Goal: Information Seeking & Learning: Learn about a topic

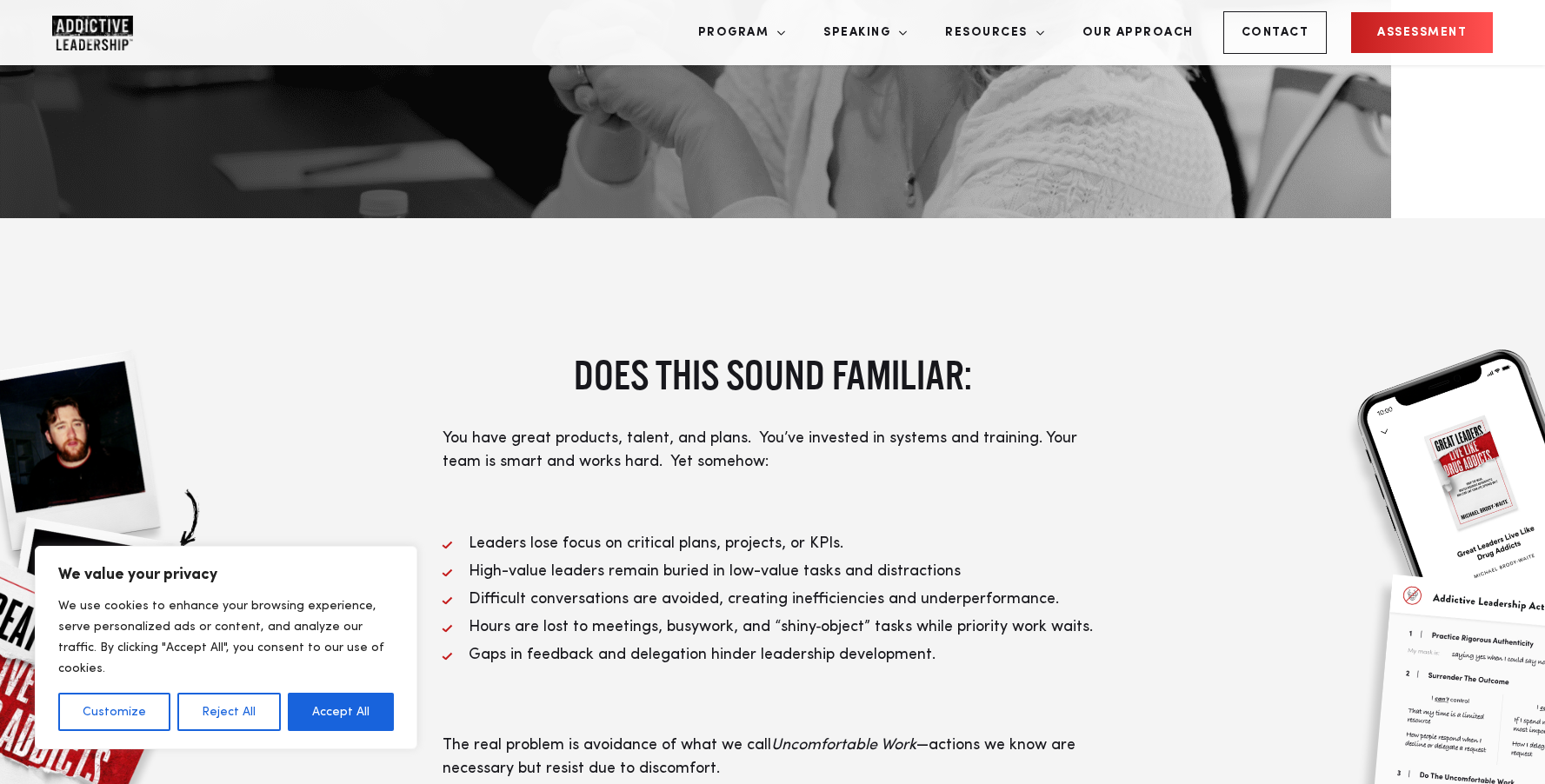
scroll to position [535, 0]
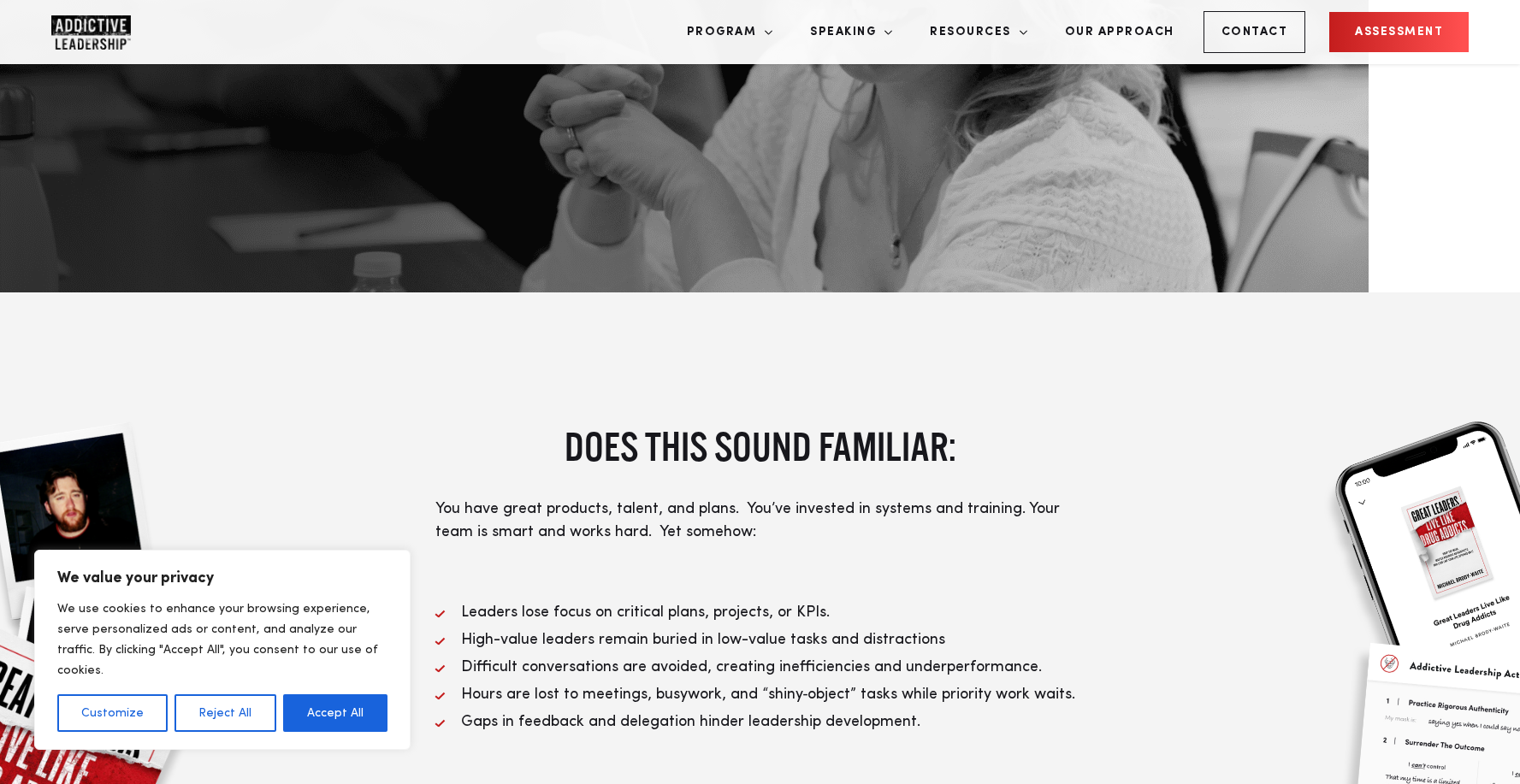
scroll to position [678, 0]
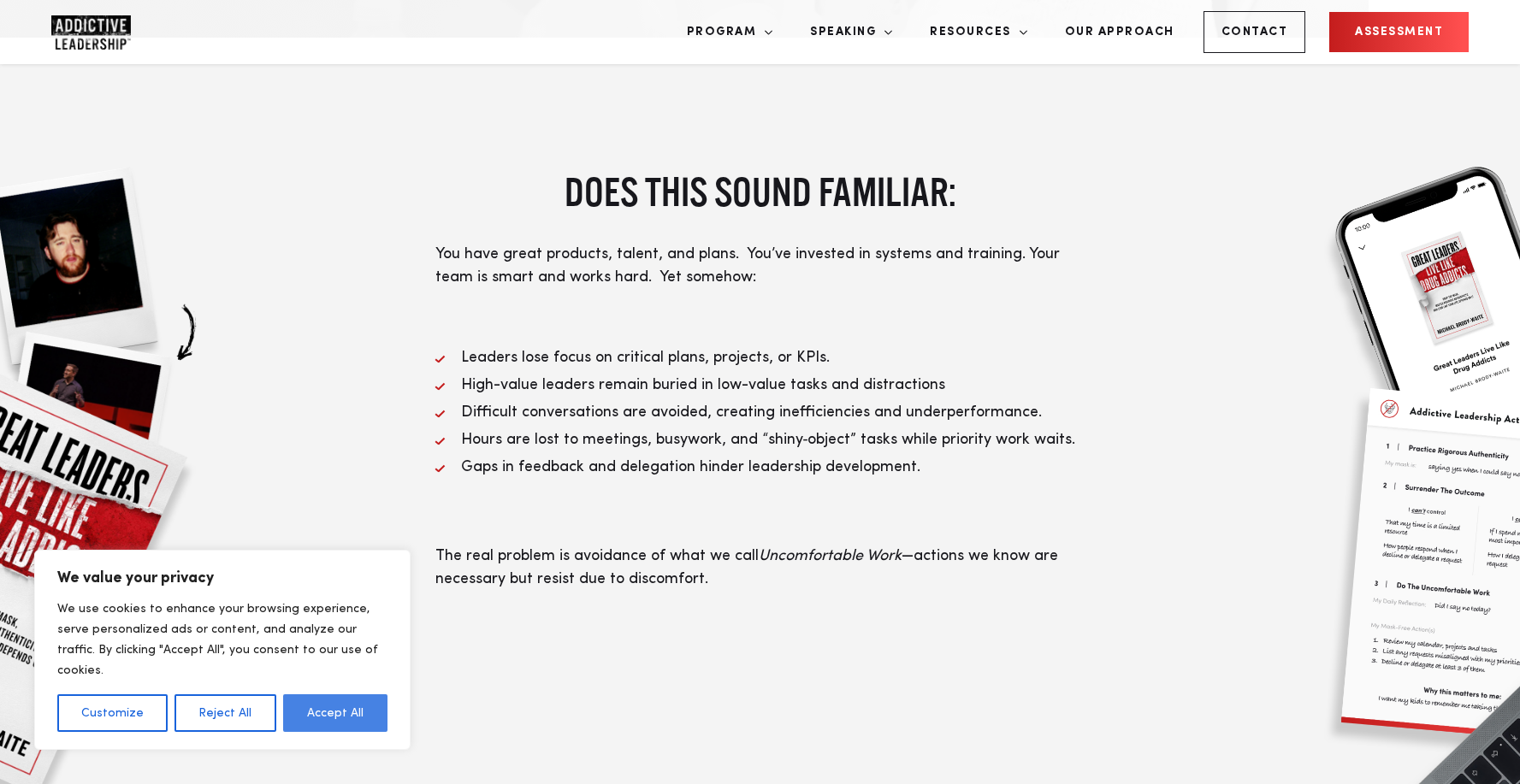
click at [343, 711] on button "Accept All" at bounding box center [336, 713] width 105 height 38
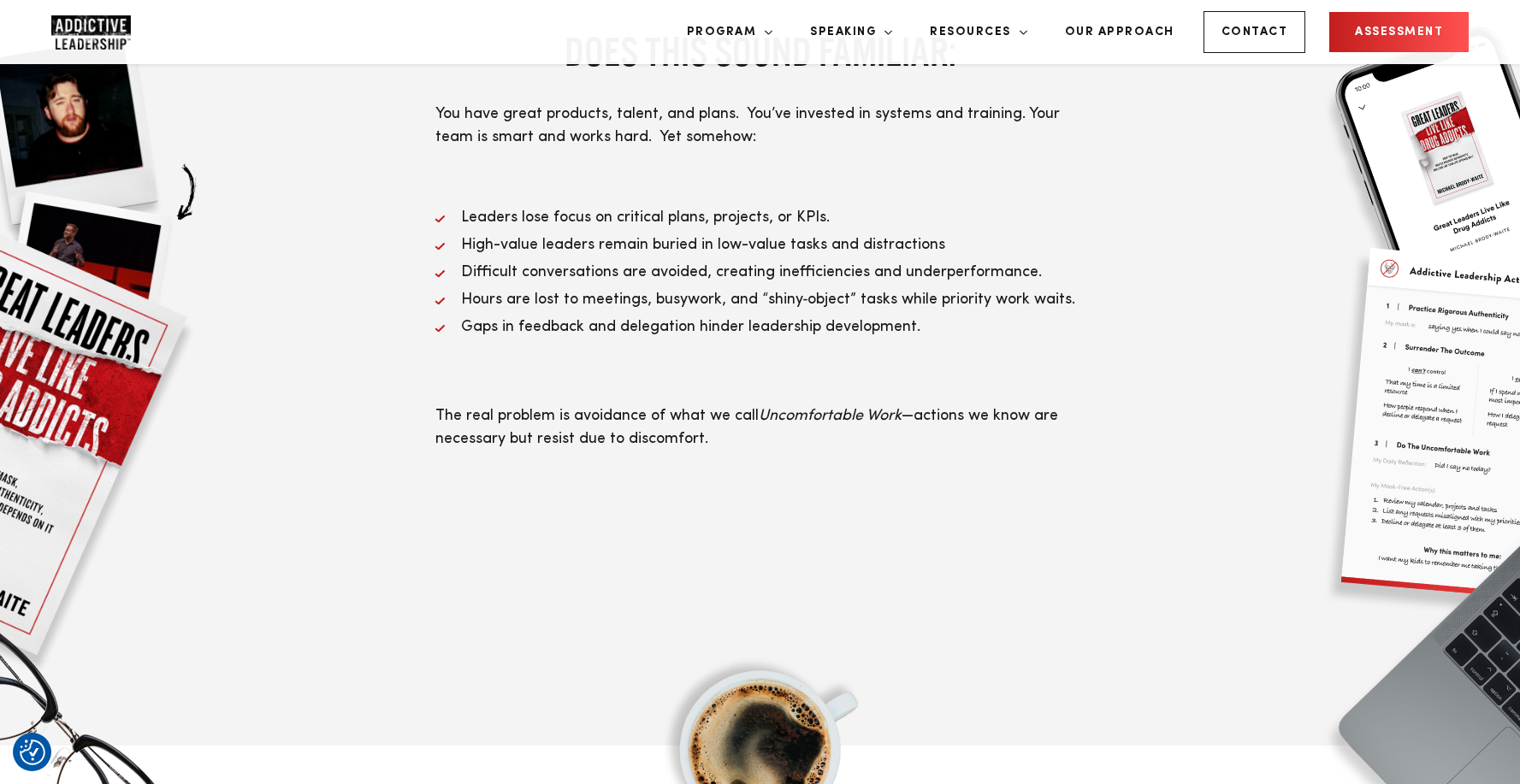
scroll to position [891, 0]
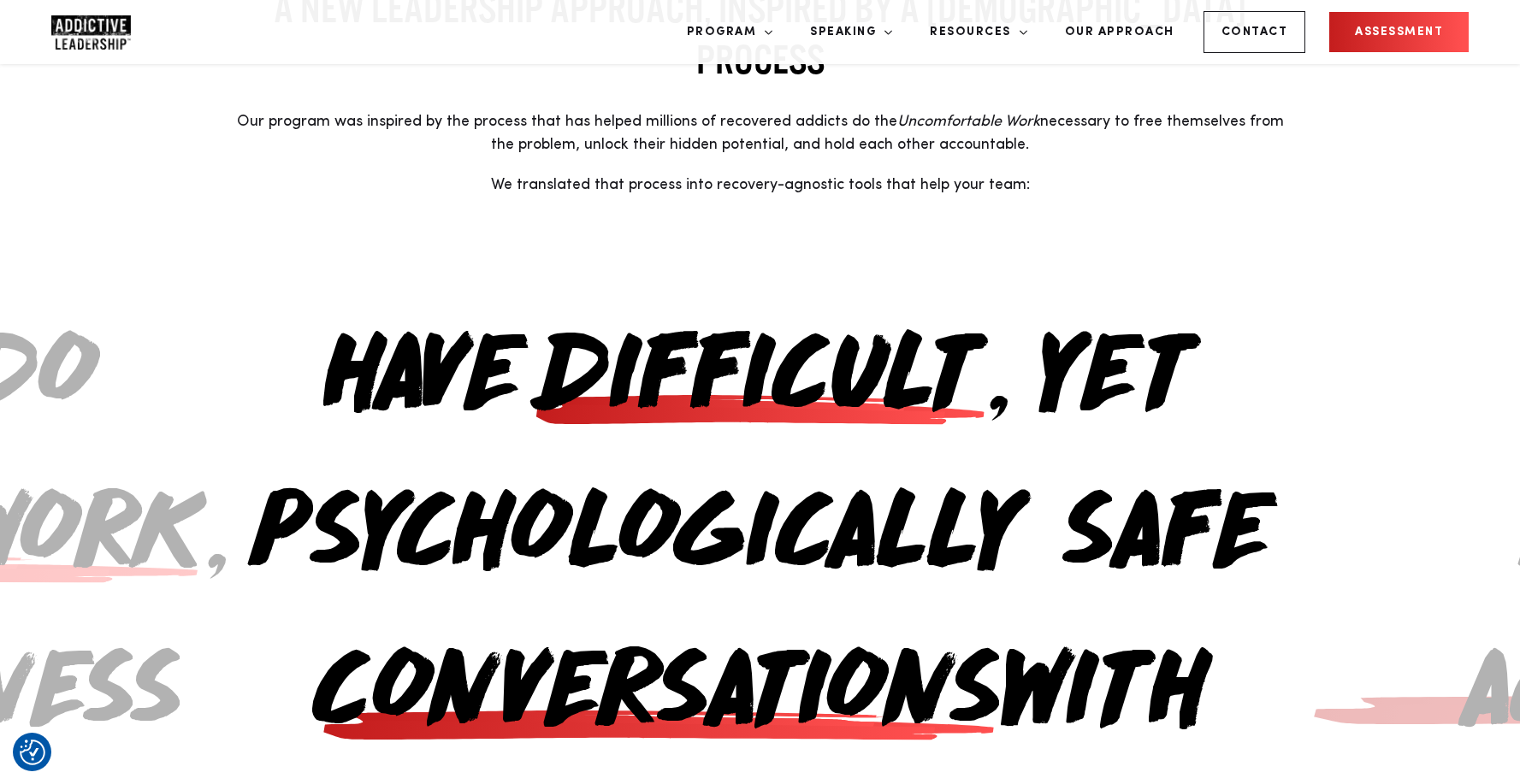
scroll to position [1730, 0]
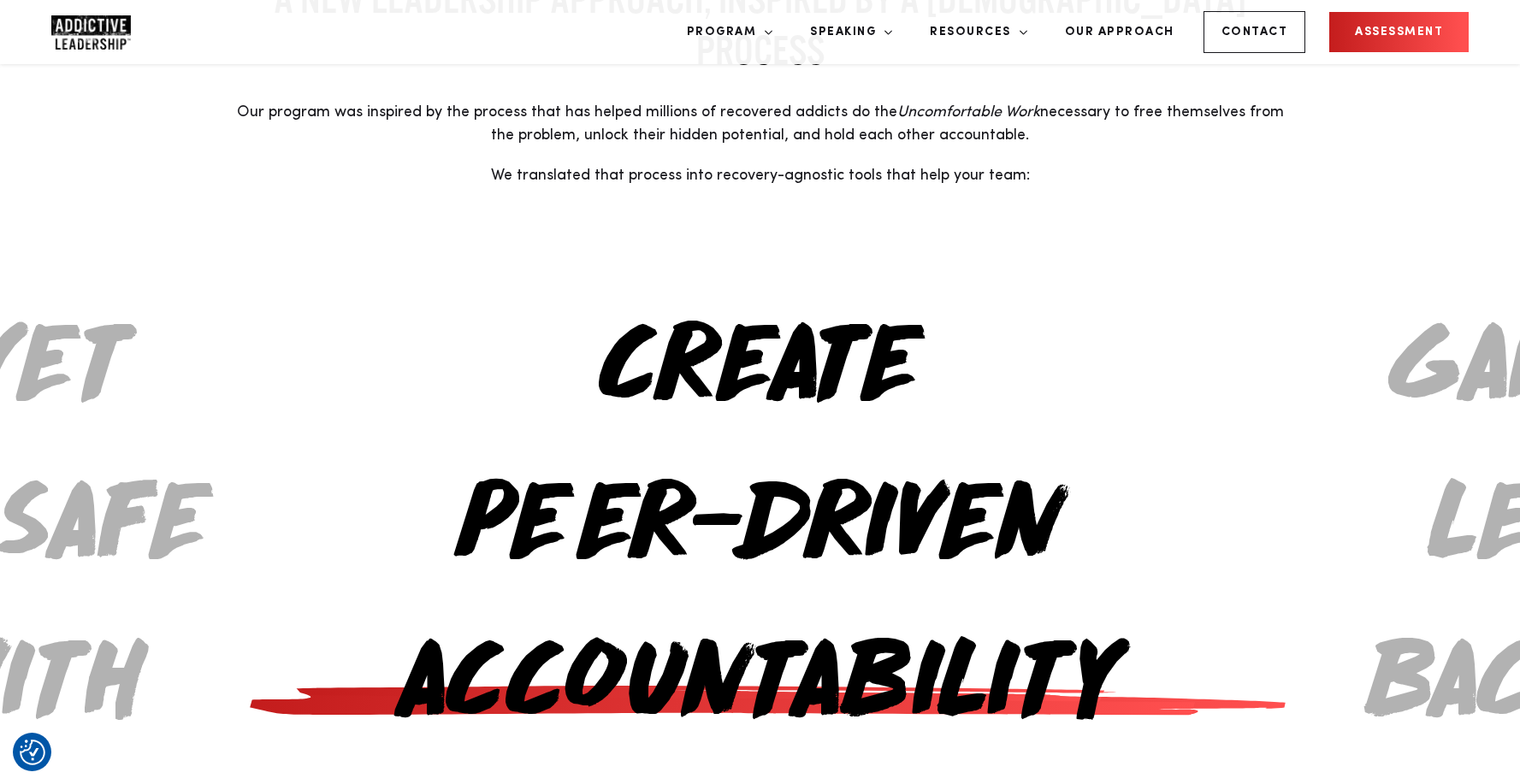
drag, startPoint x: 675, startPoint y: 345, endPoint x: 159, endPoint y: 413, distance: 520.5
drag, startPoint x: 593, startPoint y: 412, endPoint x: 260, endPoint y: 399, distance: 333.3
click at [260, 399] on h2 "Create peer-driven accountability that removes execution pressure from your sho…" at bounding box center [760, 747] width 1064 height 949
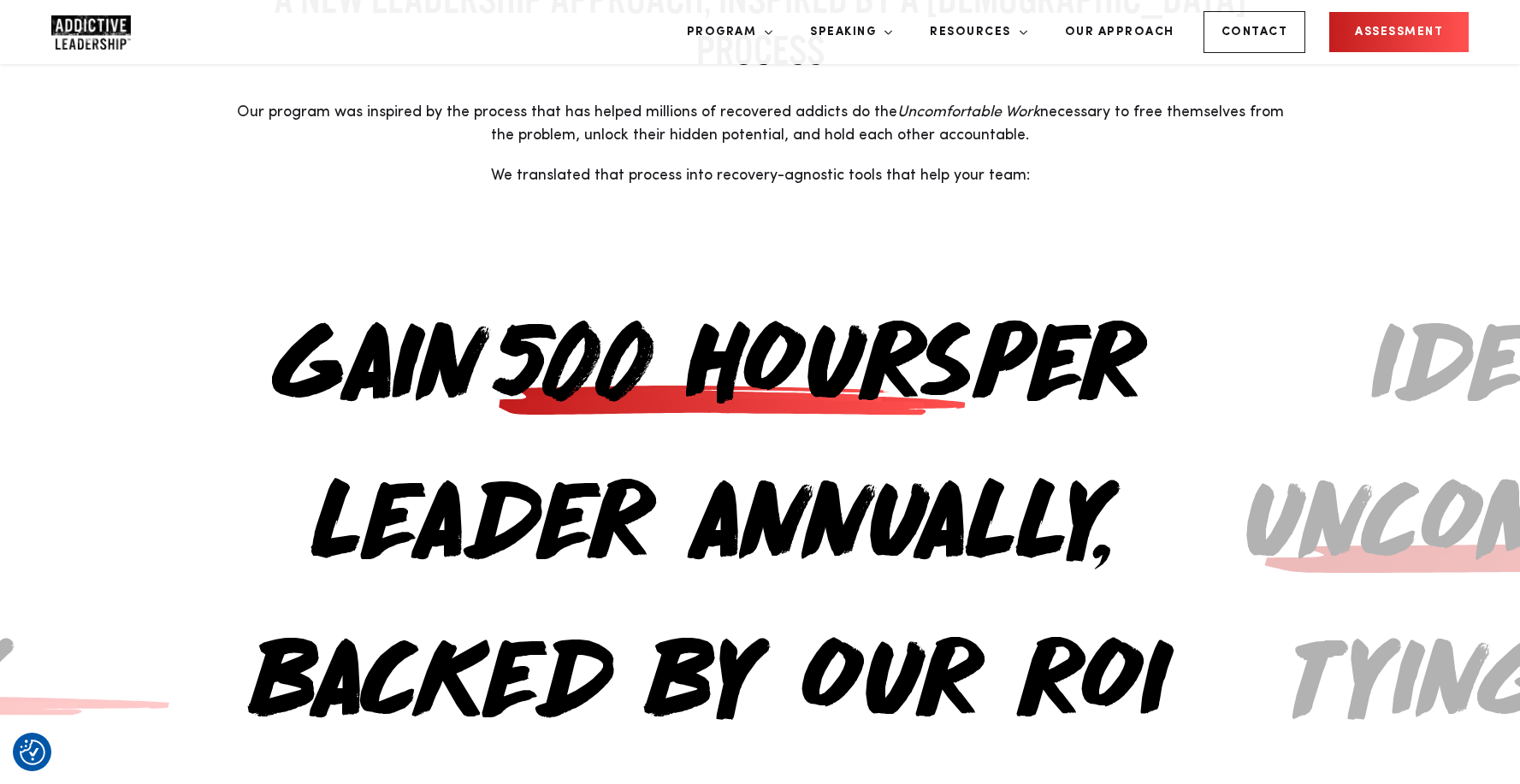
drag, startPoint x: 824, startPoint y: 358, endPoint x: 579, endPoint y: 358, distance: 245.0
click at [593, 358] on h2 "Gain 500 hours per leader annually, backed by our ROI guarantee" at bounding box center [708, 588] width 1064 height 632
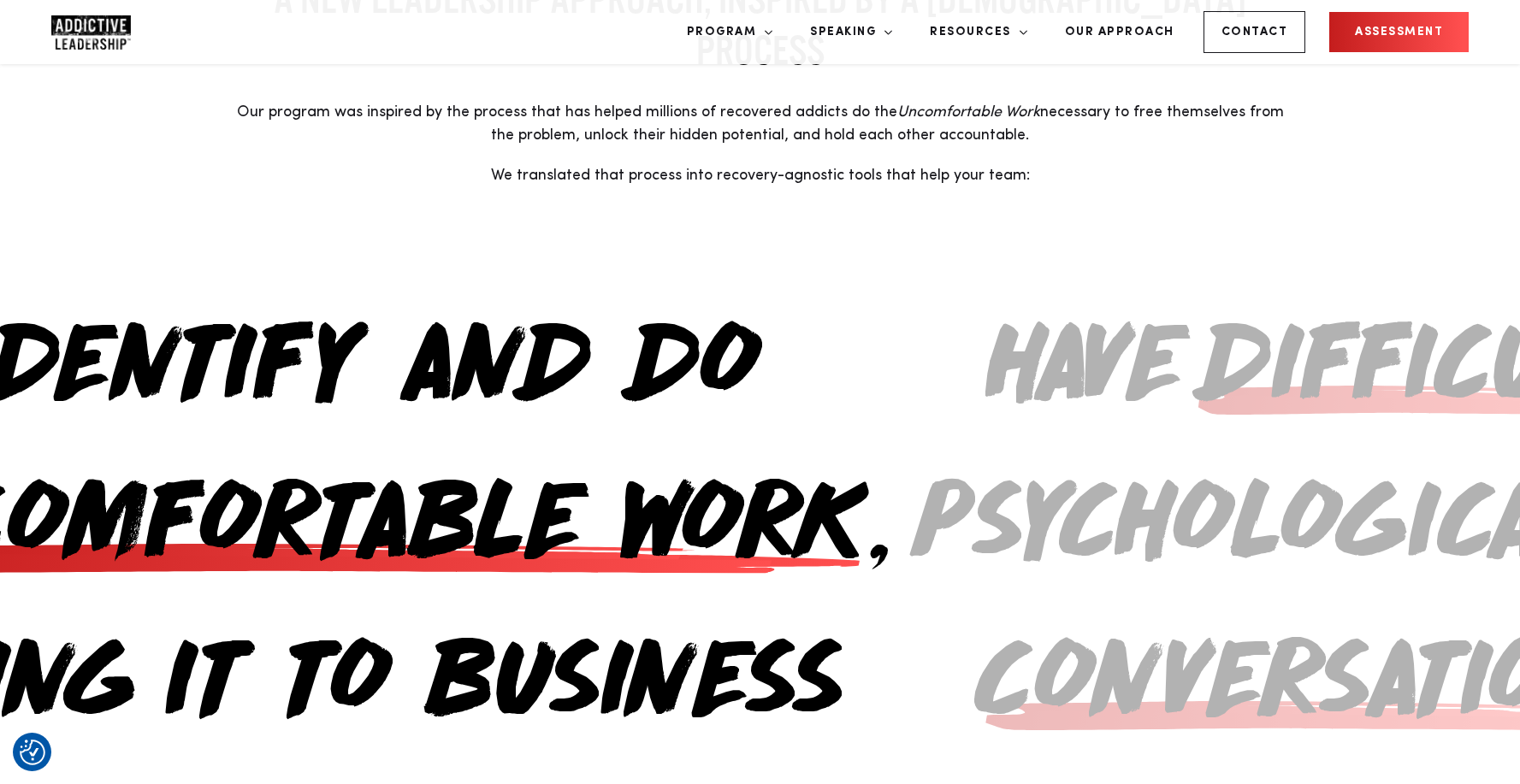
drag, startPoint x: 865, startPoint y: 373, endPoint x: 462, endPoint y: 387, distance: 403.2
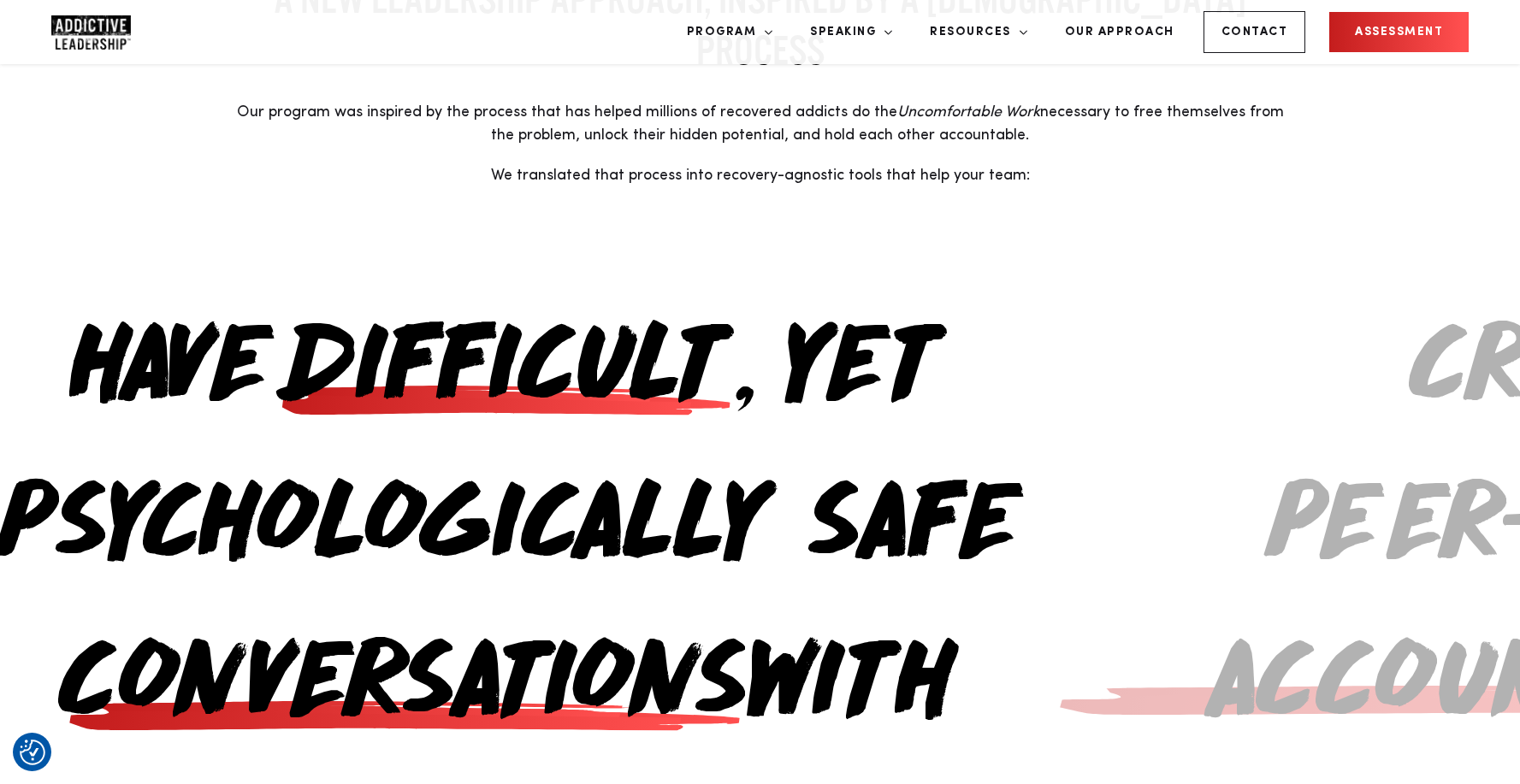
drag, startPoint x: 843, startPoint y: 368, endPoint x: 482, endPoint y: 368, distance: 361.0
click at [482, 368] on h2 "Have difficult , yet psychologically safe conversations with confidence" at bounding box center [505, 588] width 1064 height 632
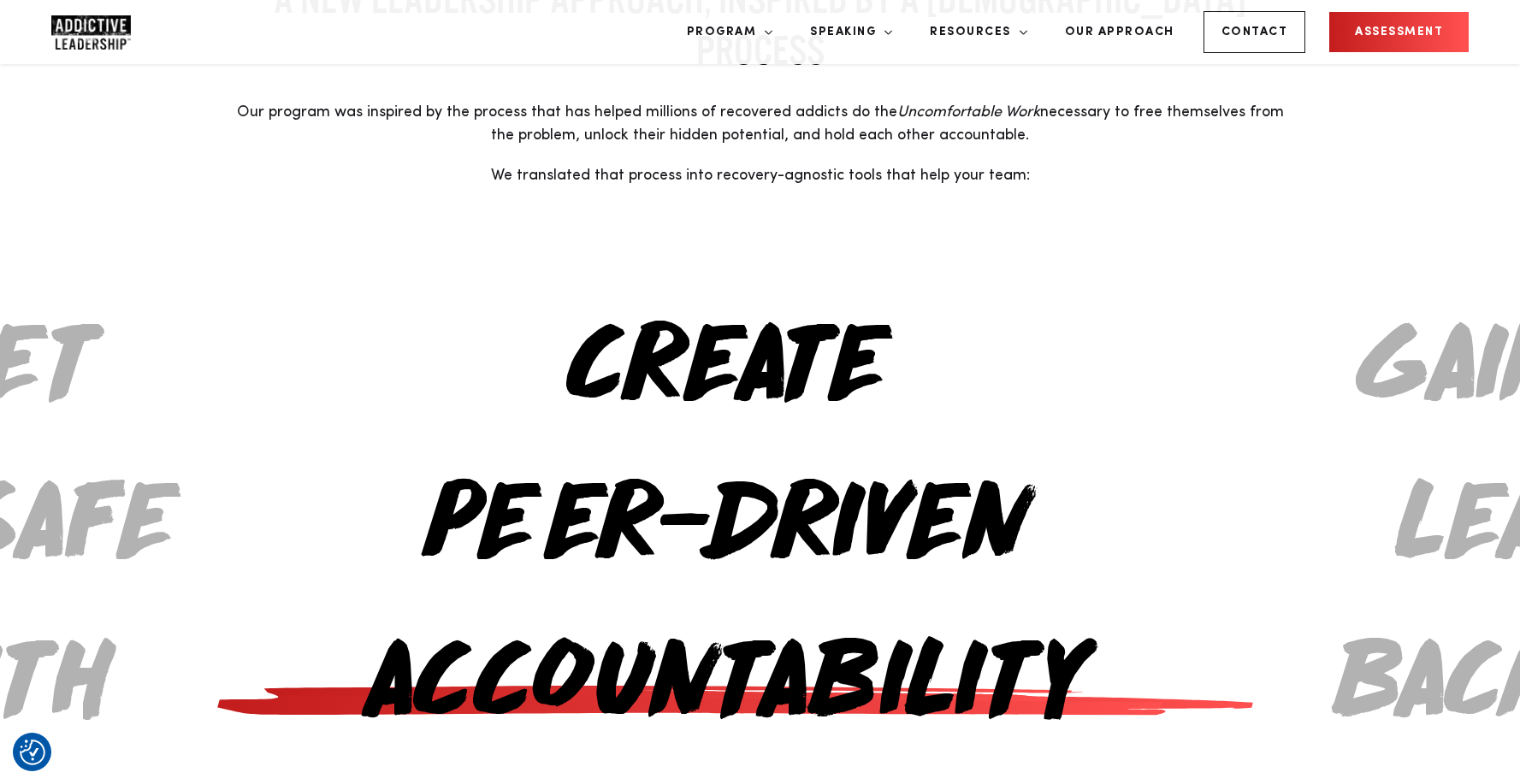
drag, startPoint x: 789, startPoint y: 401, endPoint x: 451, endPoint y: 369, distance: 339.5
click at [451, 369] on h2 "Create peer-driven accountability that removes execution pressure from your sho…" at bounding box center [727, 747] width 1064 height 949
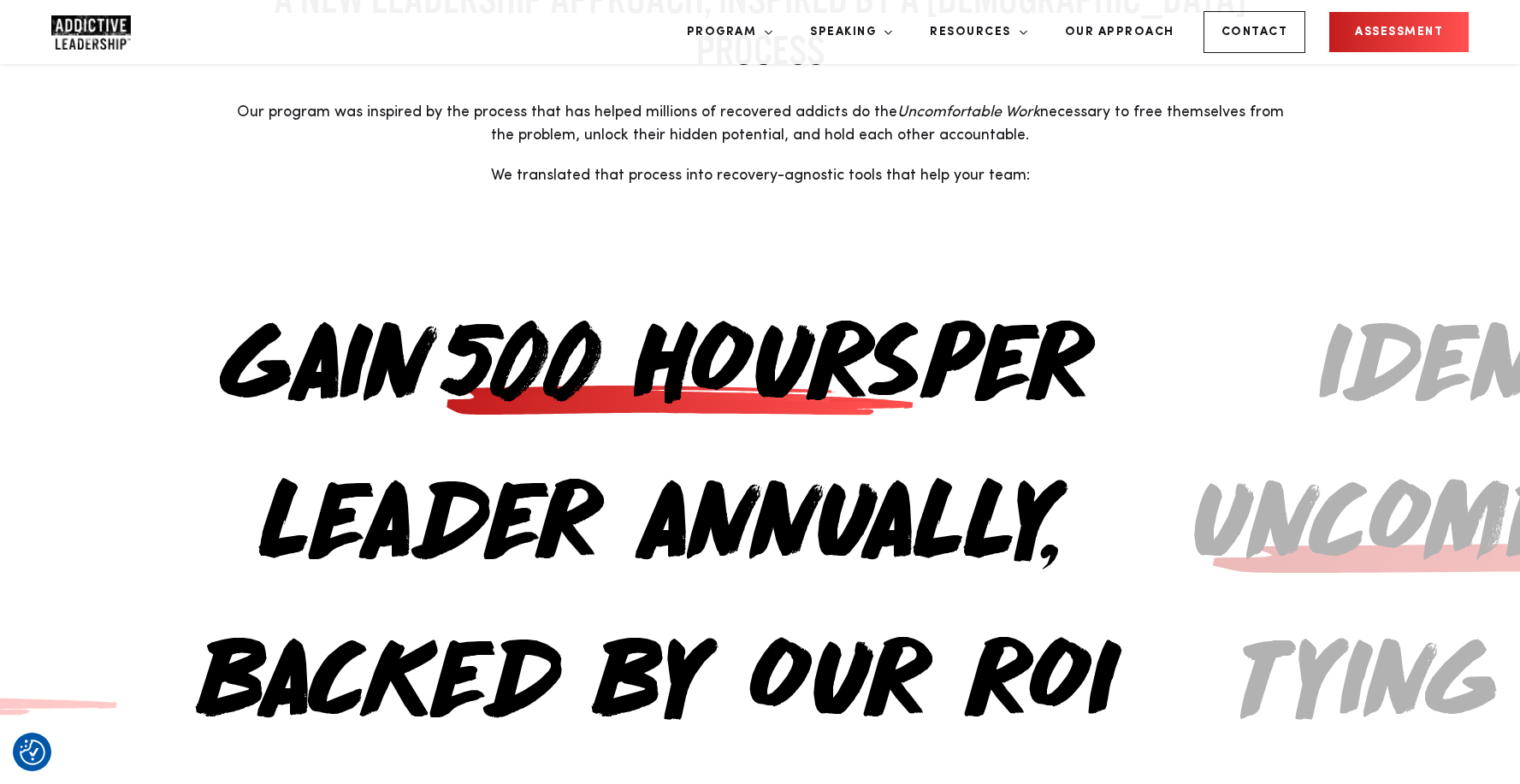
drag, startPoint x: 663, startPoint y: 377, endPoint x: 396, endPoint y: 379, distance: 267.0
click at [407, 379] on h2 "Gain 500 hours per leader annually, backed by our ROI guarantee" at bounding box center [655, 588] width 1064 height 632
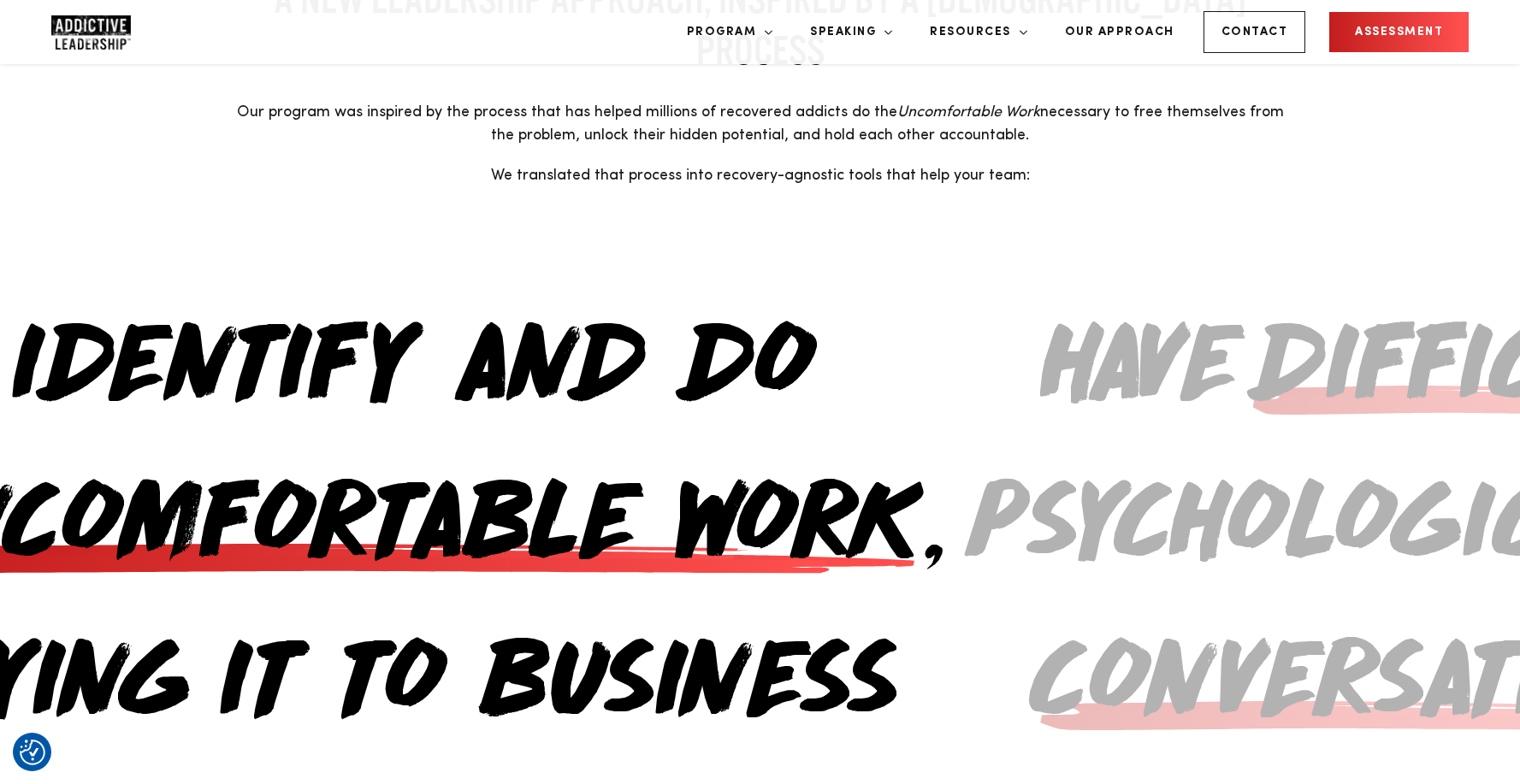
drag, startPoint x: 959, startPoint y: 328, endPoint x: 570, endPoint y: 321, distance: 389.1
click at [578, 431] on span "Uncomfortable Work" at bounding box center [403, 509] width 1037 height 158
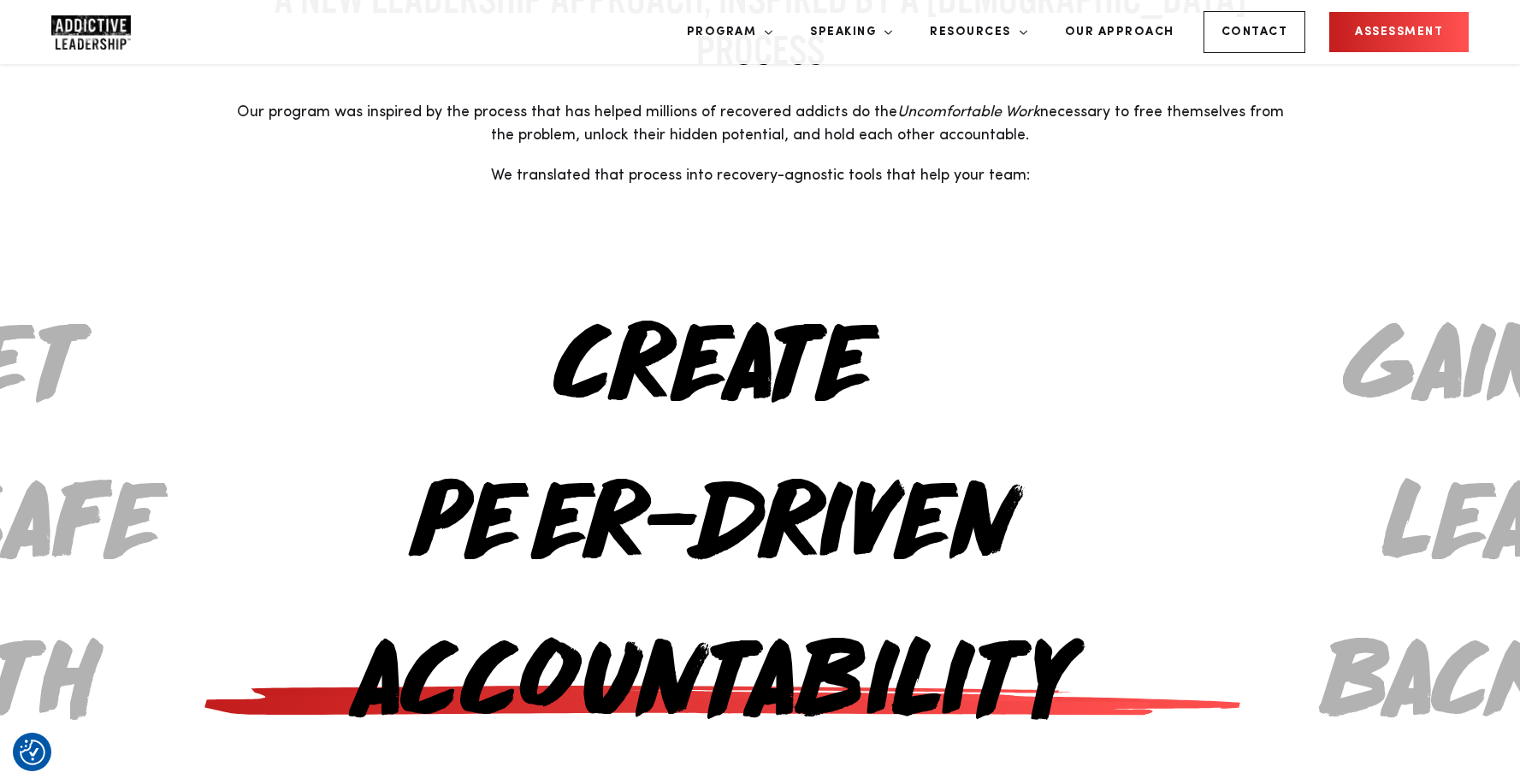
drag, startPoint x: 567, startPoint y: 278, endPoint x: 145, endPoint y: 284, distance: 422.0
click at [183, 431] on span "peer-driven accountability" at bounding box center [714, 588] width 1064 height 317
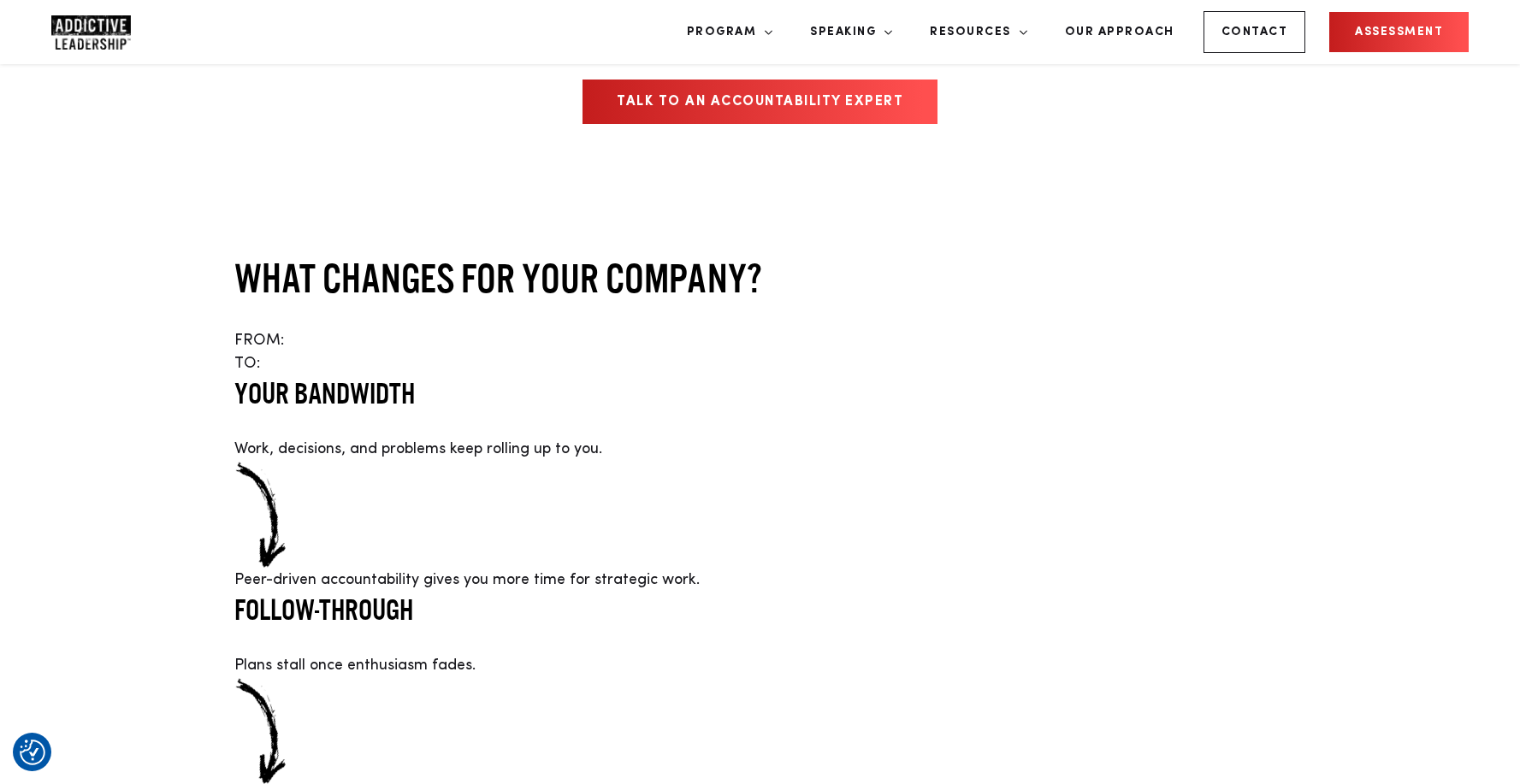
scroll to position [2159, 0]
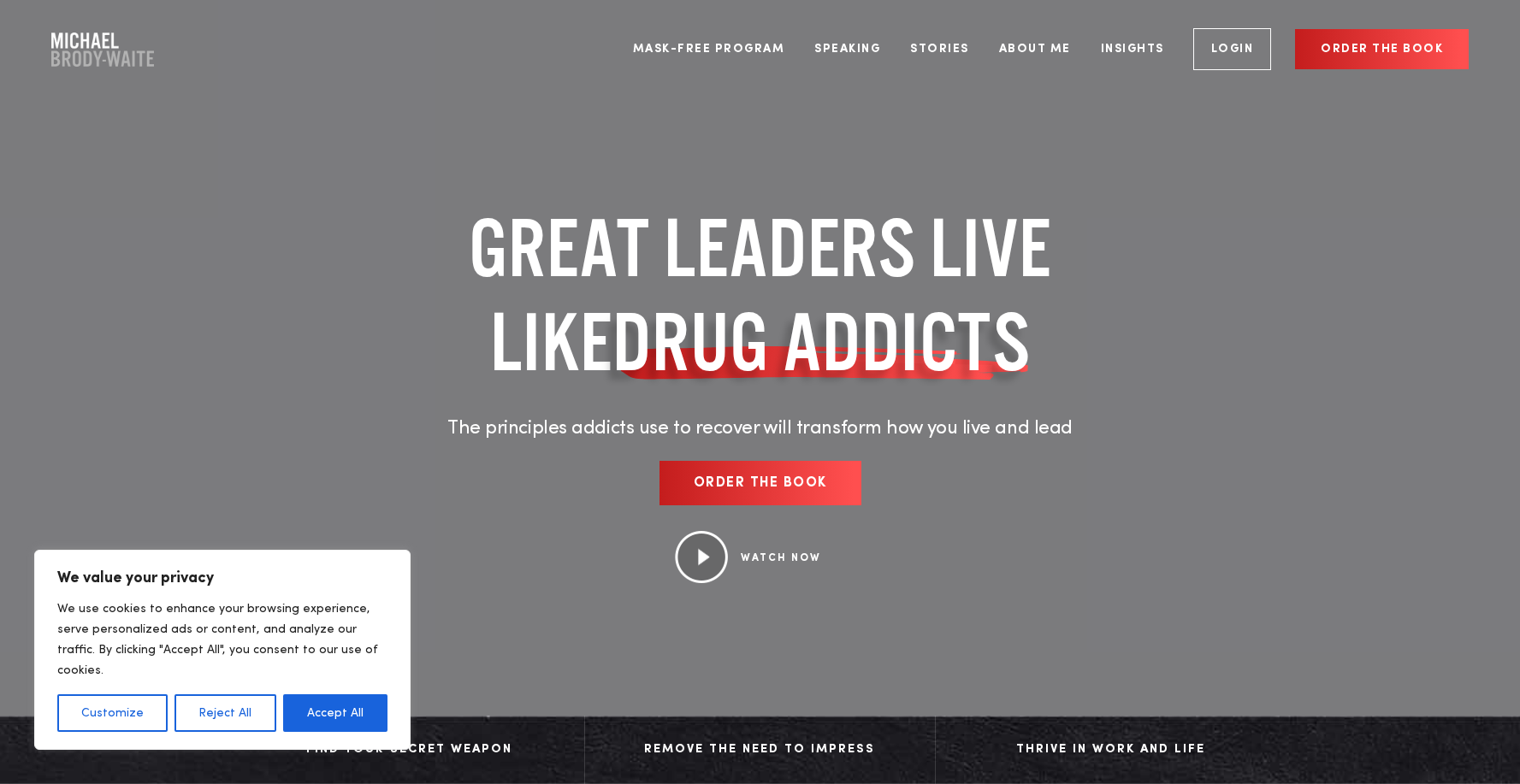
click at [1108, 397] on div "GREAT LEADERS LIVE LIKE DRUG ADDICTS The principles addicts use to recover will…" at bounding box center [761, 392] width 796 height 588
click at [1031, 47] on link "About Me" at bounding box center [1035, 49] width 98 height 64
click at [949, 50] on link "Stories" at bounding box center [939, 49] width 84 height 64
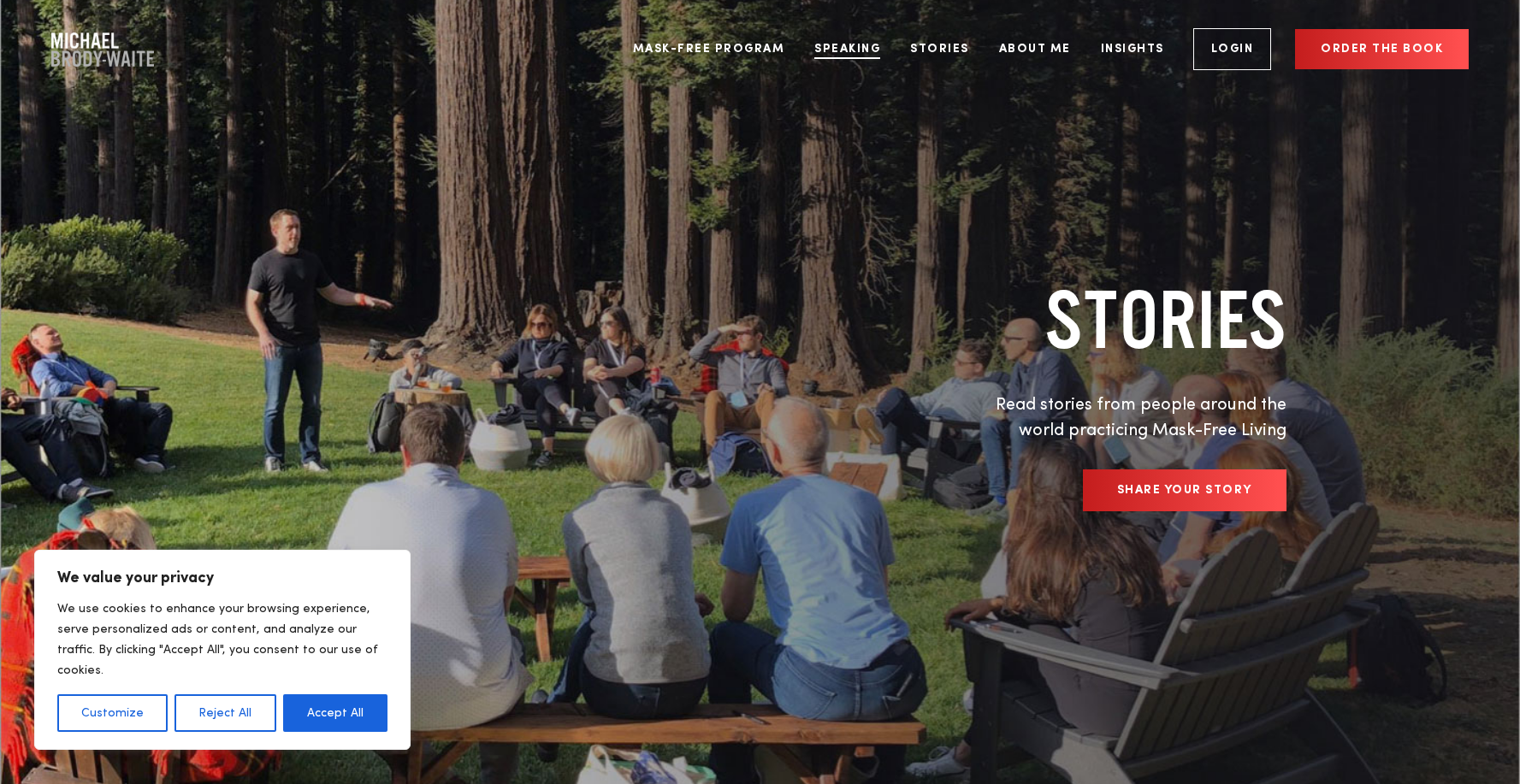
click at [863, 50] on link "Speaking" at bounding box center [847, 49] width 92 height 64
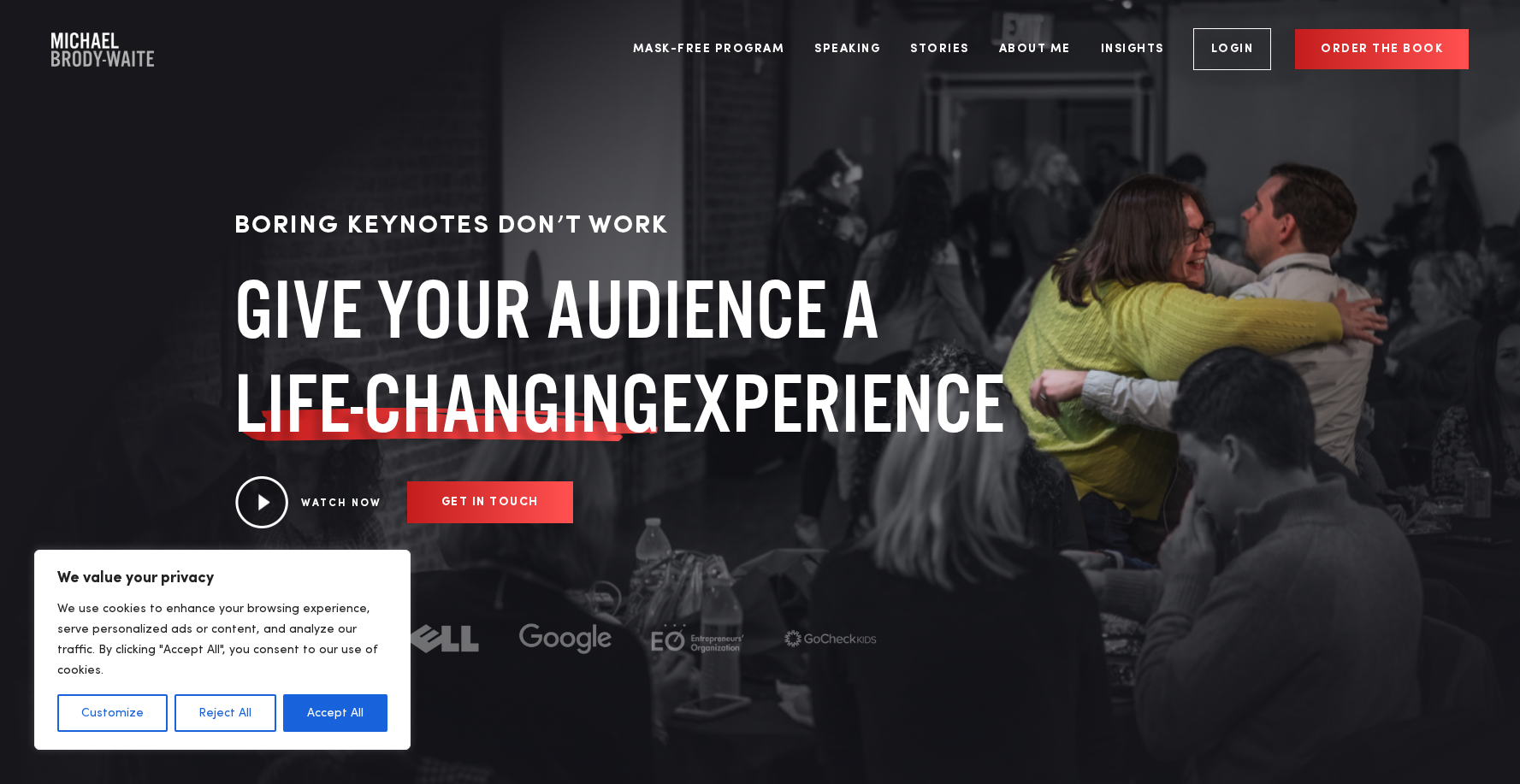
click at [476, 246] on p "BORING KEYNOTES DON’T WORK" at bounding box center [632, 226] width 796 height 39
click at [353, 714] on button "Accept All" at bounding box center [336, 713] width 105 height 38
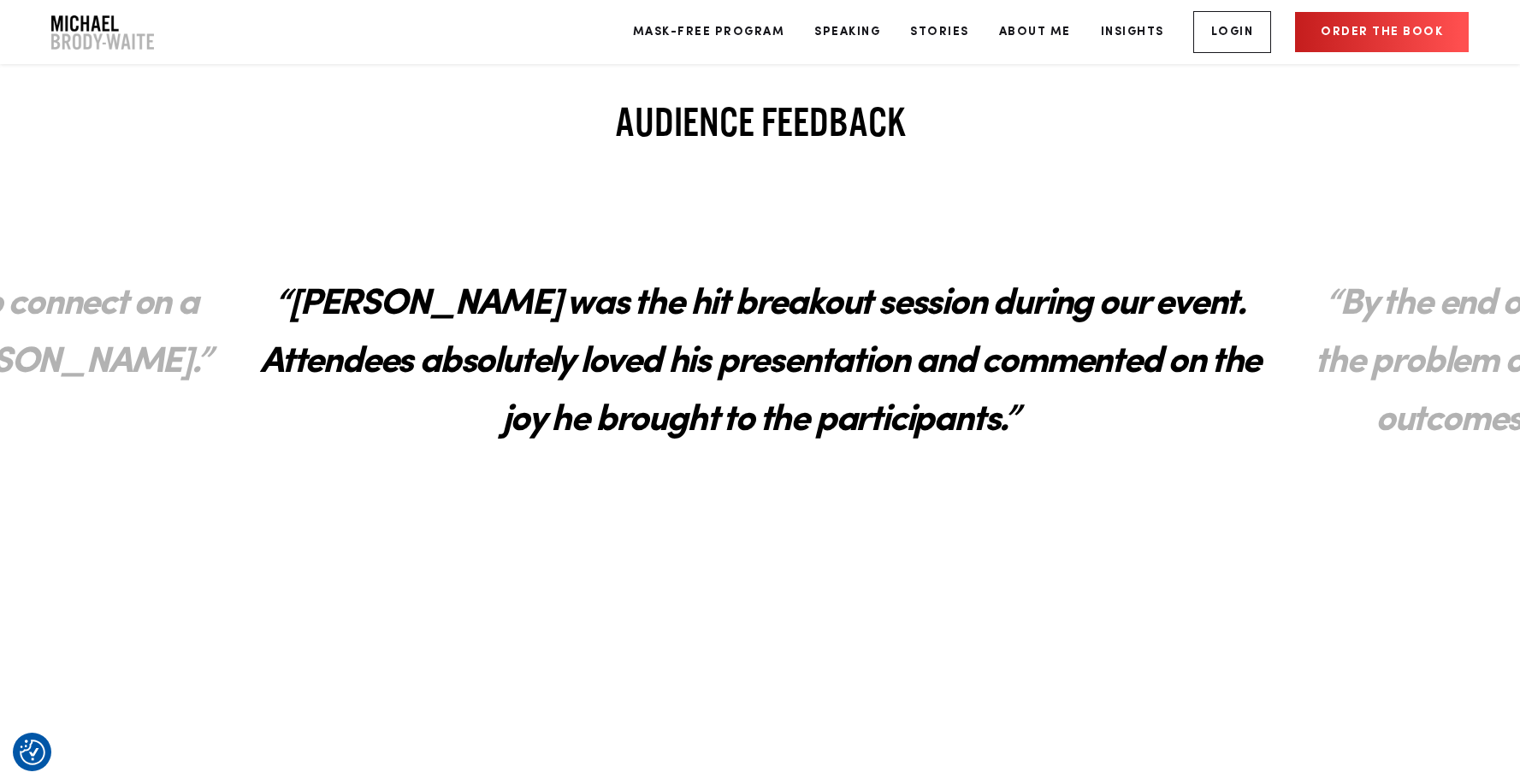
scroll to position [3323, 0]
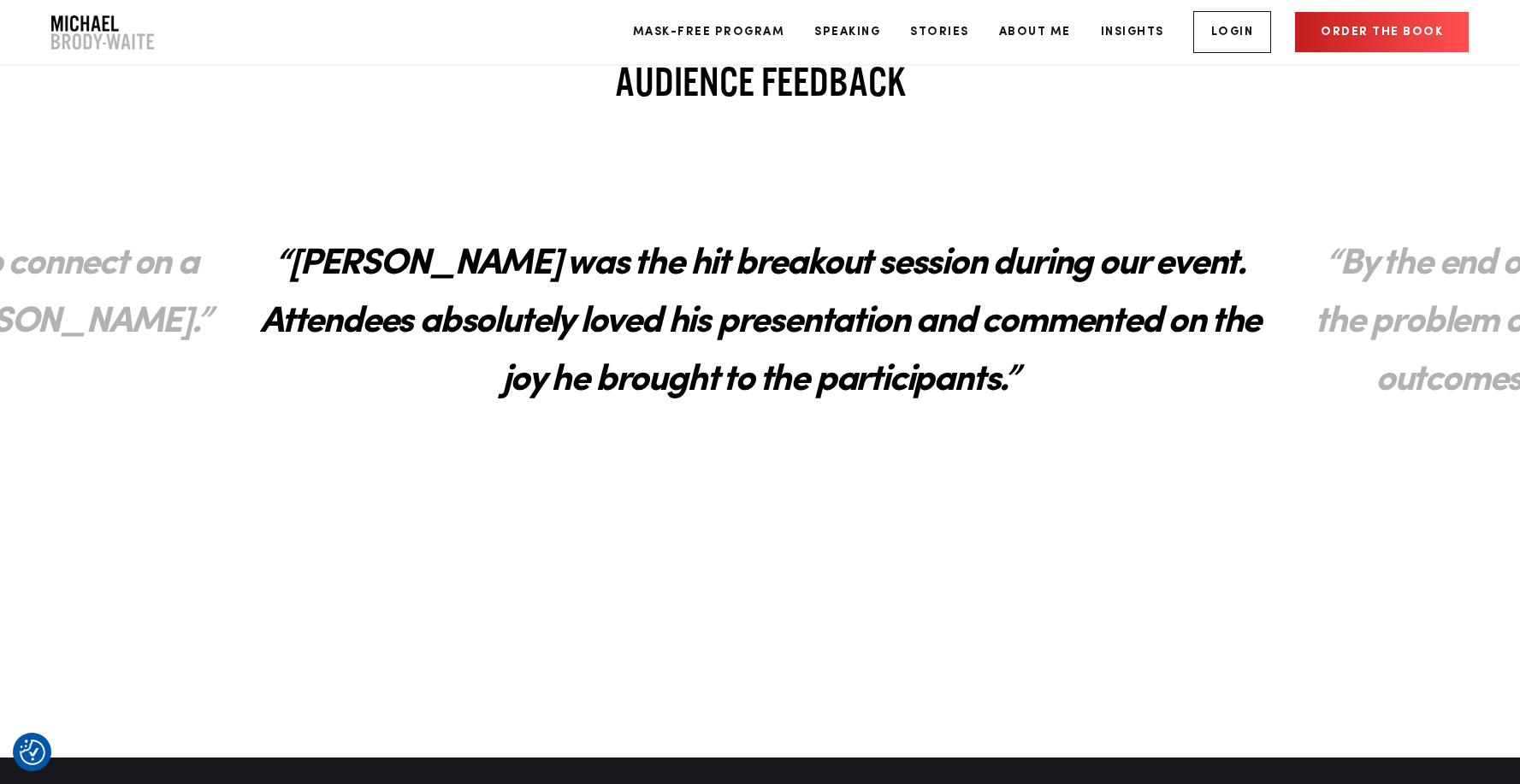
drag, startPoint x: 961, startPoint y: 321, endPoint x: 681, endPoint y: 338, distance: 280.5
click at [681, 338] on h2 "“[PERSON_NAME] was the hit breakout session during our event. Attendees absolut…" at bounding box center [760, 322] width 1064 height 210
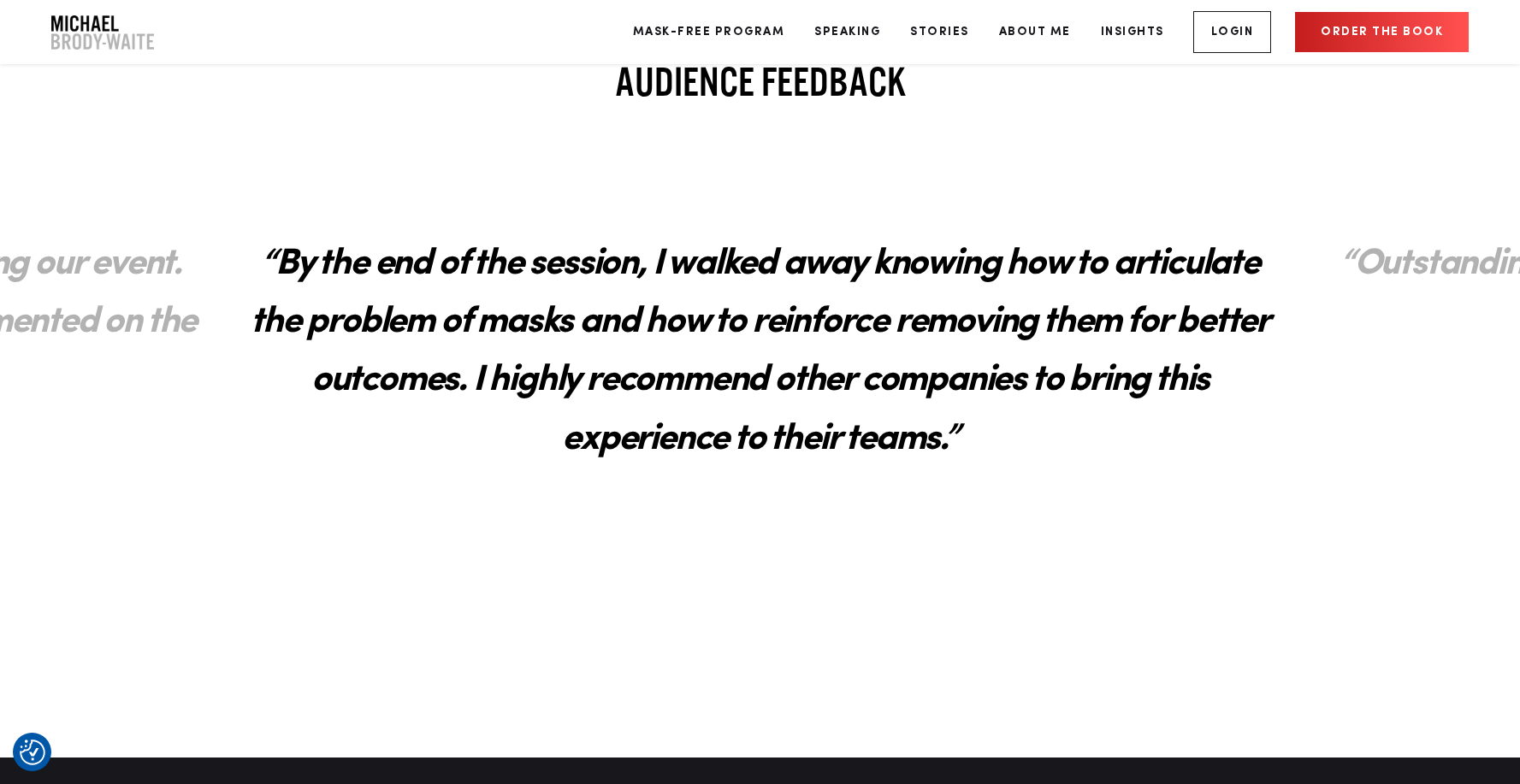
drag, startPoint x: 1036, startPoint y: 348, endPoint x: 444, endPoint y: 352, distance: 592.0
click at [444, 352] on h2 "“By the end of the session, I walked away knowing how to articulate the problem…" at bounding box center [760, 351] width 1064 height 268
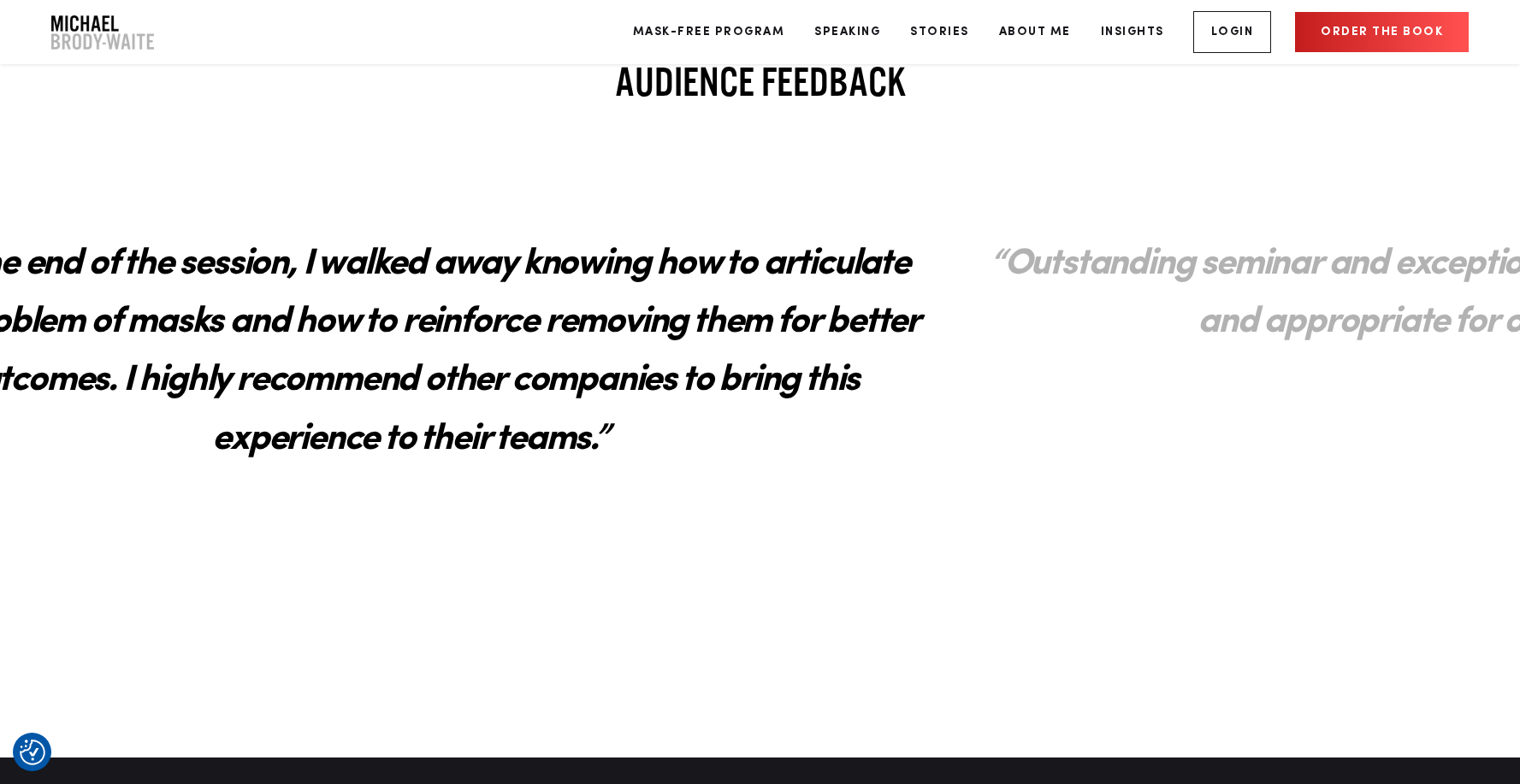
drag, startPoint x: 869, startPoint y: 360, endPoint x: 405, endPoint y: 382, distance: 464.5
click at [405, 382] on h2 "“By the end of the session, I walked away knowing how to articulate the problem…" at bounding box center [410, 351] width 1064 height 268
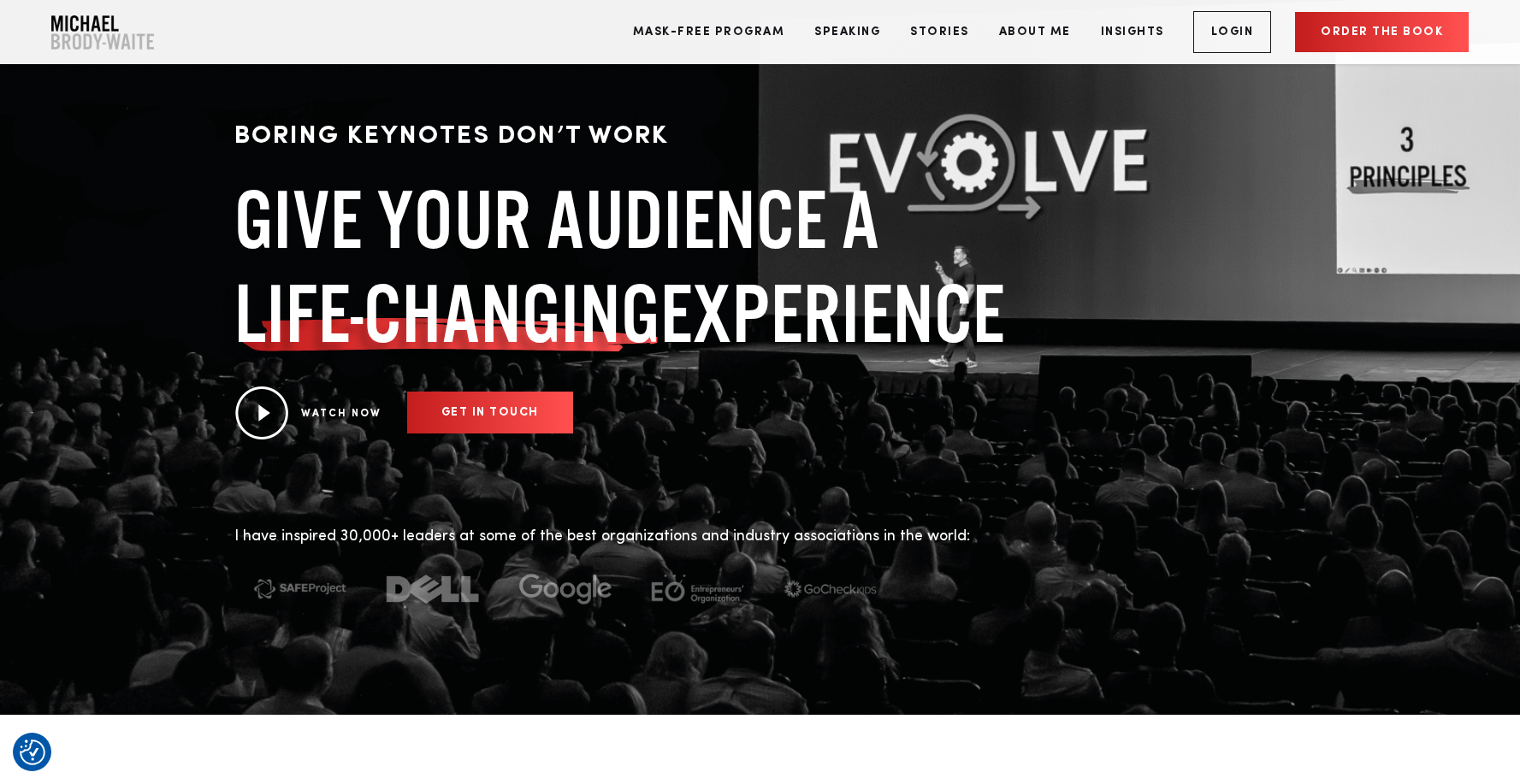
scroll to position [0, 0]
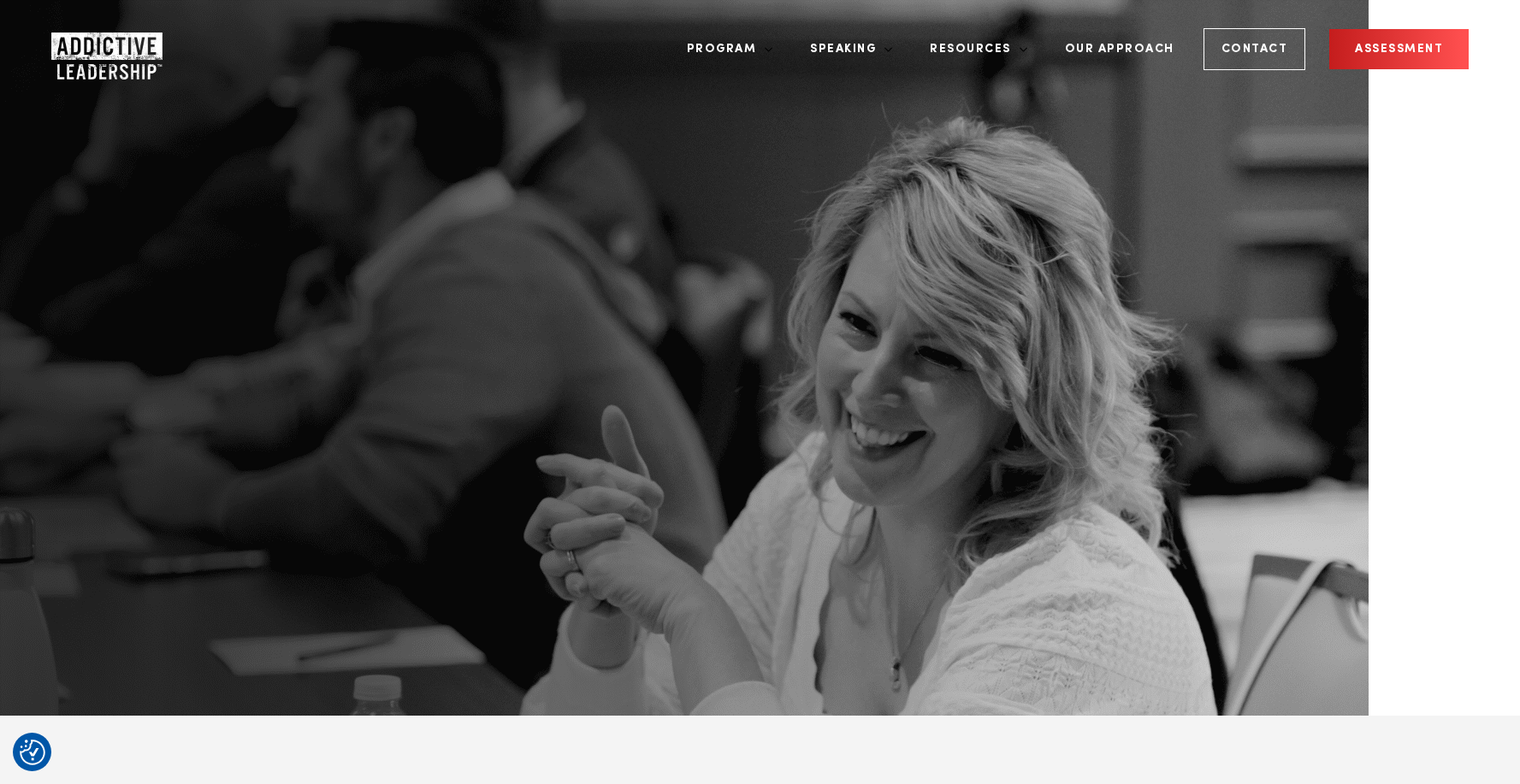
click at [94, 50] on img "Company Logo" at bounding box center [91, 49] width 79 height 34
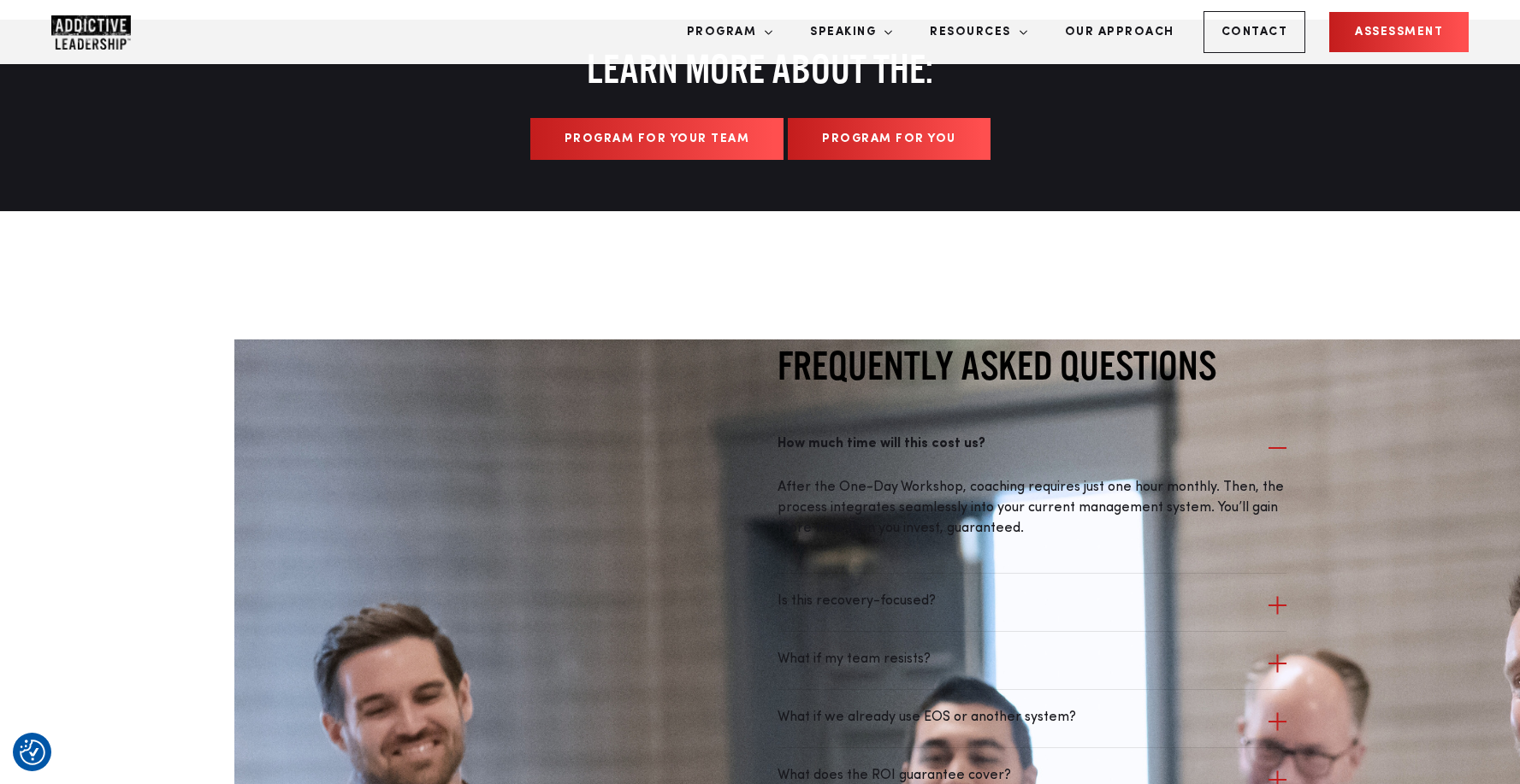
scroll to position [5372, 0]
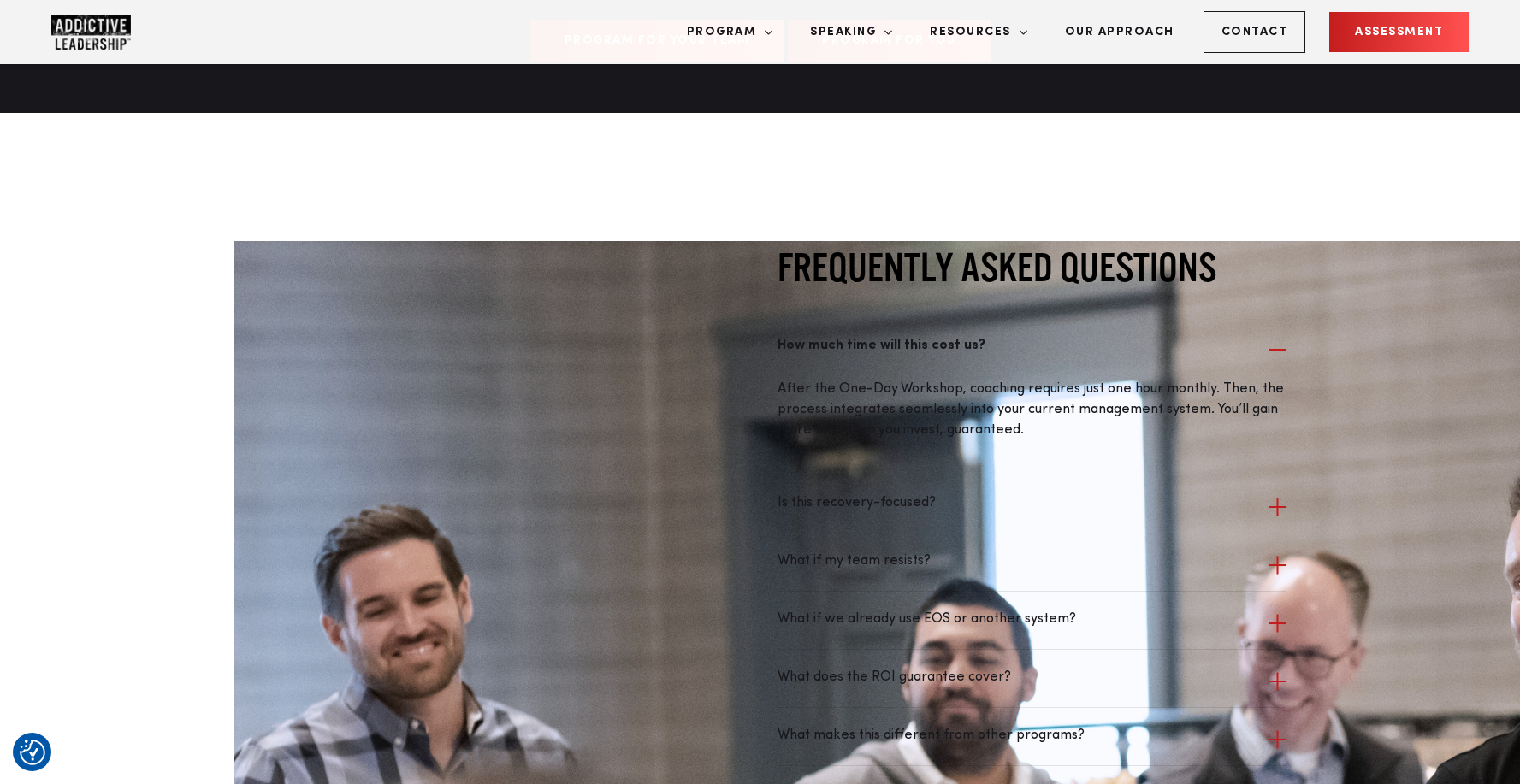
drag, startPoint x: 752, startPoint y: 501, endPoint x: 558, endPoint y: 501, distance: 194.0
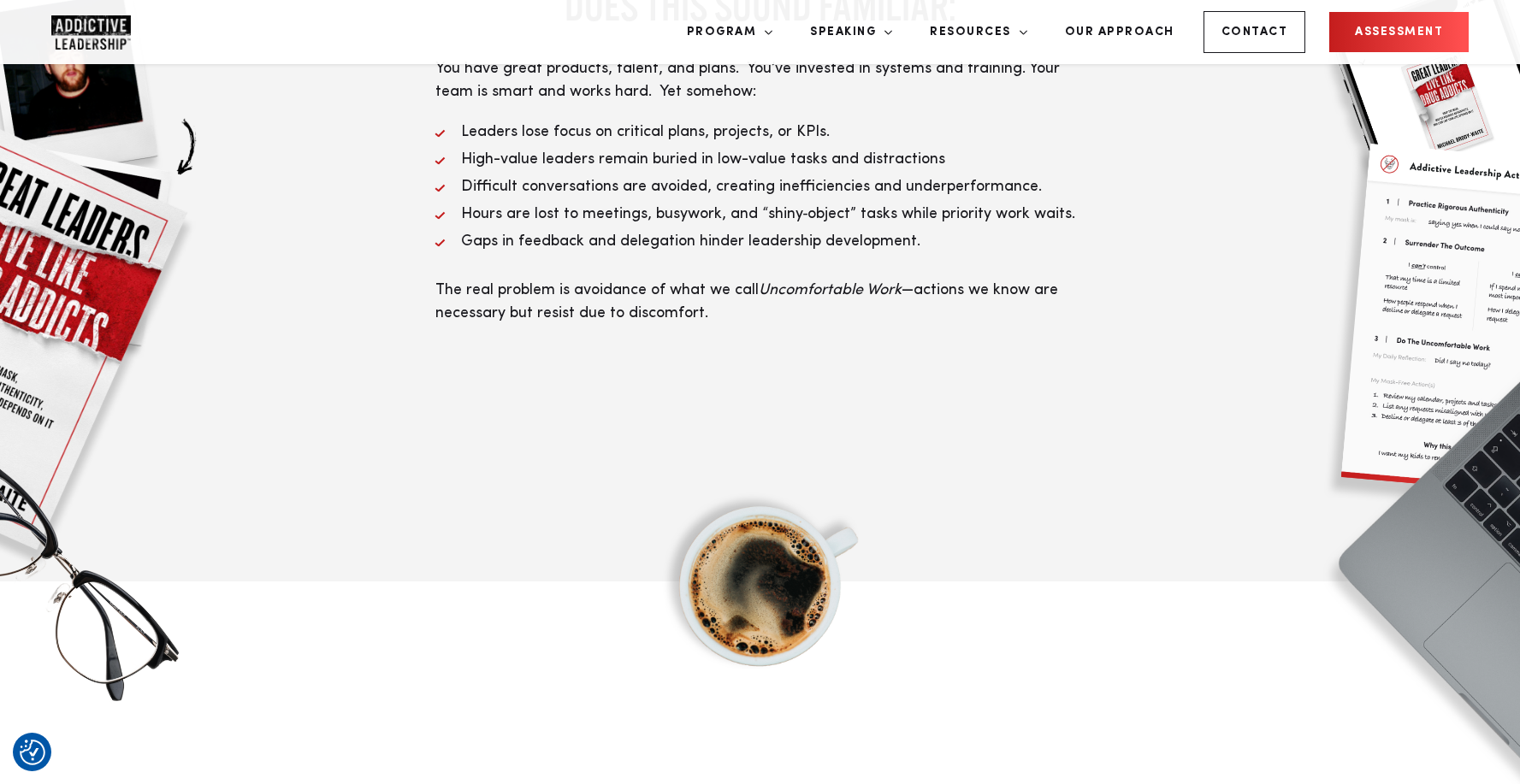
scroll to position [0, 0]
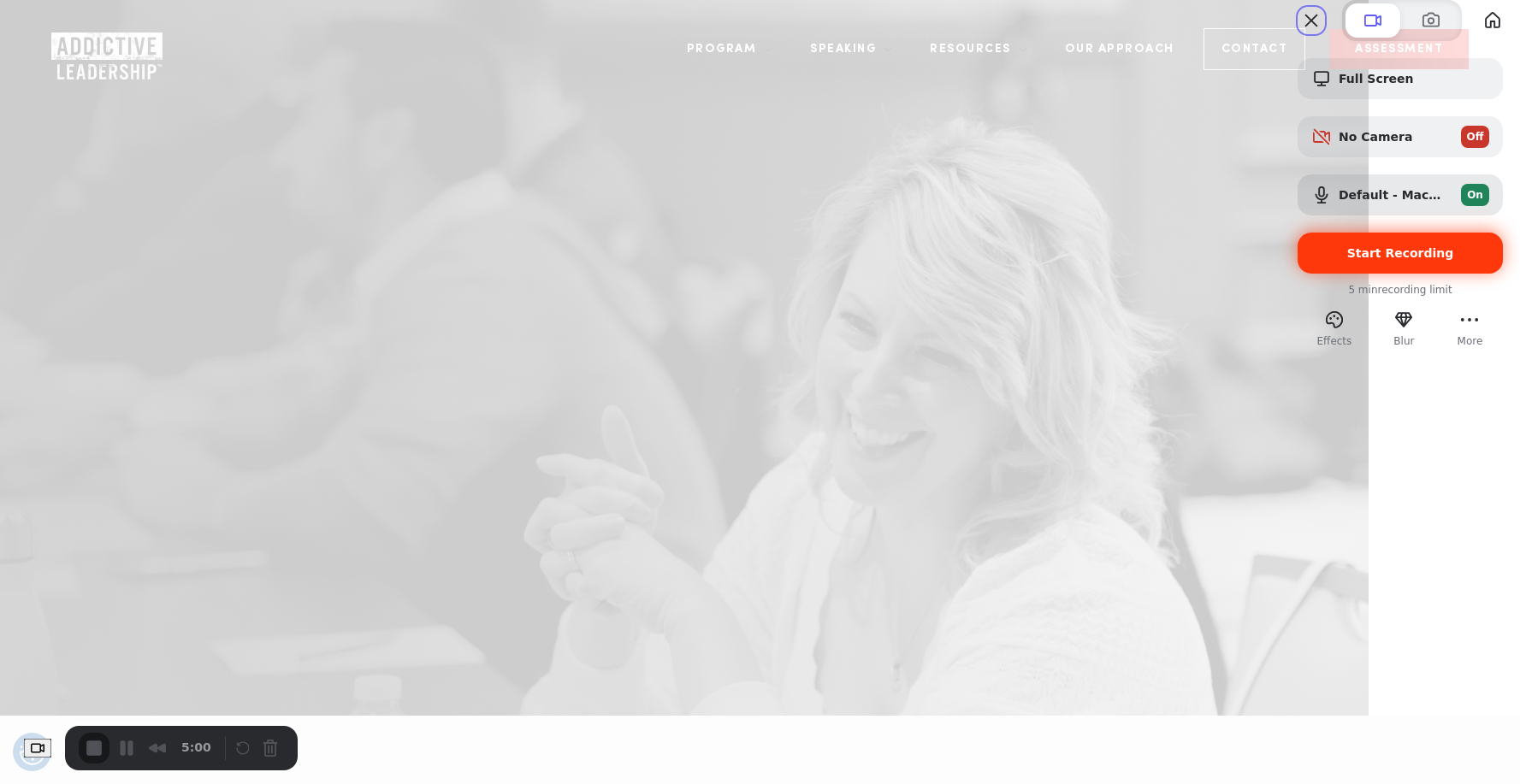
click at [1348, 260] on span "Start Recording" at bounding box center [1401, 254] width 106 height 14
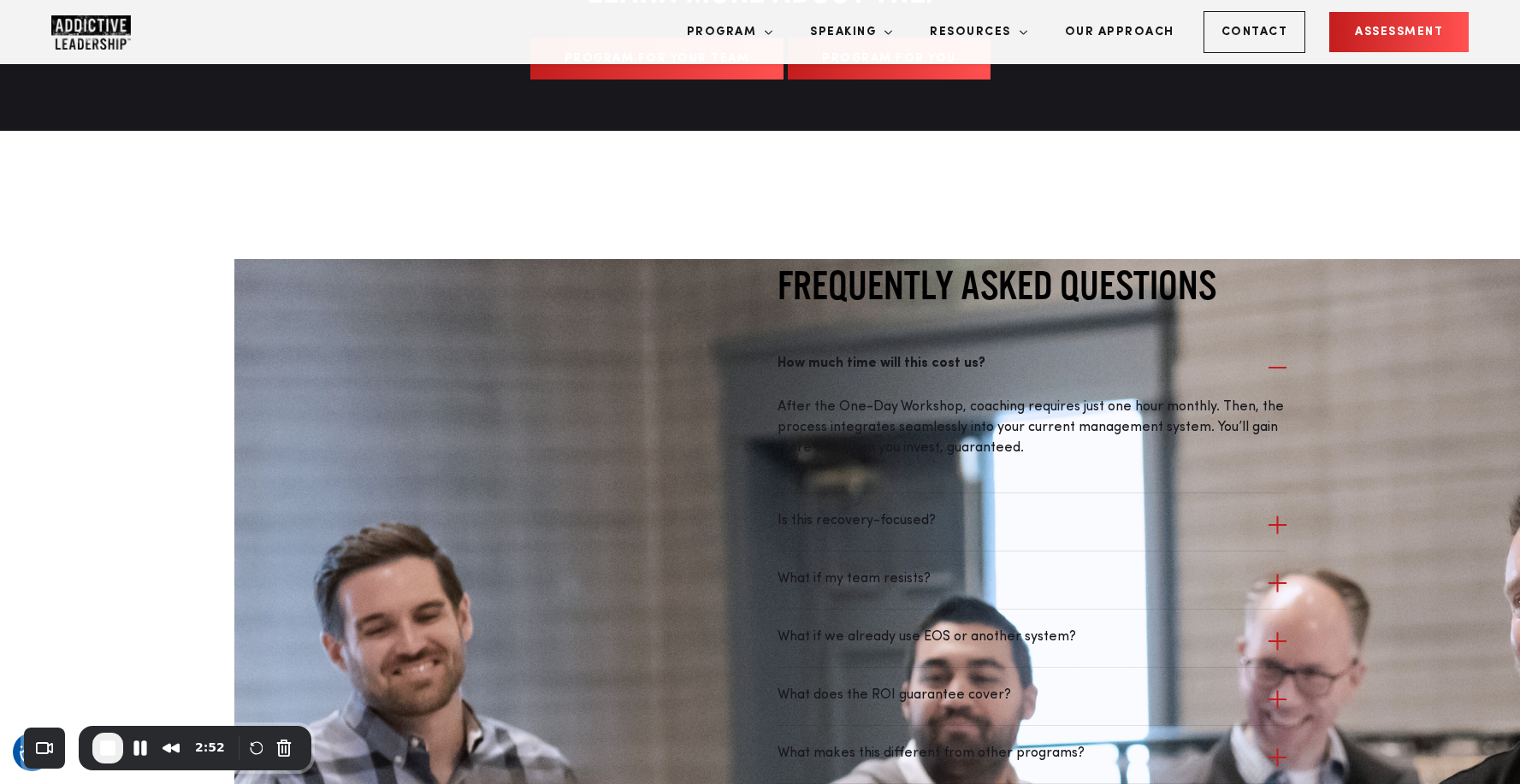
scroll to position [5232, 0]
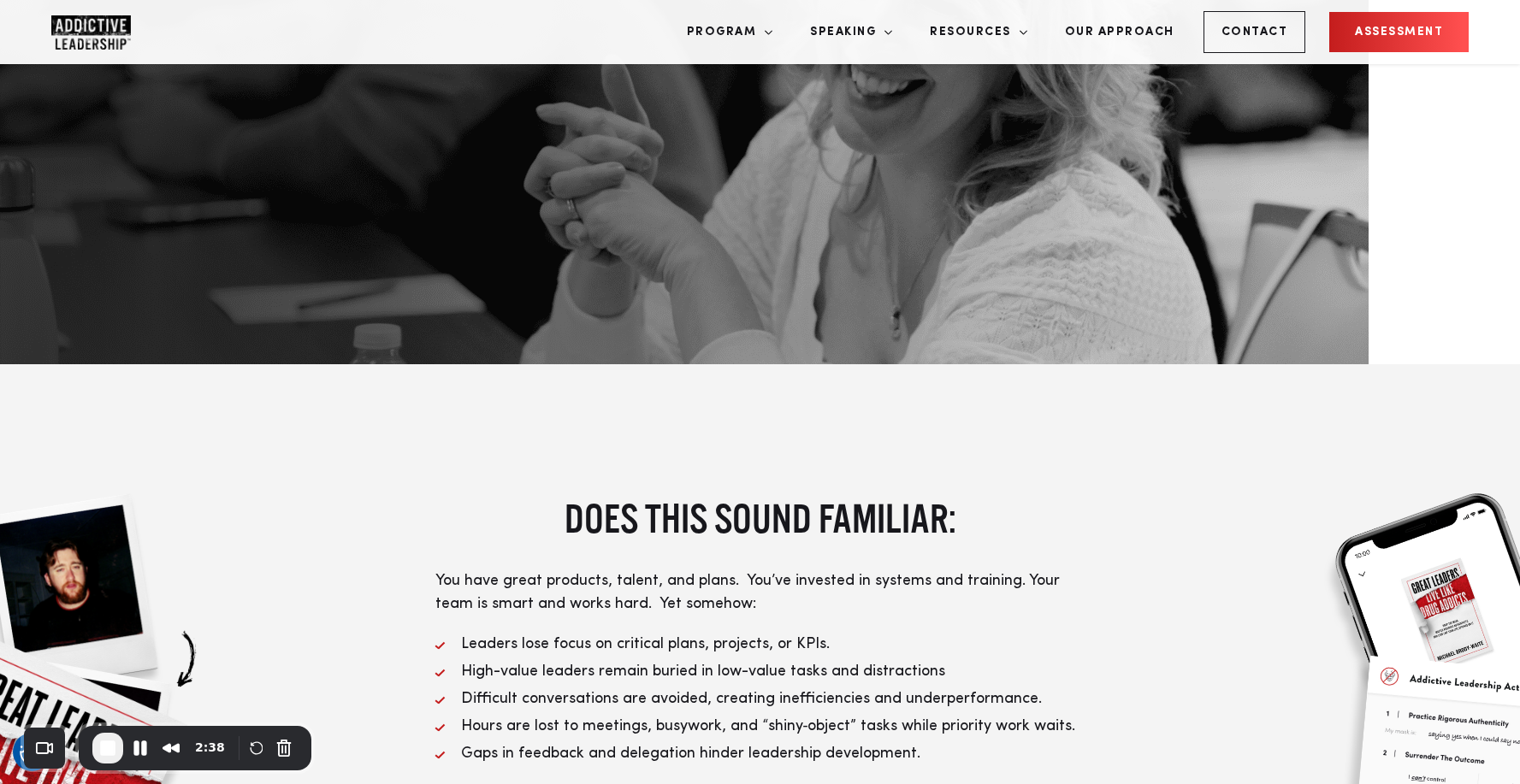
scroll to position [0, 0]
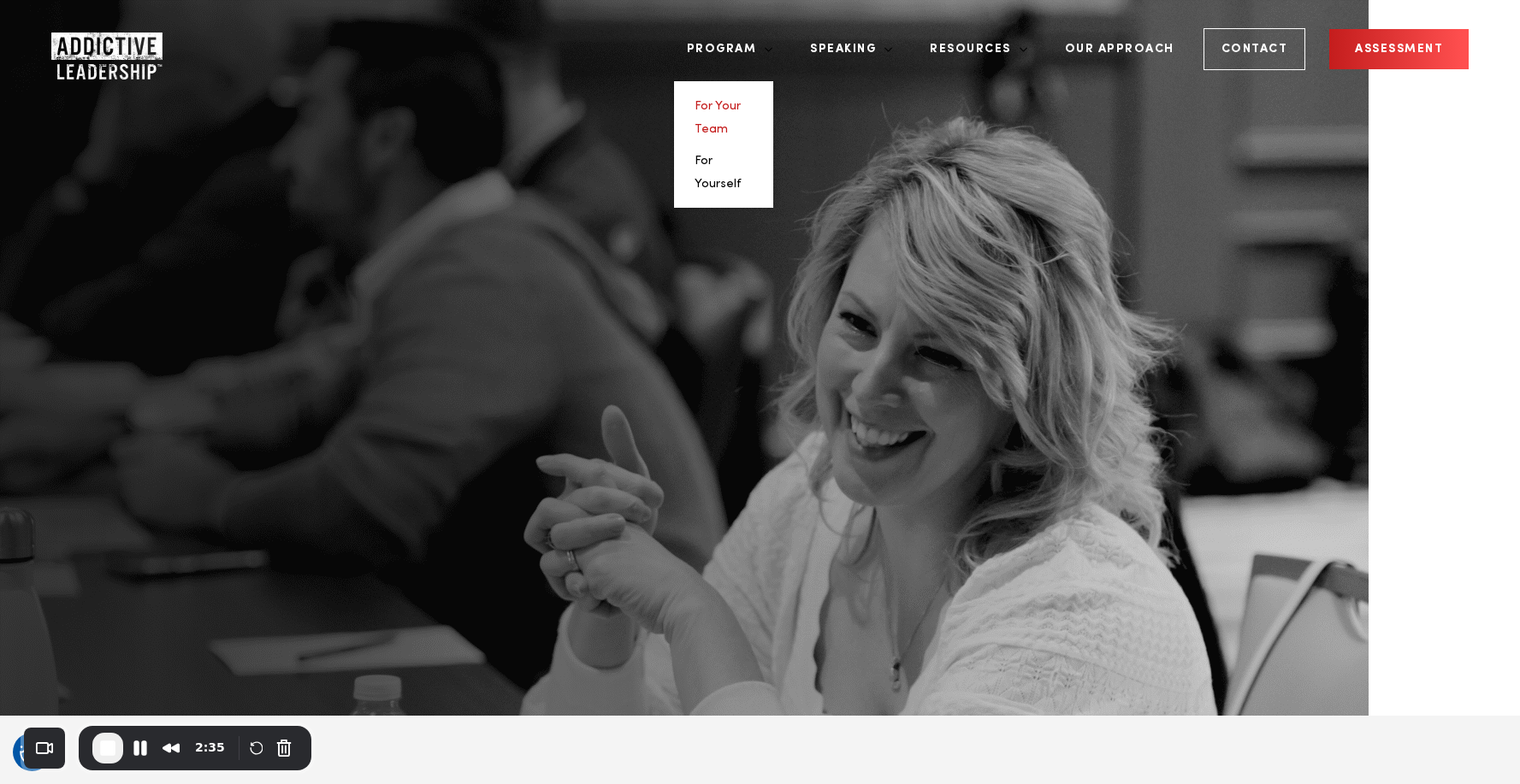
click at [741, 106] on link "For Your Team" at bounding box center [718, 117] width 46 height 35
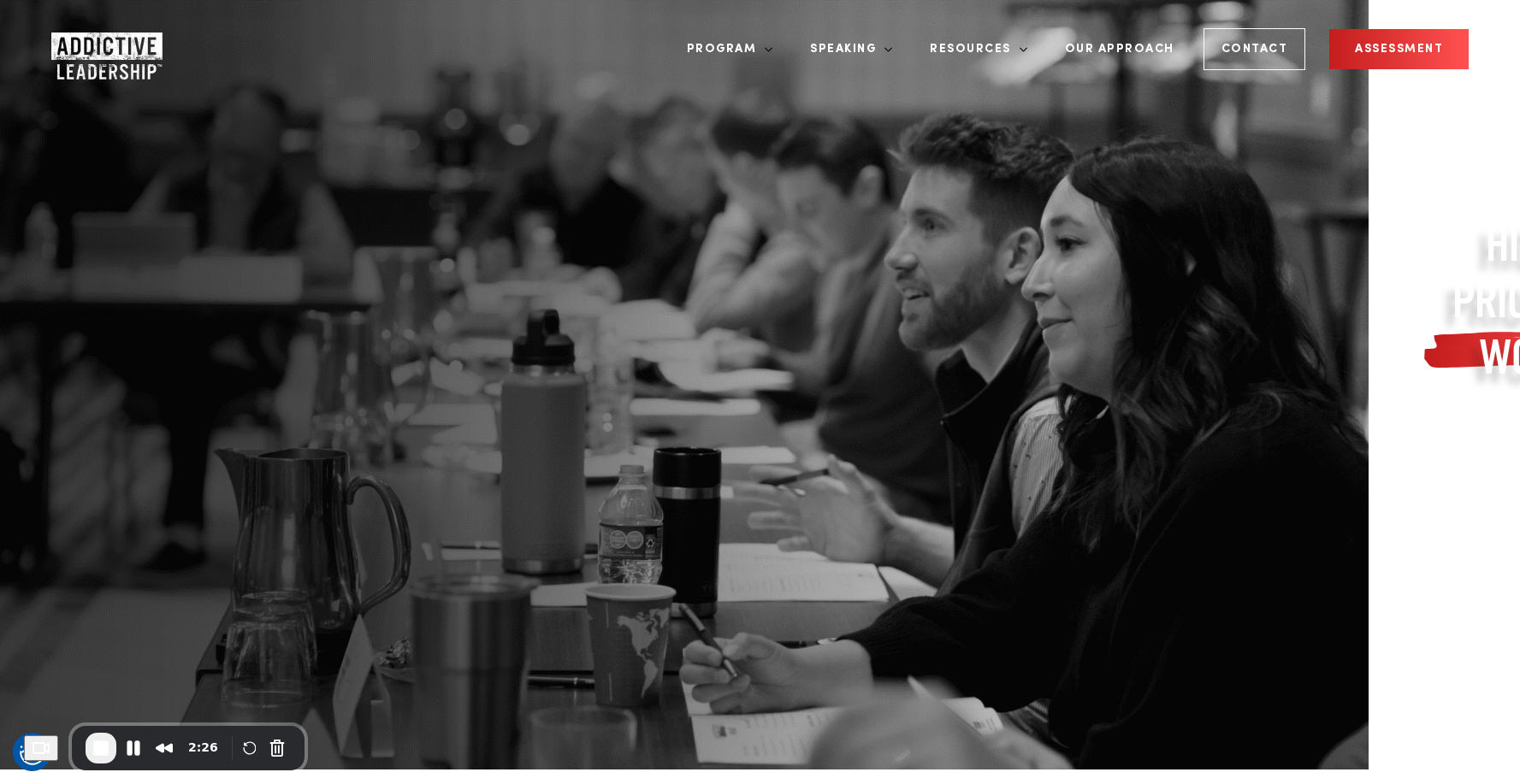
click at [1420, 226] on span "HIGH-PRIORITY WORK" at bounding box center [1530, 300] width 219 height 169
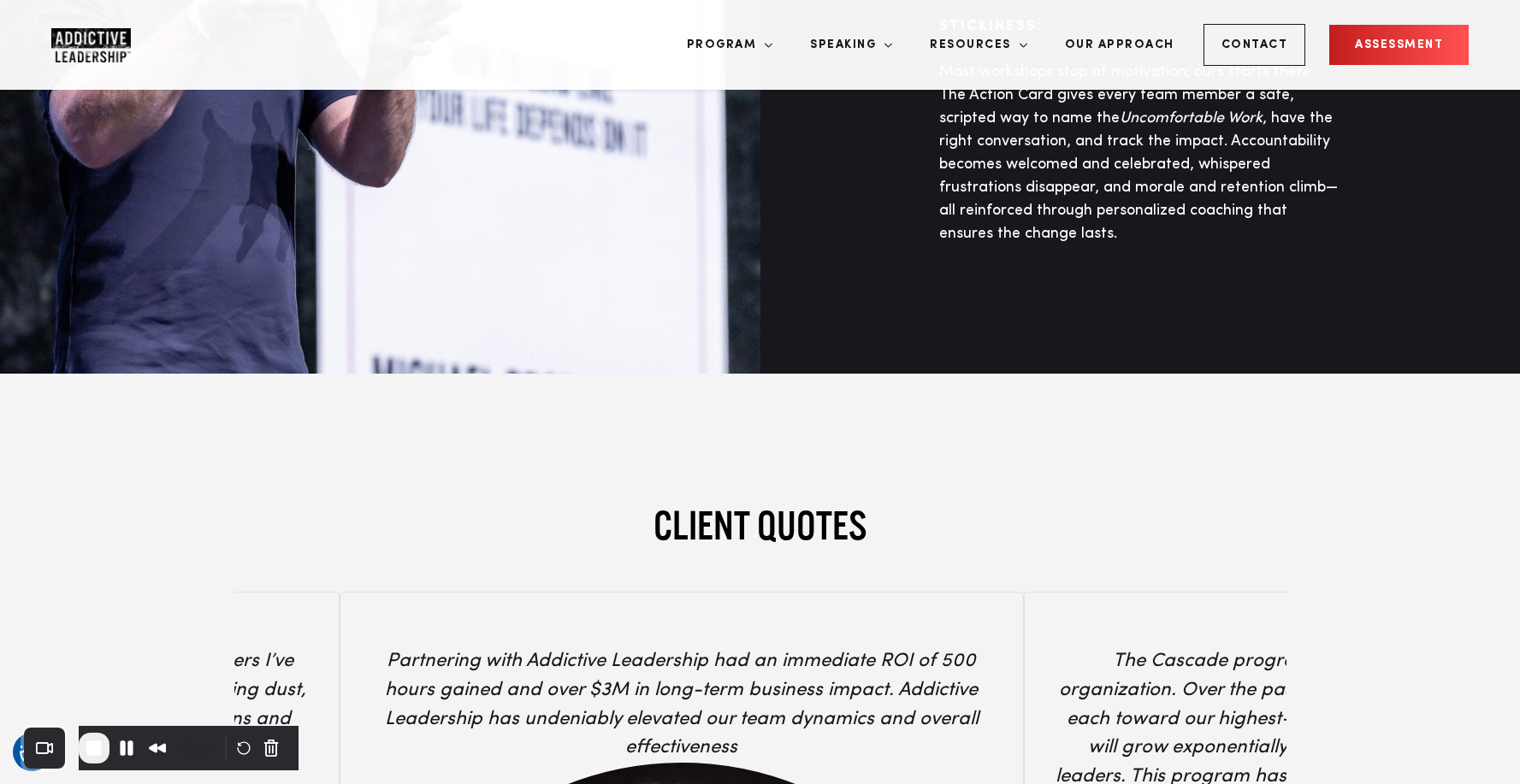
scroll to position [5906, 0]
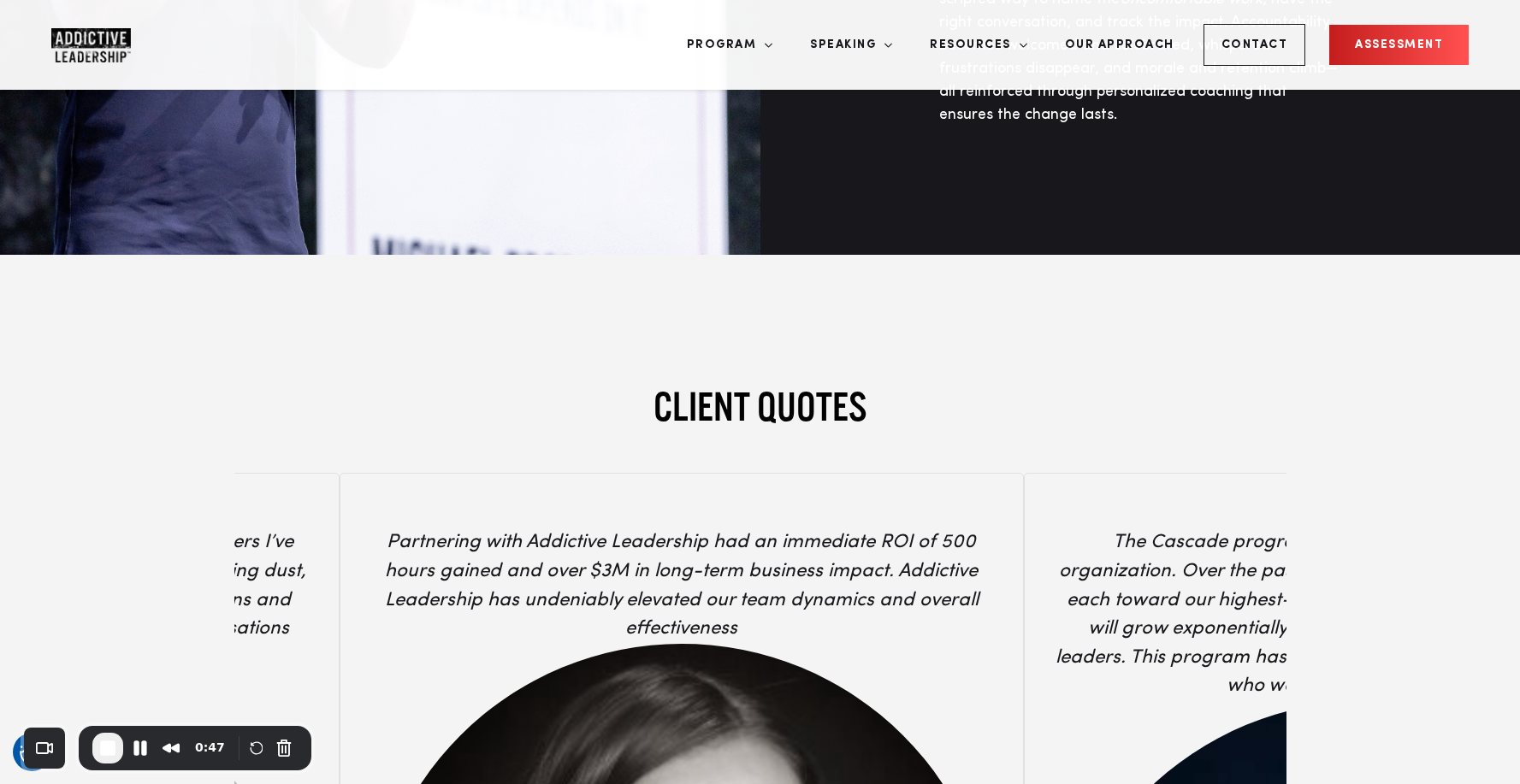
scroll to position [6014, 0]
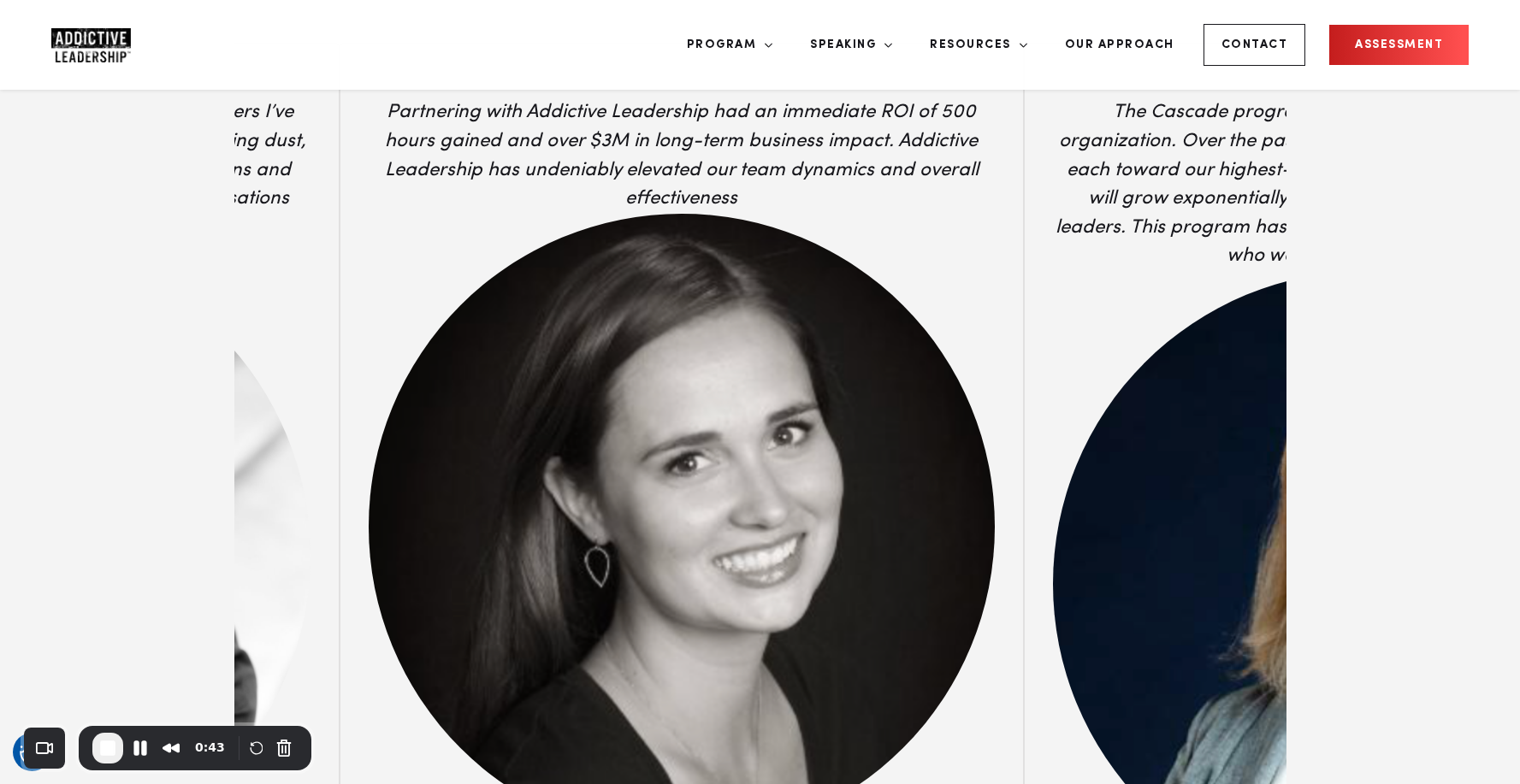
scroll to position [6512, 0]
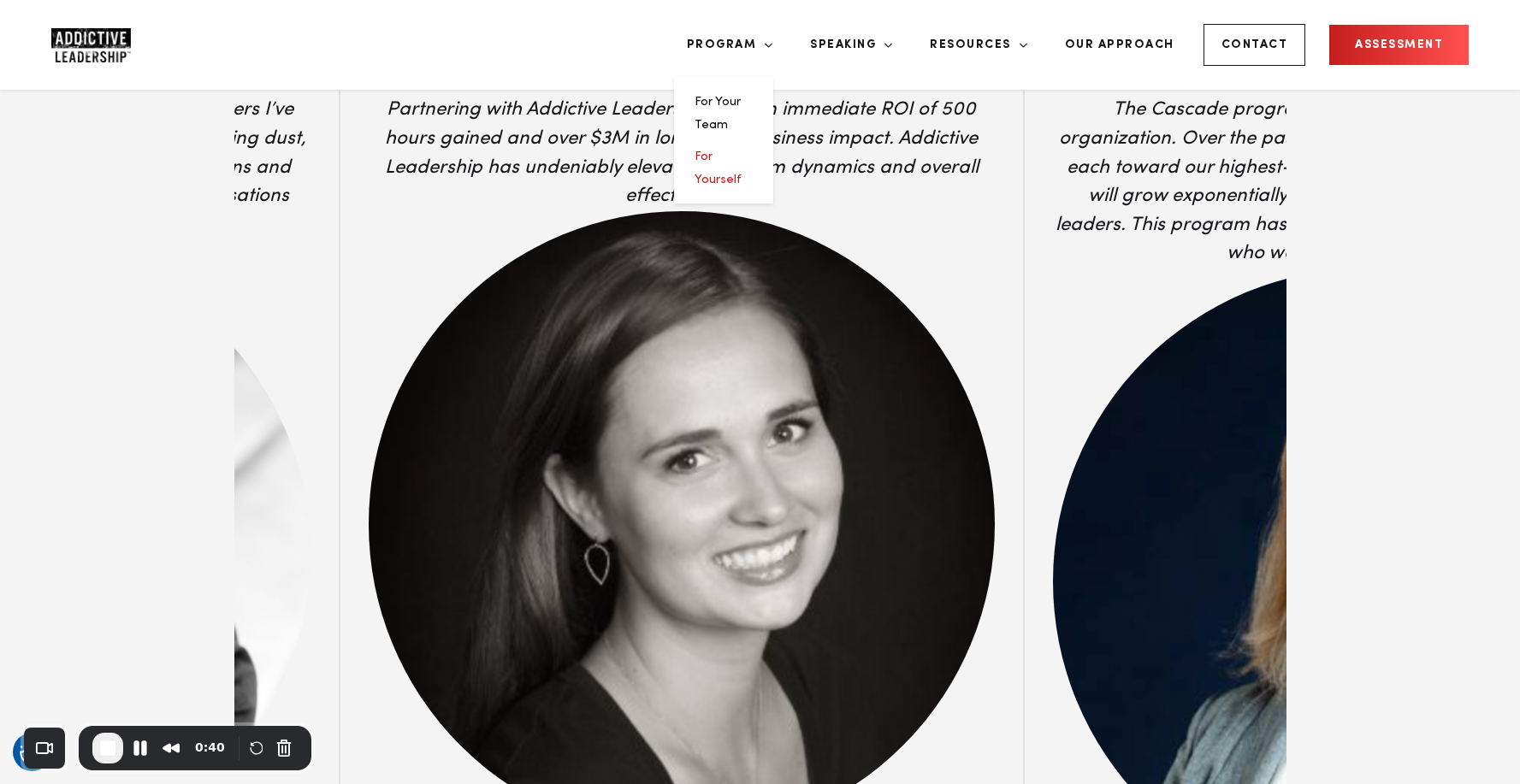
click at [742, 151] on link "For Yourself" at bounding box center [718, 168] width 47 height 35
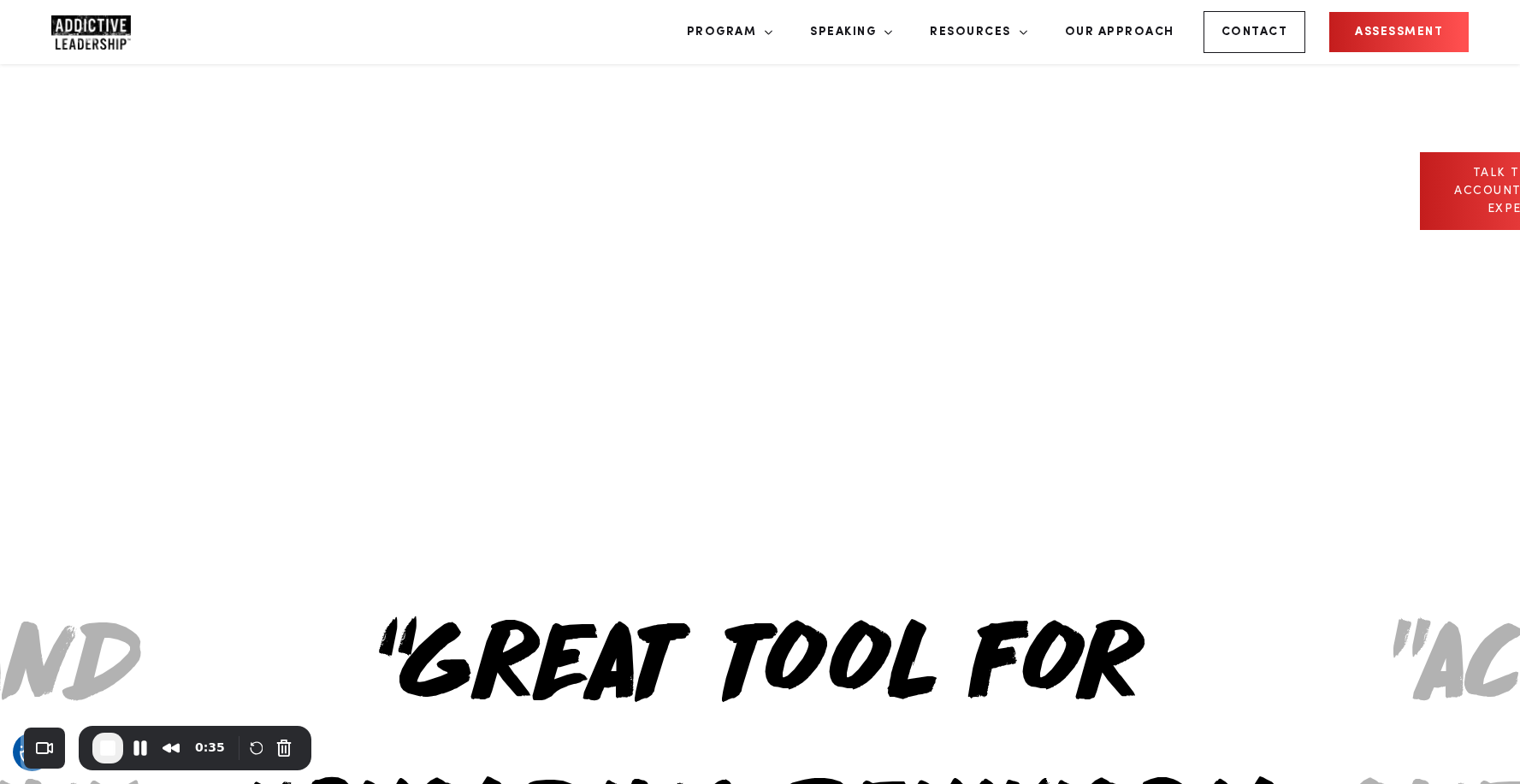
scroll to position [813, 0]
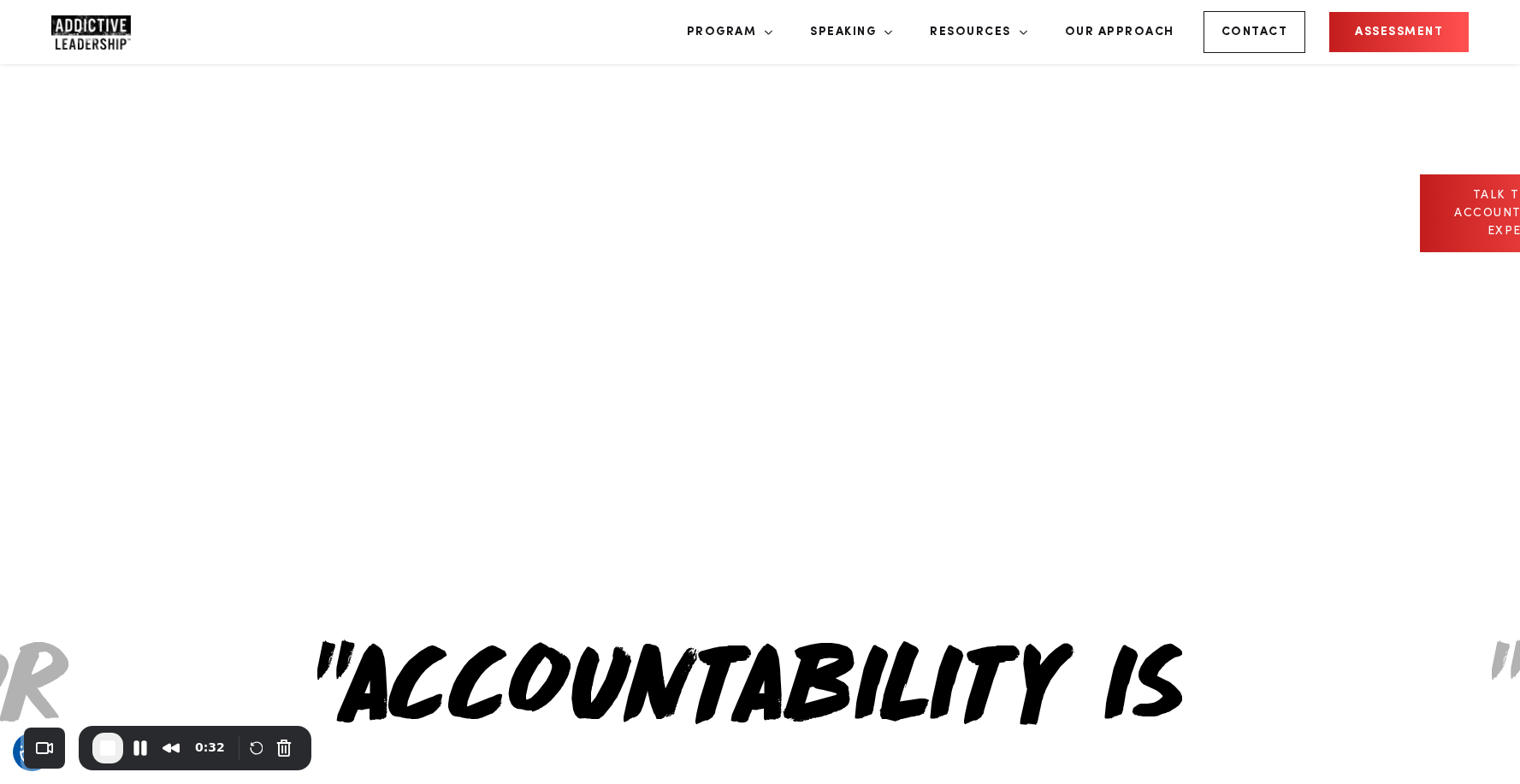
drag, startPoint x: 1059, startPoint y: 357, endPoint x: 479, endPoint y: 364, distance: 580.0
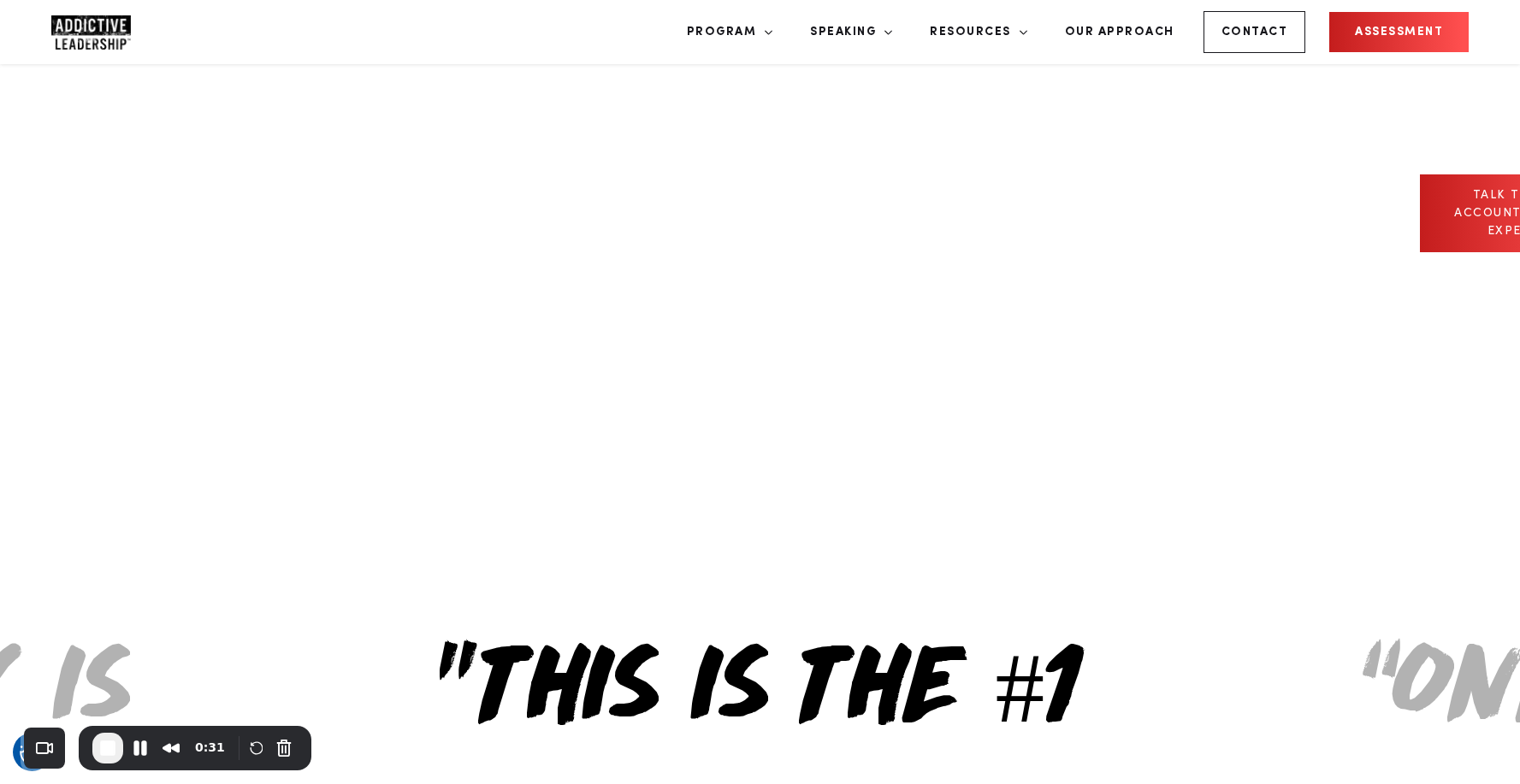
drag, startPoint x: 983, startPoint y: 303, endPoint x: 438, endPoint y: 317, distance: 545.2
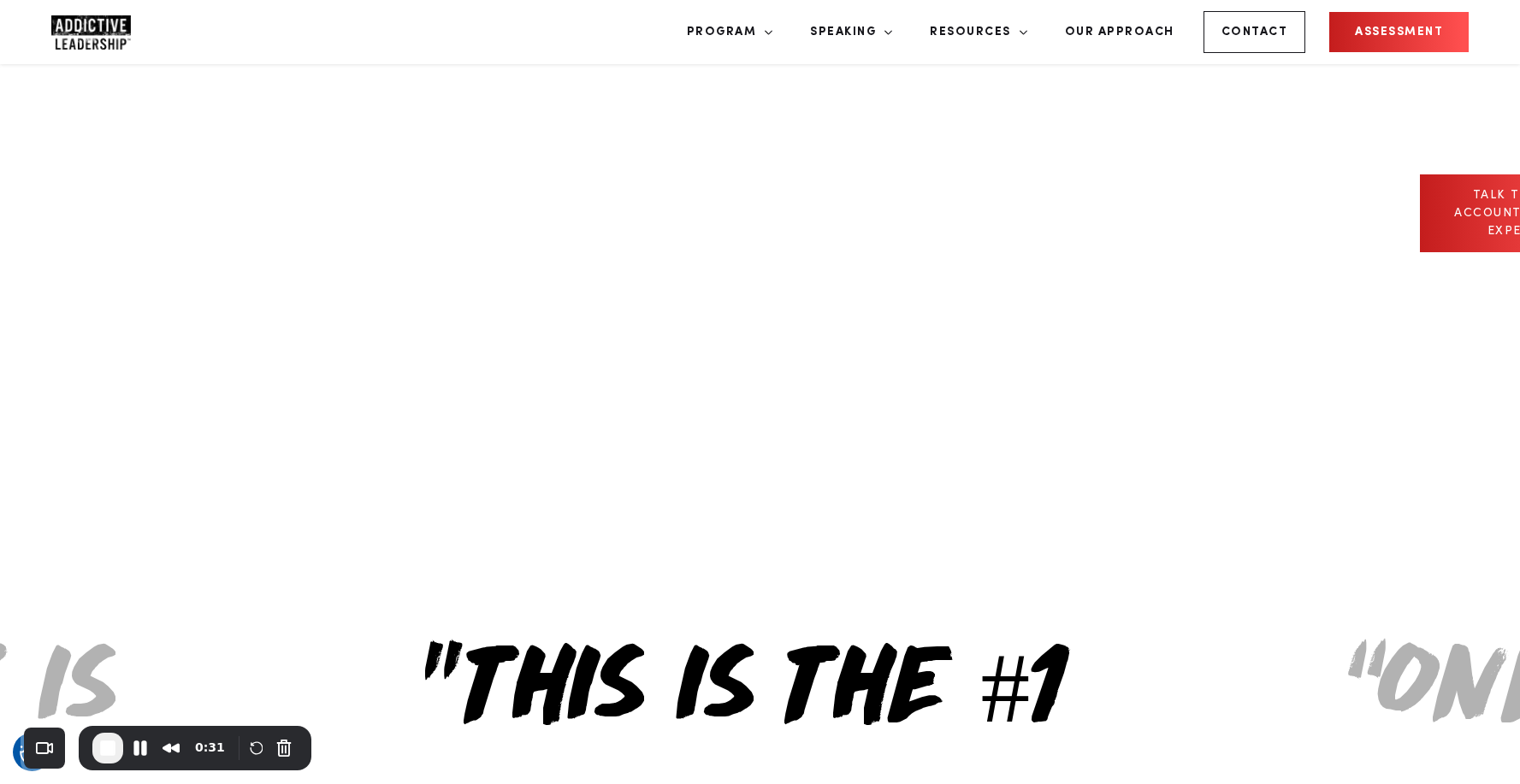
drag, startPoint x: 752, startPoint y: 286, endPoint x: 404, endPoint y: 303, distance: 348.4
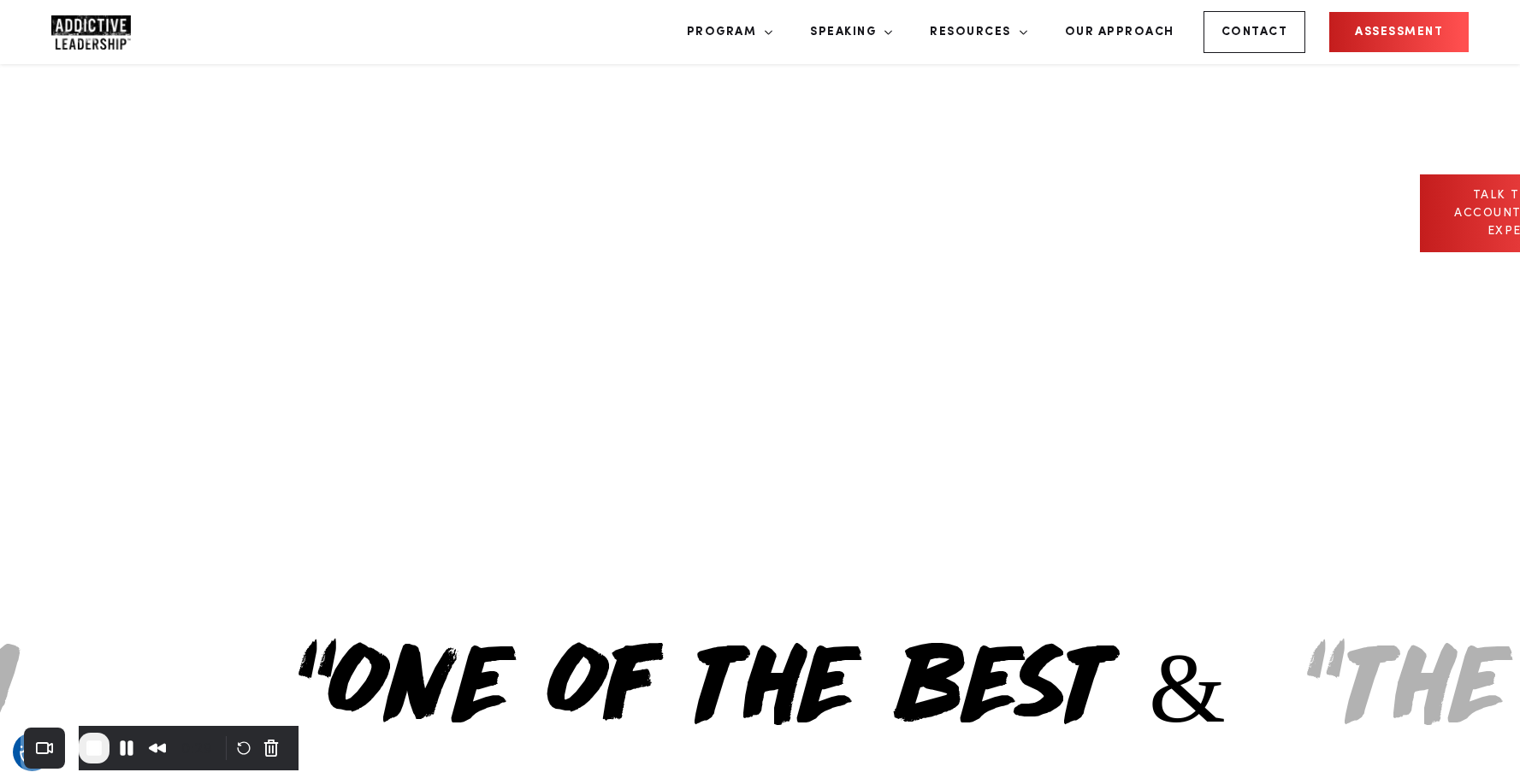
click at [57, 15] on img "Company Logo" at bounding box center [91, 32] width 79 height 34
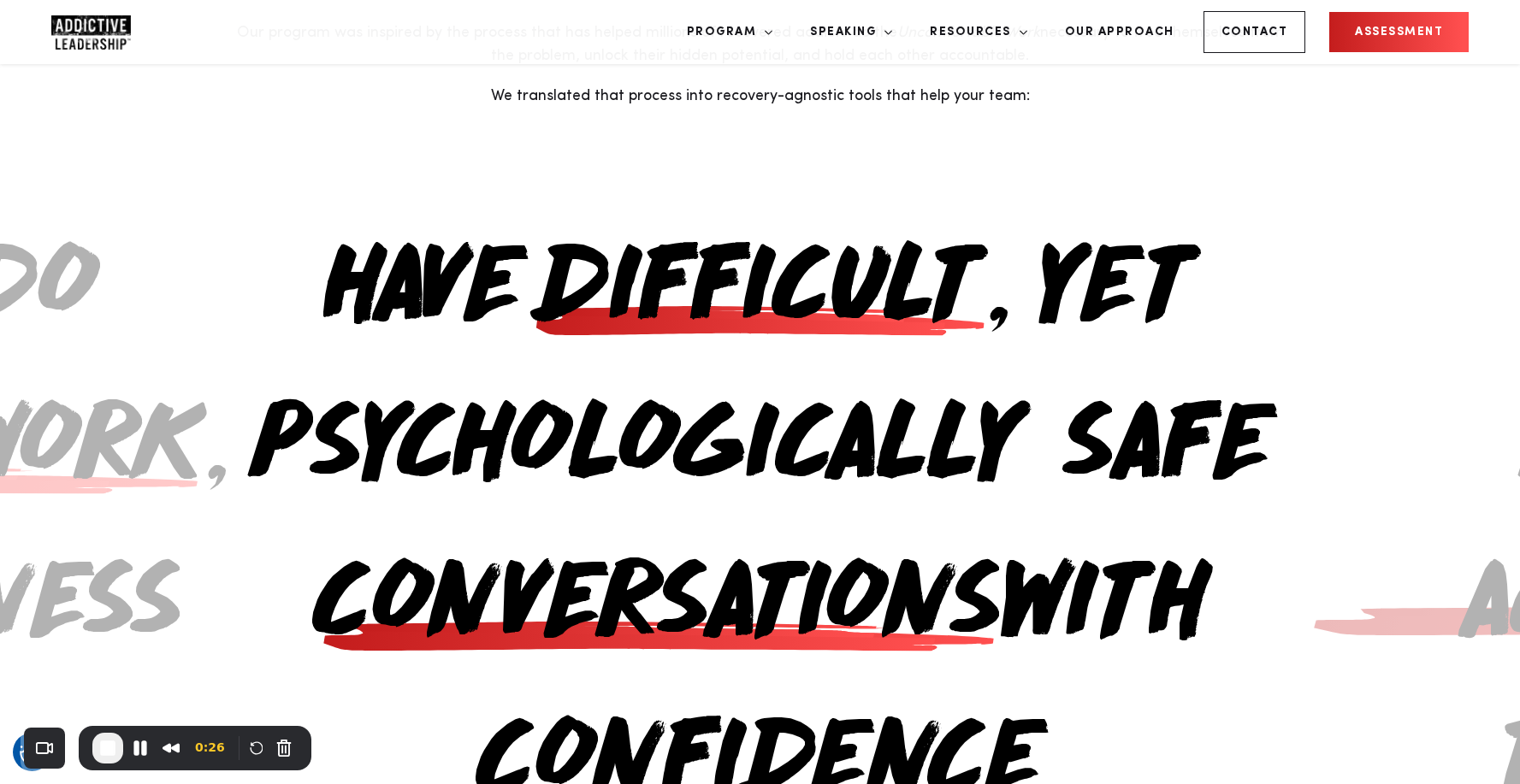
scroll to position [1808, 0]
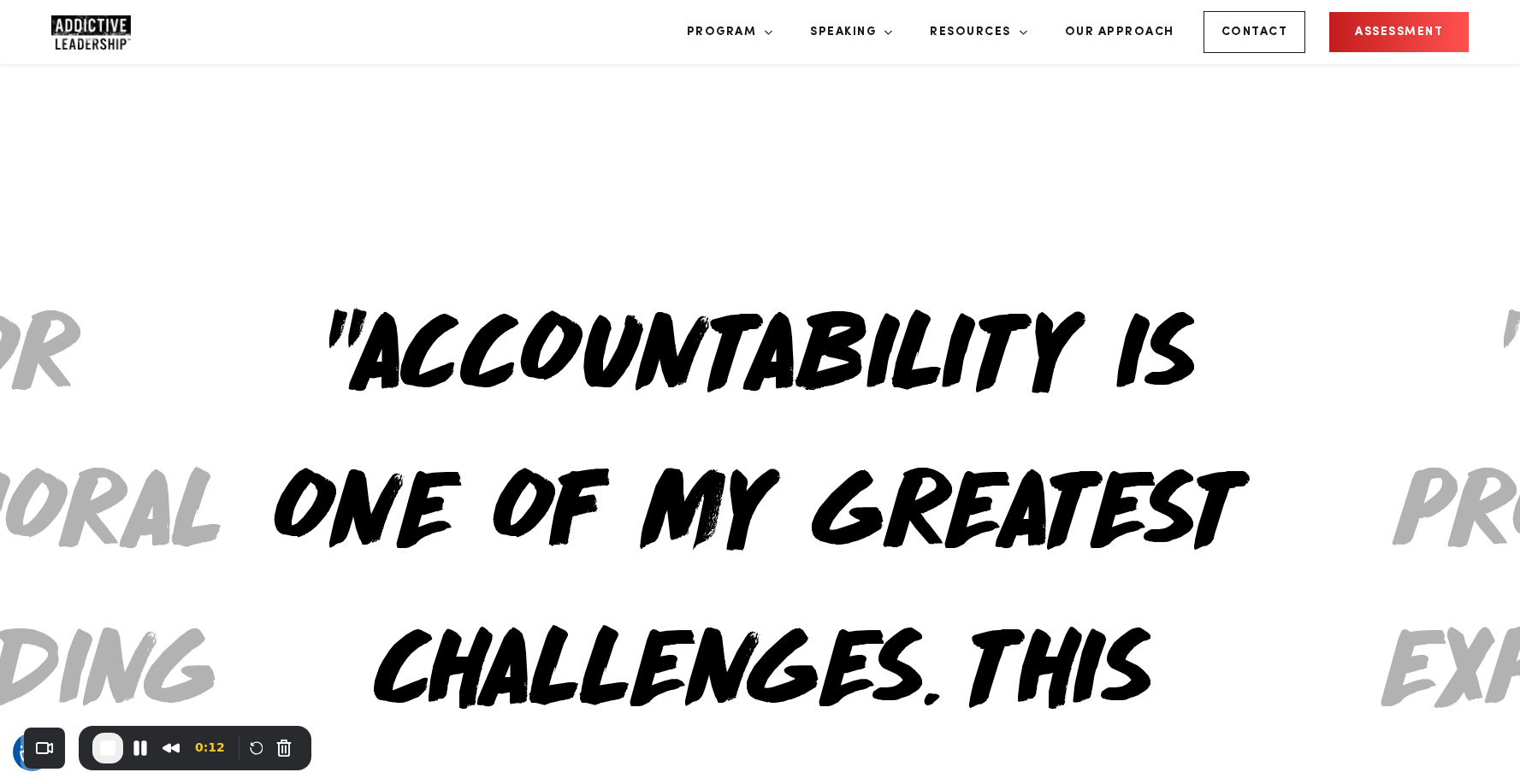
scroll to position [1184, 0]
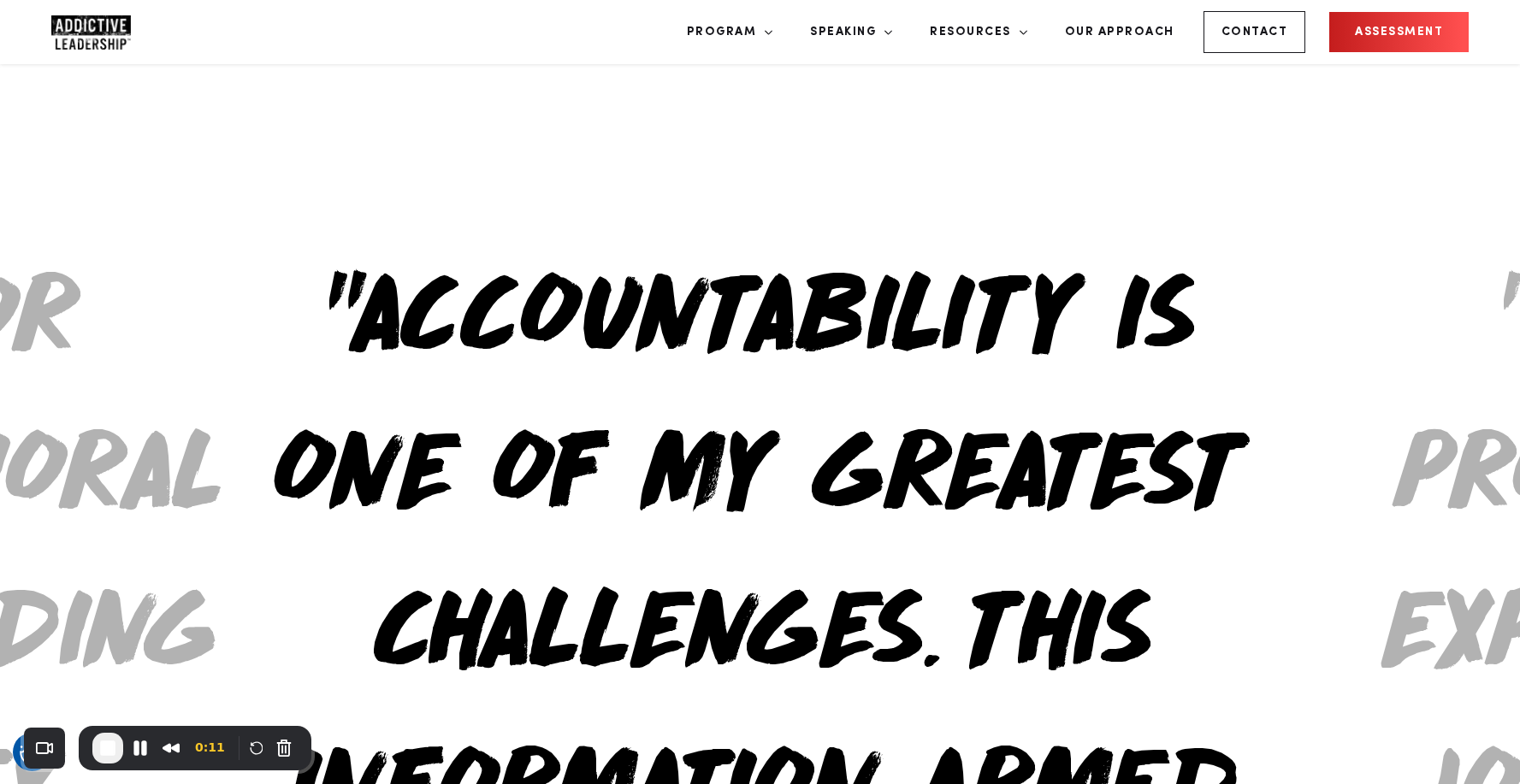
drag, startPoint x: 626, startPoint y: 494, endPoint x: 921, endPoint y: 519, distance: 296.1
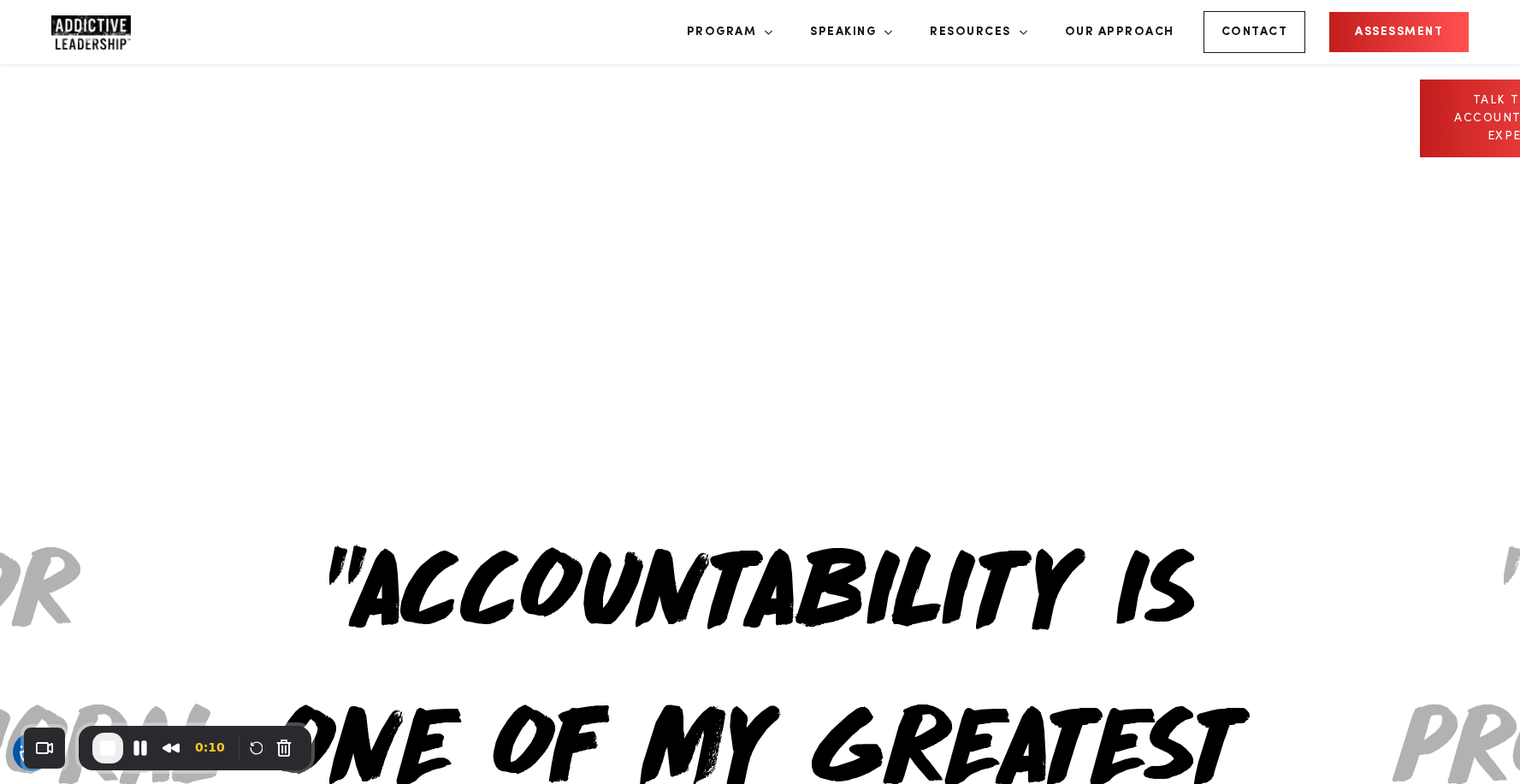
scroll to position [872, 0]
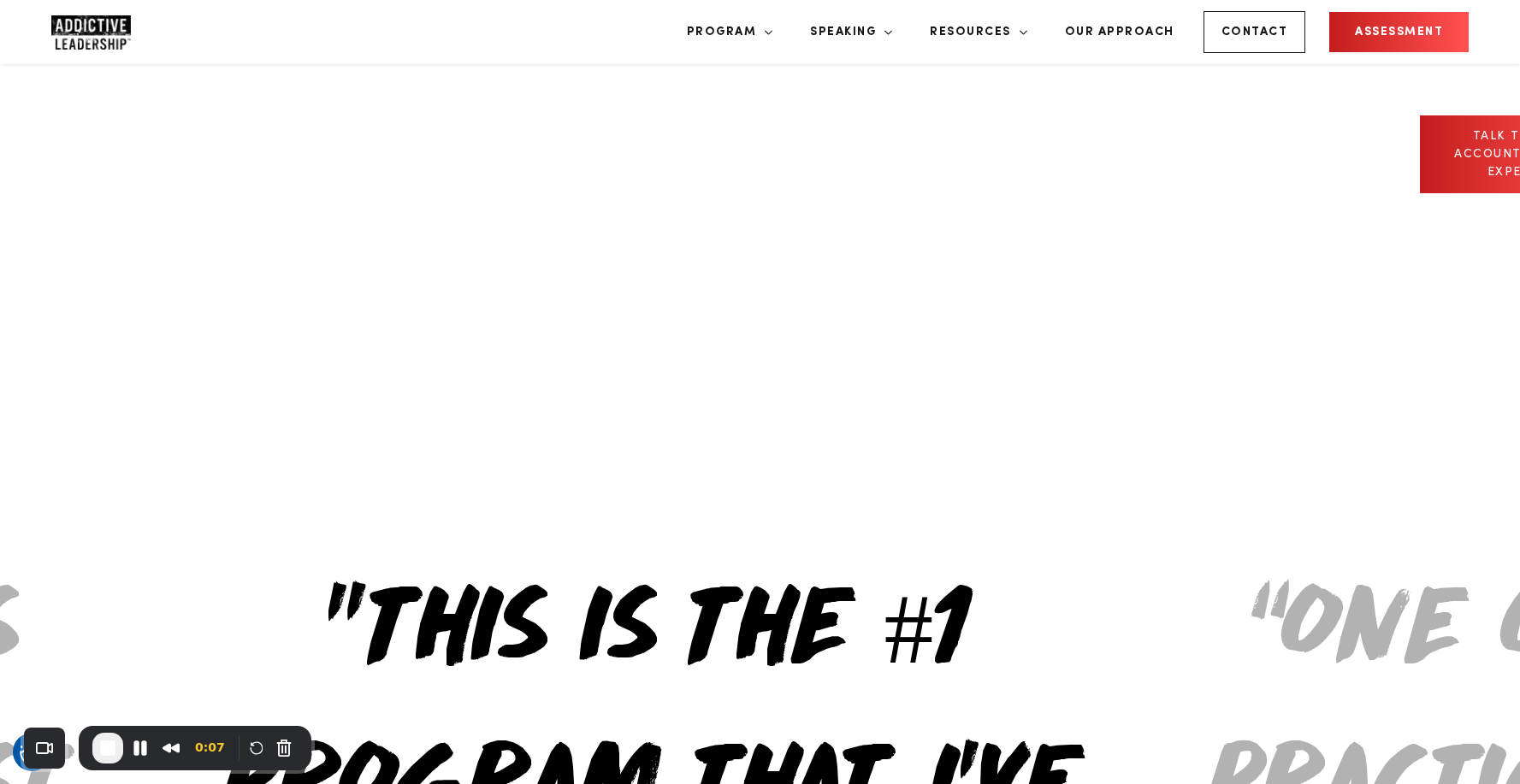
drag, startPoint x: 799, startPoint y: 246, endPoint x: 529, endPoint y: 262, distance: 270.5
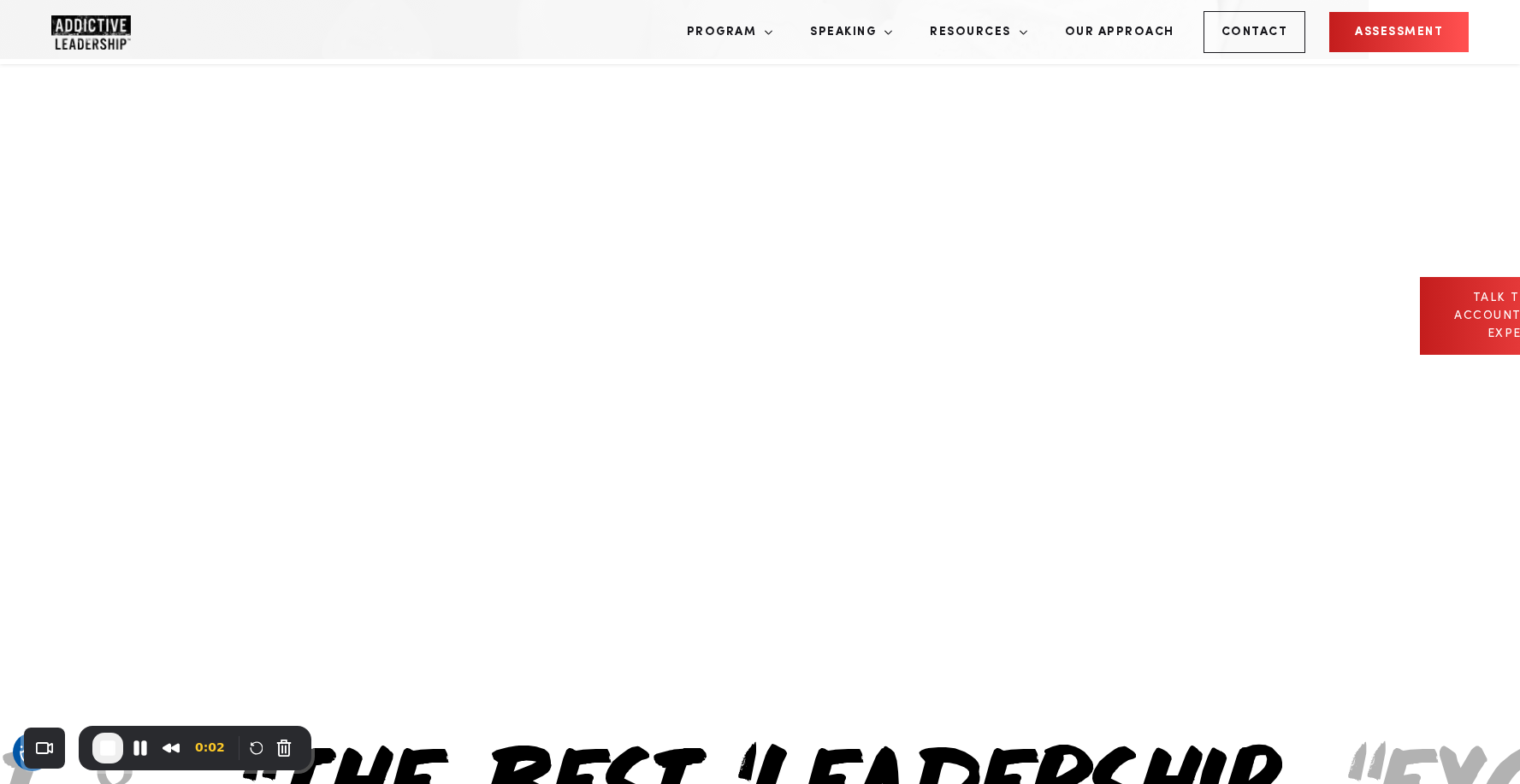
scroll to position [780, 0]
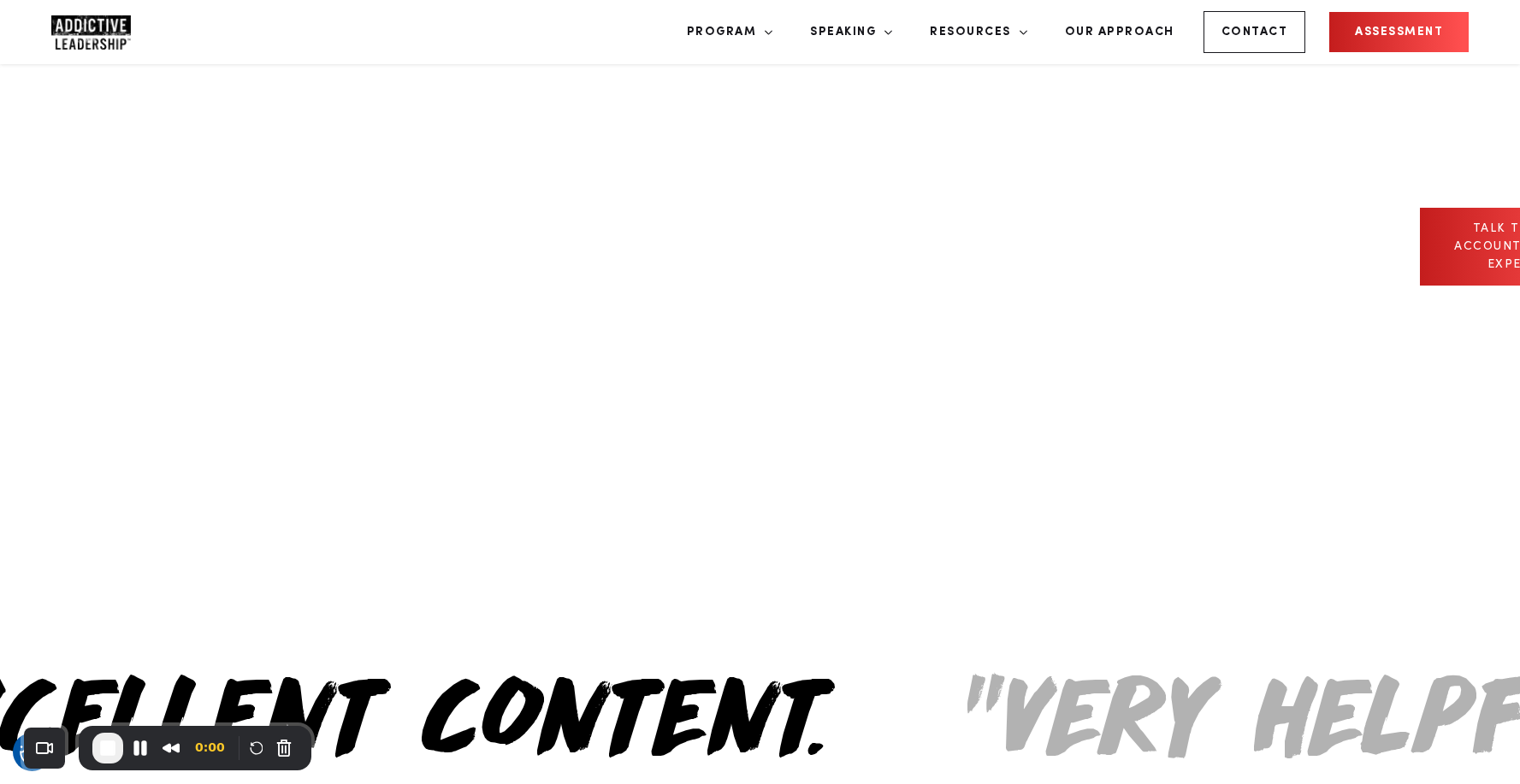
drag, startPoint x: 960, startPoint y: 341, endPoint x: 542, endPoint y: 360, distance: 418.4
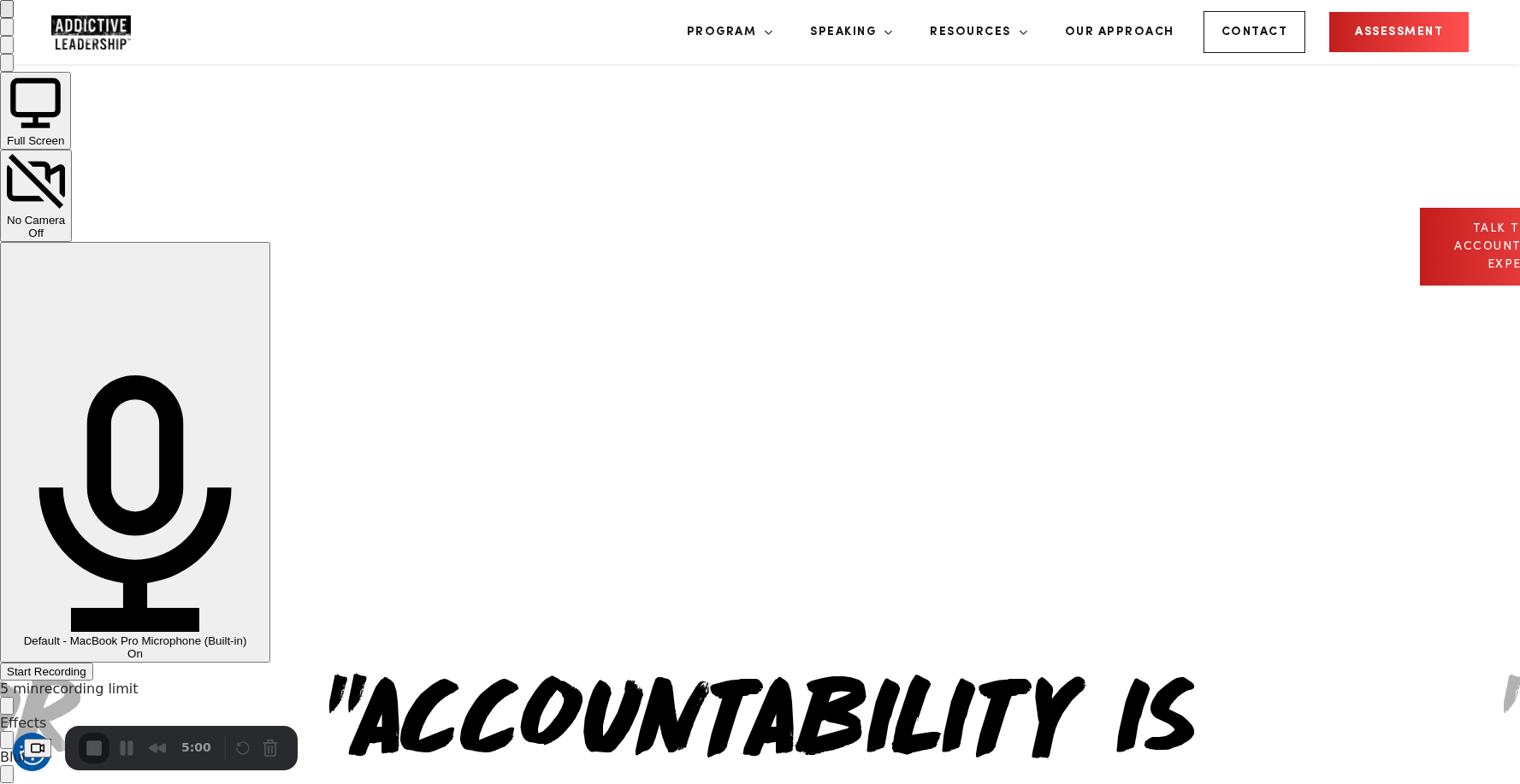
click at [86, 666] on span "Start Recording" at bounding box center [46, 672] width 79 height 13
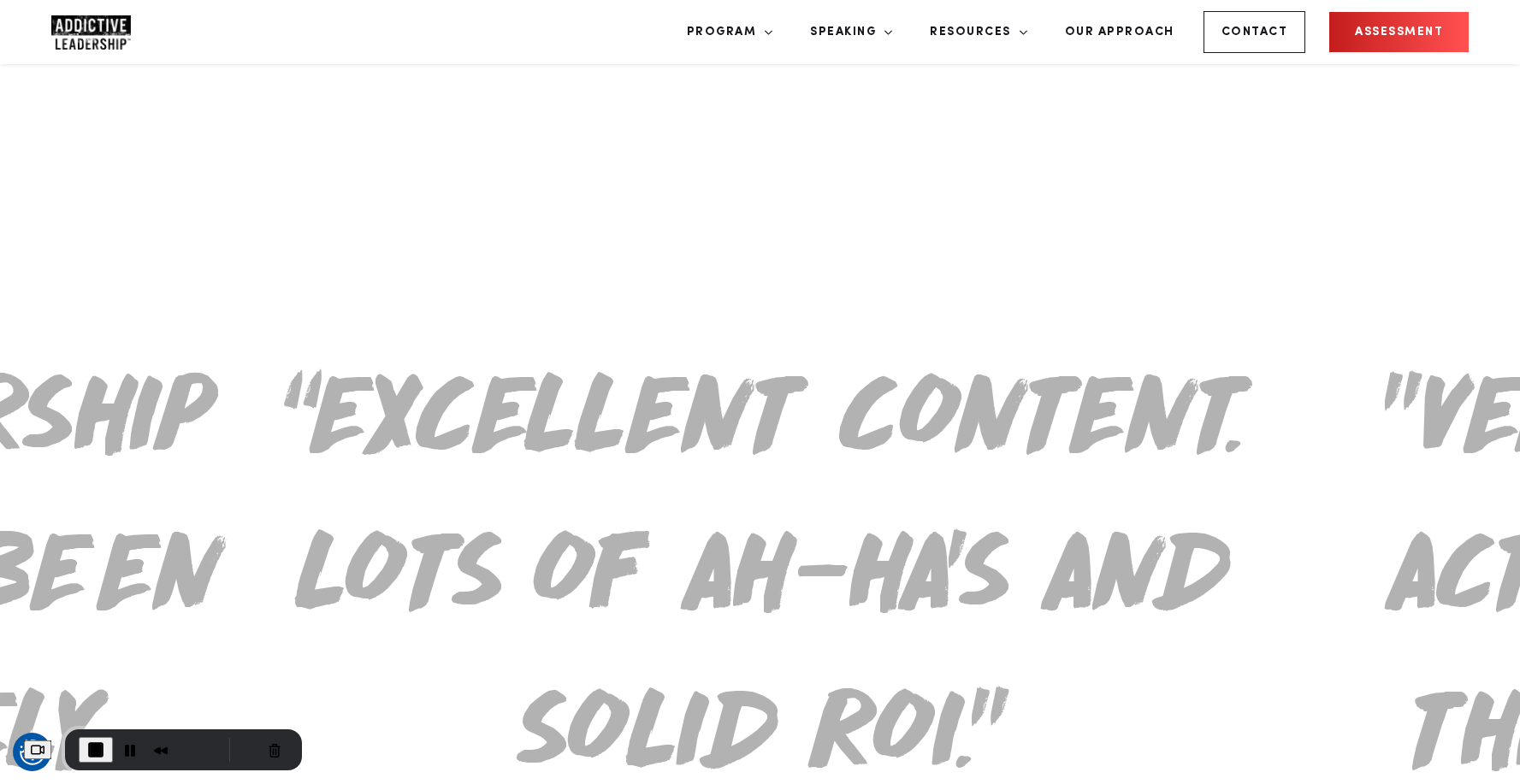
scroll to position [0, 0]
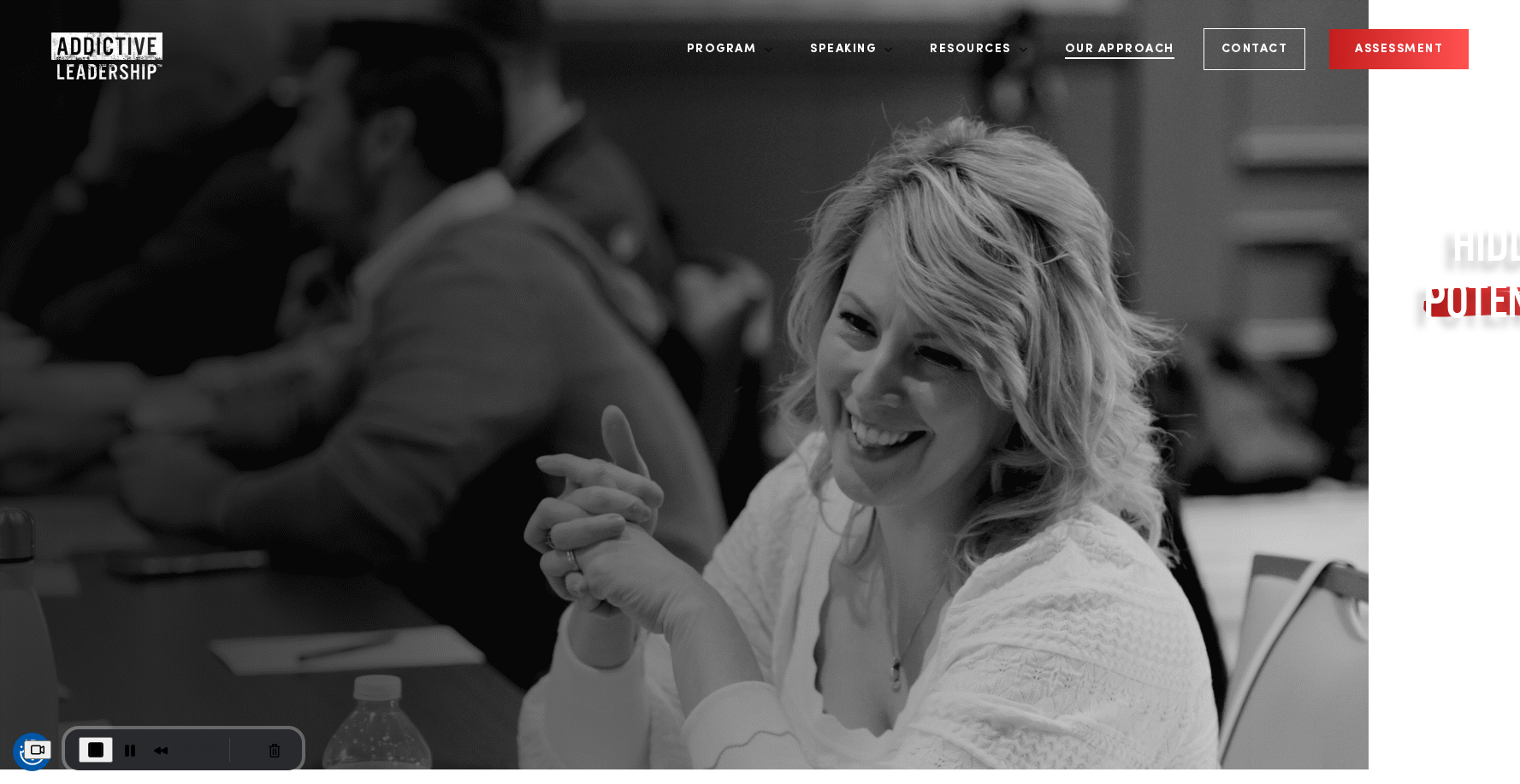
click at [1133, 46] on link "Our Approach" at bounding box center [1120, 49] width 136 height 64
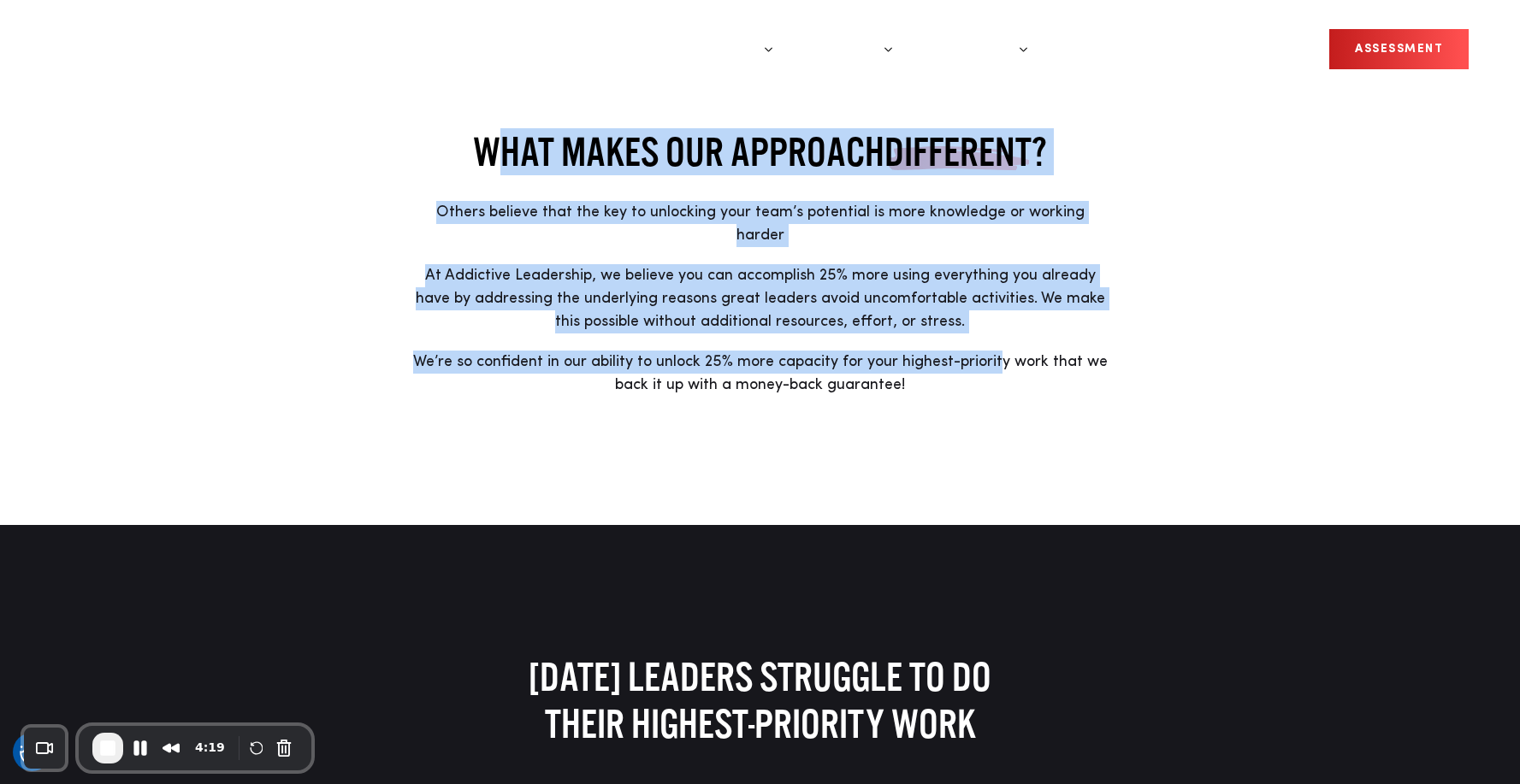
drag, startPoint x: 441, startPoint y: 142, endPoint x: 1002, endPoint y: 328, distance: 591.0
click at [1002, 327] on div "WHAT MAKES OUR APPROACH DIFFERENT ? Others believe that the key to unlocking yo…" at bounding box center [760, 263] width 695 height 269
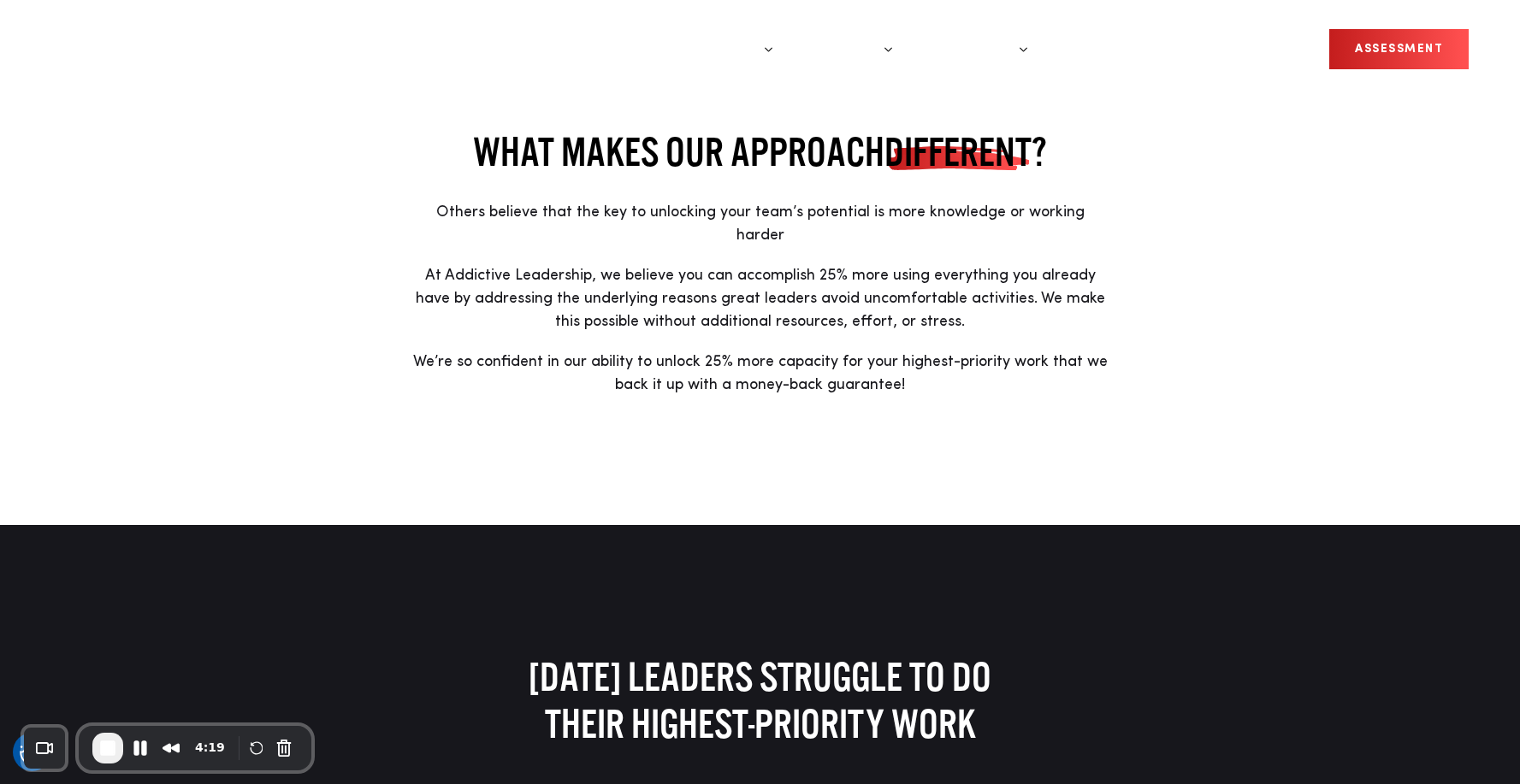
click at [985, 364] on p "We’re so confident in our ability to unlock 25% more capacity for your highest-…" at bounding box center [760, 374] width 695 height 46
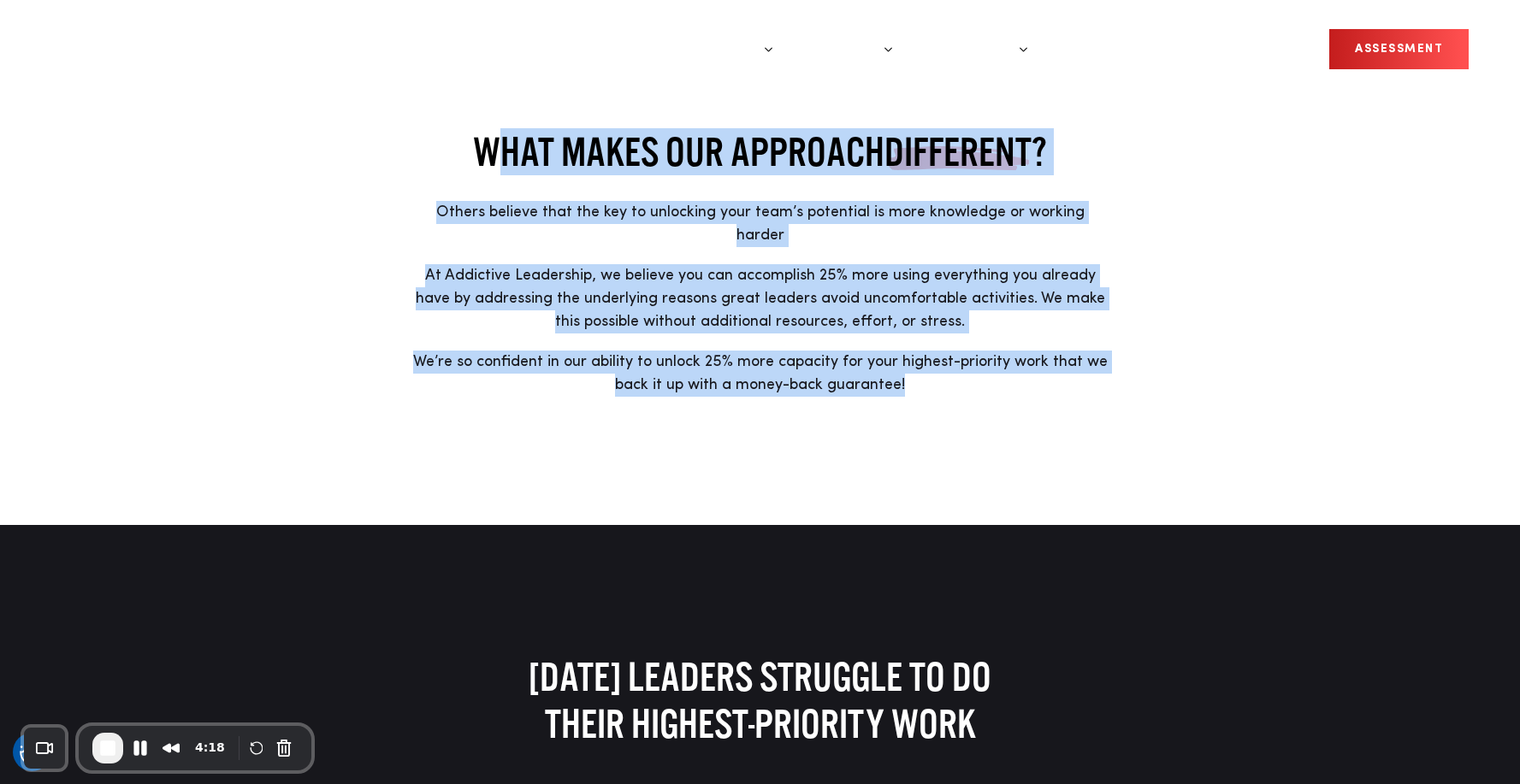
drag, startPoint x: 1017, startPoint y: 364, endPoint x: 468, endPoint y: 166, distance: 583.6
click at [468, 166] on div "WHAT MAKES OUR APPROACH DIFFERENT ? Others believe that the key to unlocking yo…" at bounding box center [760, 263] width 695 height 269
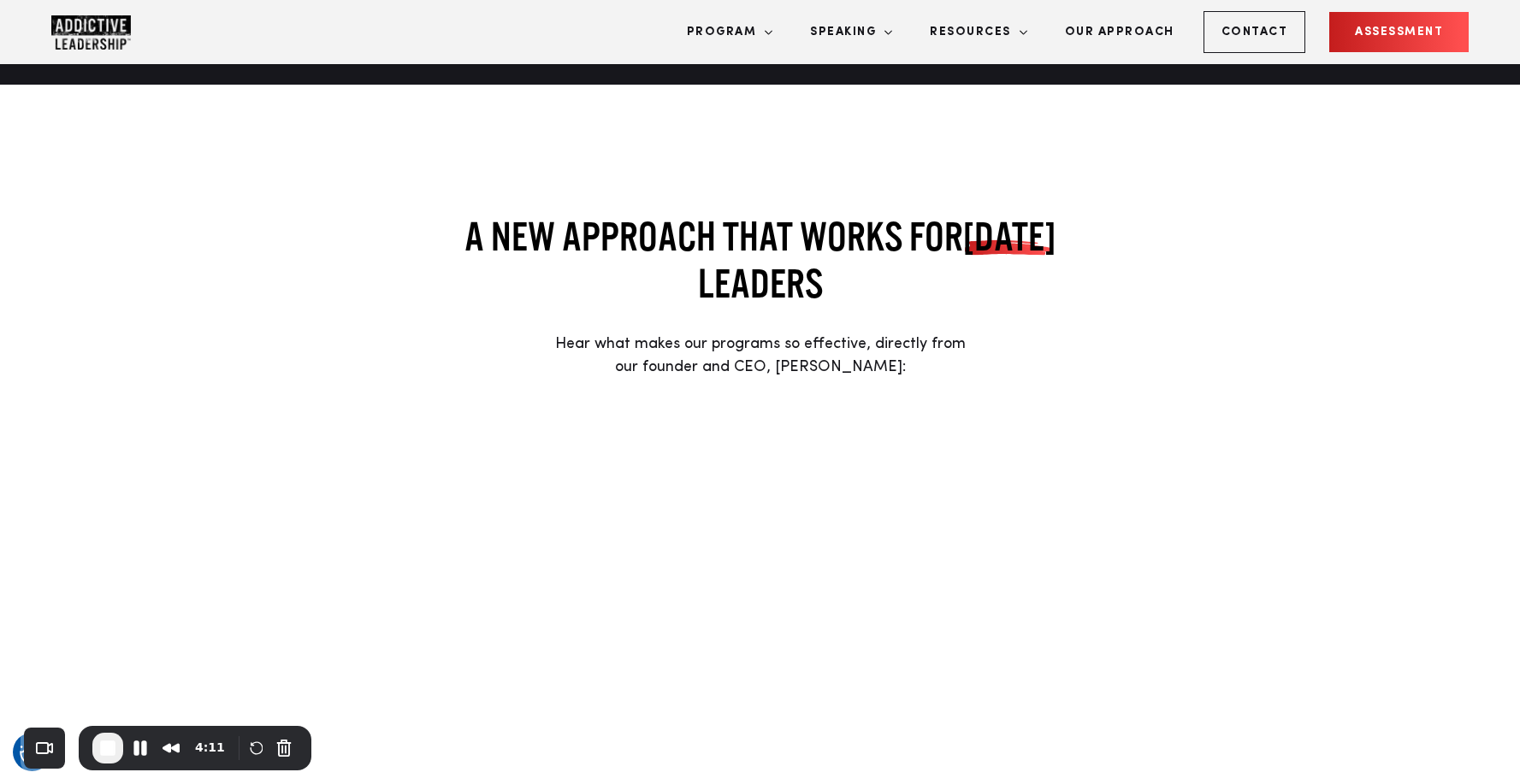
scroll to position [1099, 0]
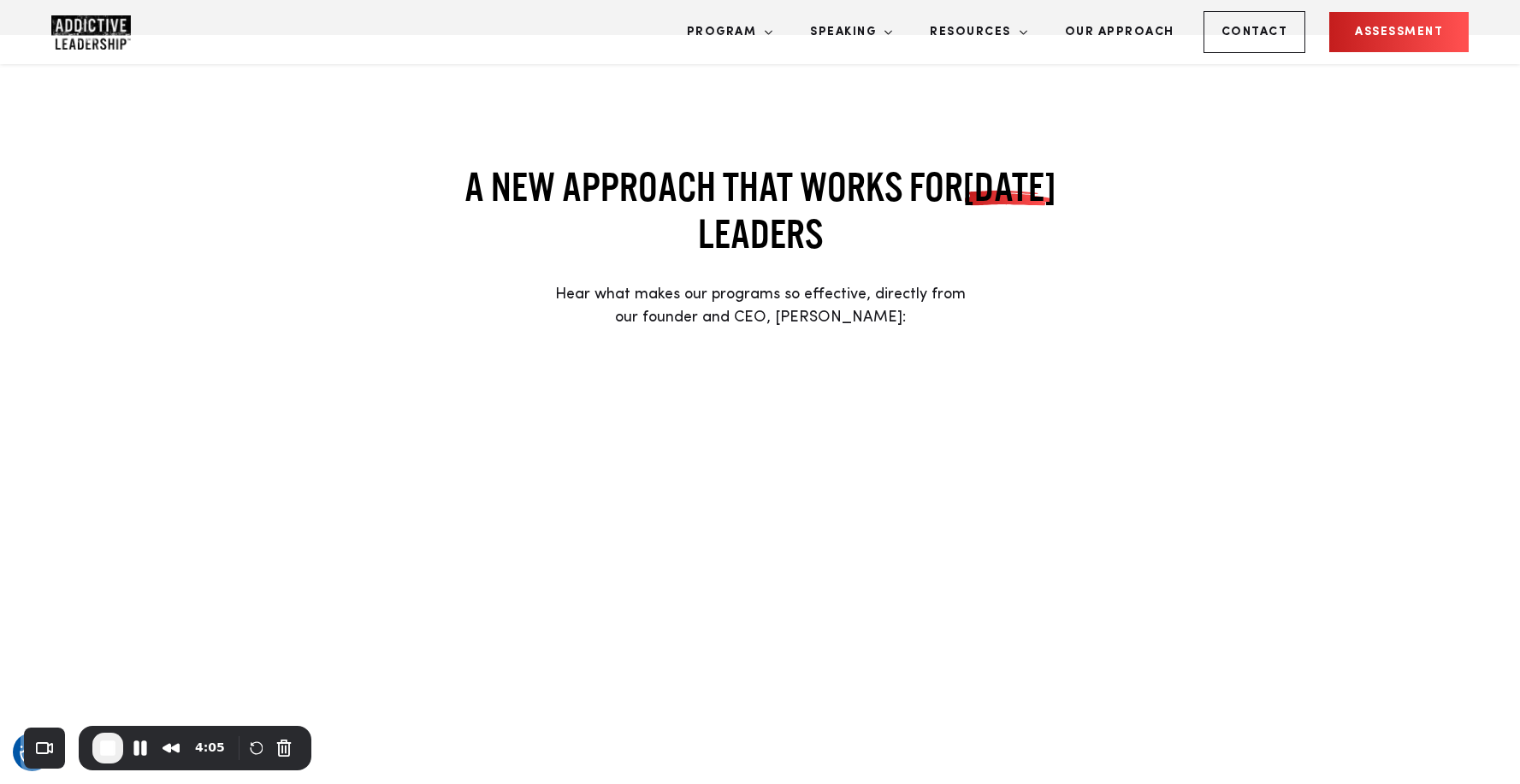
drag, startPoint x: 915, startPoint y: 235, endPoint x: 592, endPoint y: 216, distance: 323.6
click at [592, 284] on p "Hear what makes our programs so effective, directly from our founder and CEO, […" at bounding box center [760, 307] width 695 height 46
click at [738, 286] on span "Hear what makes our programs so effective, directly from our founder and CEO, […" at bounding box center [761, 306] width 410 height 39
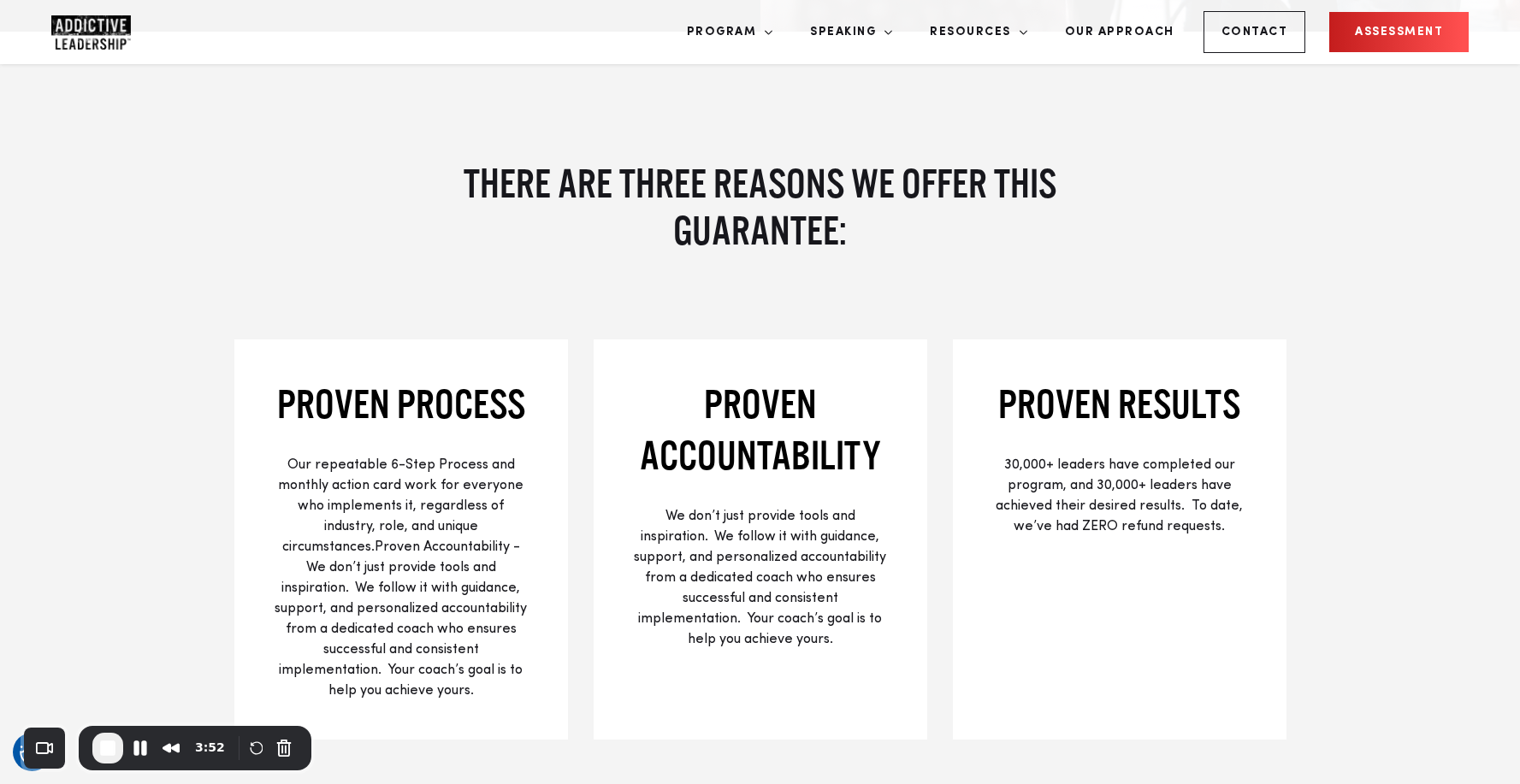
scroll to position [2488, 0]
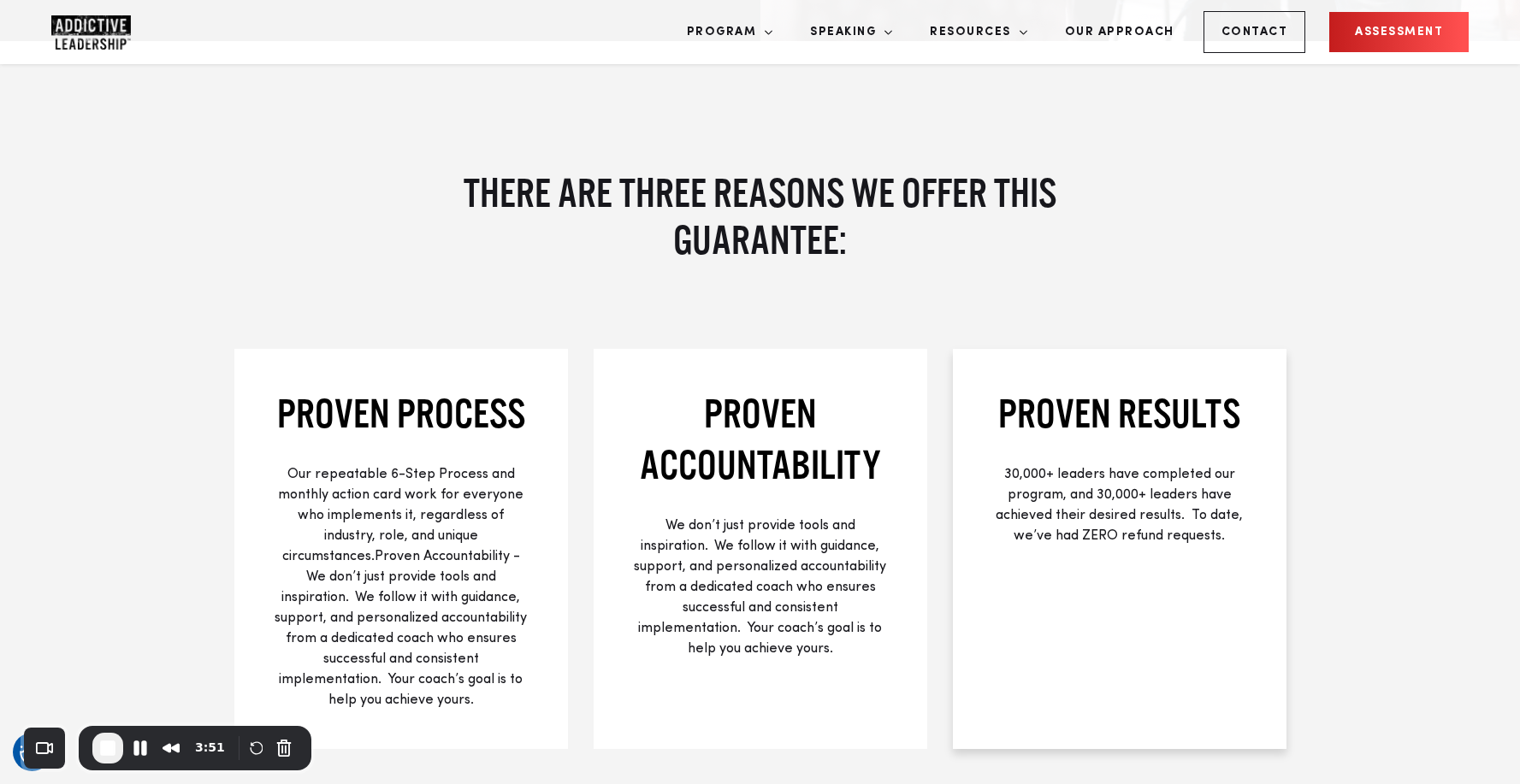
click at [1101, 445] on div "Proven results 30,000+ leaders have completed our program, and 30,000+ leaders …" at bounding box center [1120, 550] width 334 height 401
click at [436, 504] on p "Our repeatable 6-Step Process and monthly action card work for everyone who imp…" at bounding box center [402, 588] width 254 height 247
click at [718, 512] on div "Proven Accountability We don’t just provide tools and inspiration. We follow it…" at bounding box center [760, 550] width 334 height 401
click at [1137, 501] on div "Proven results 30,000+ leaders have completed our program, and 30,000+ leaders …" at bounding box center [1120, 550] width 334 height 401
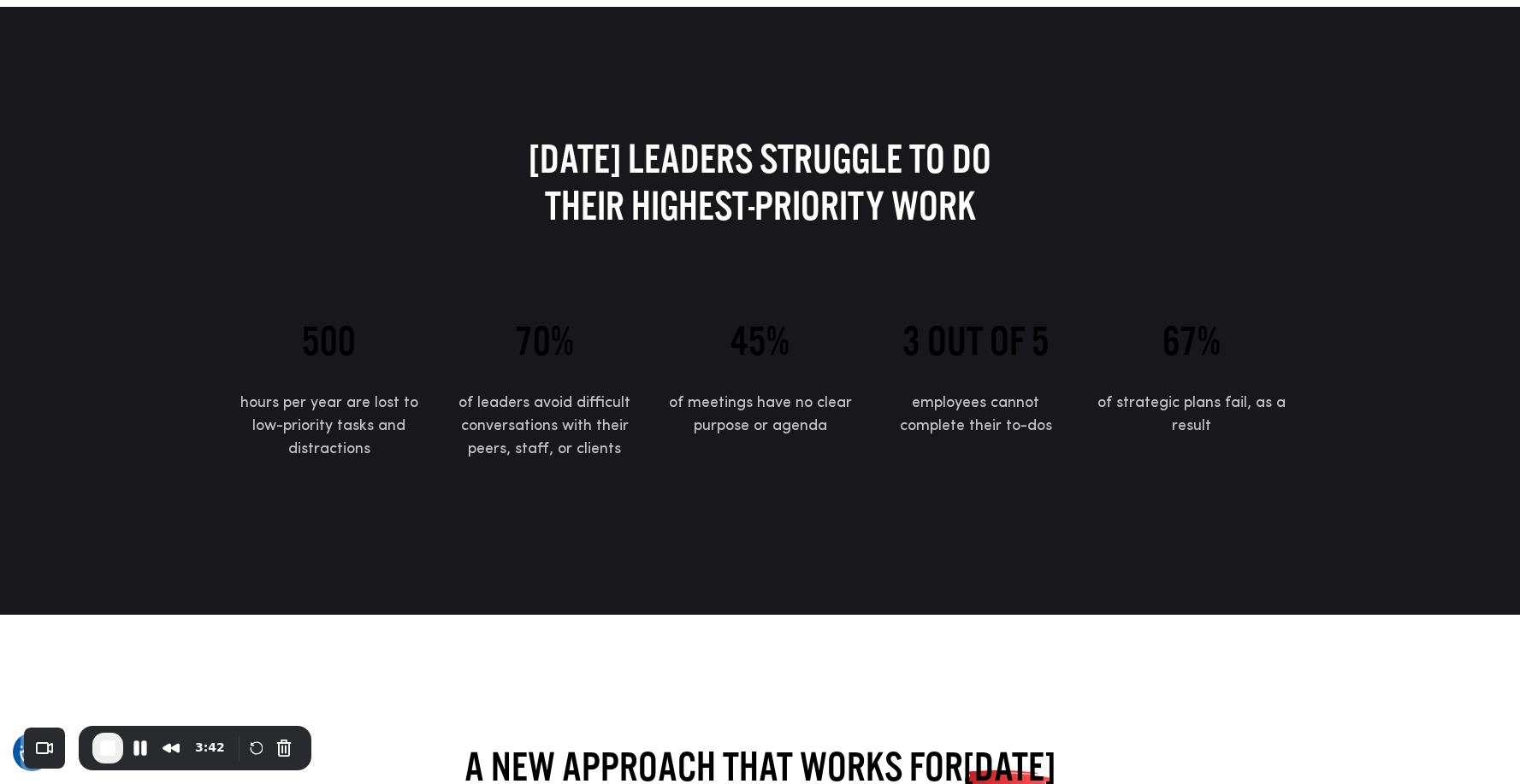
scroll to position [0, 0]
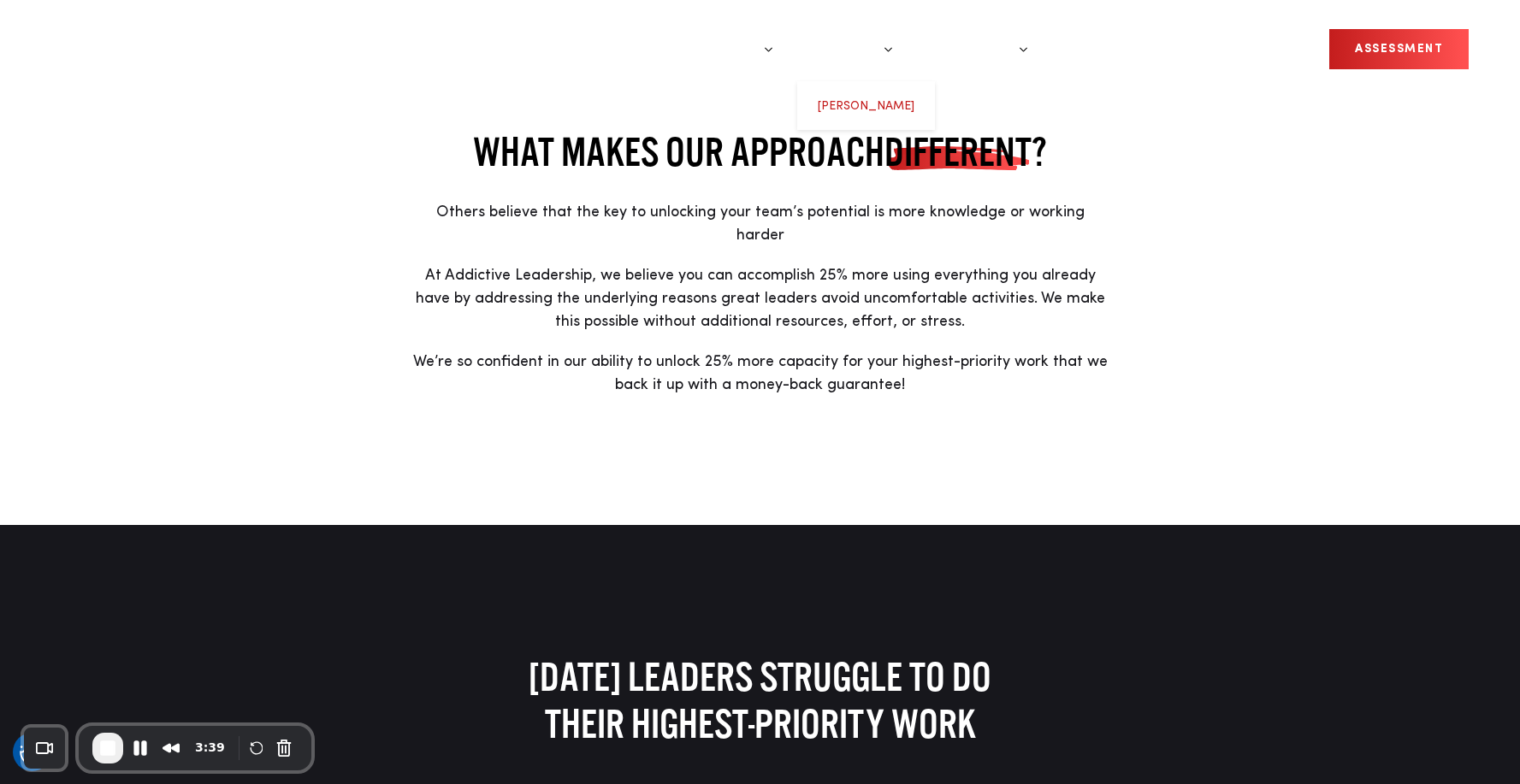
click at [891, 106] on link "[PERSON_NAME]" at bounding box center [866, 106] width 97 height 12
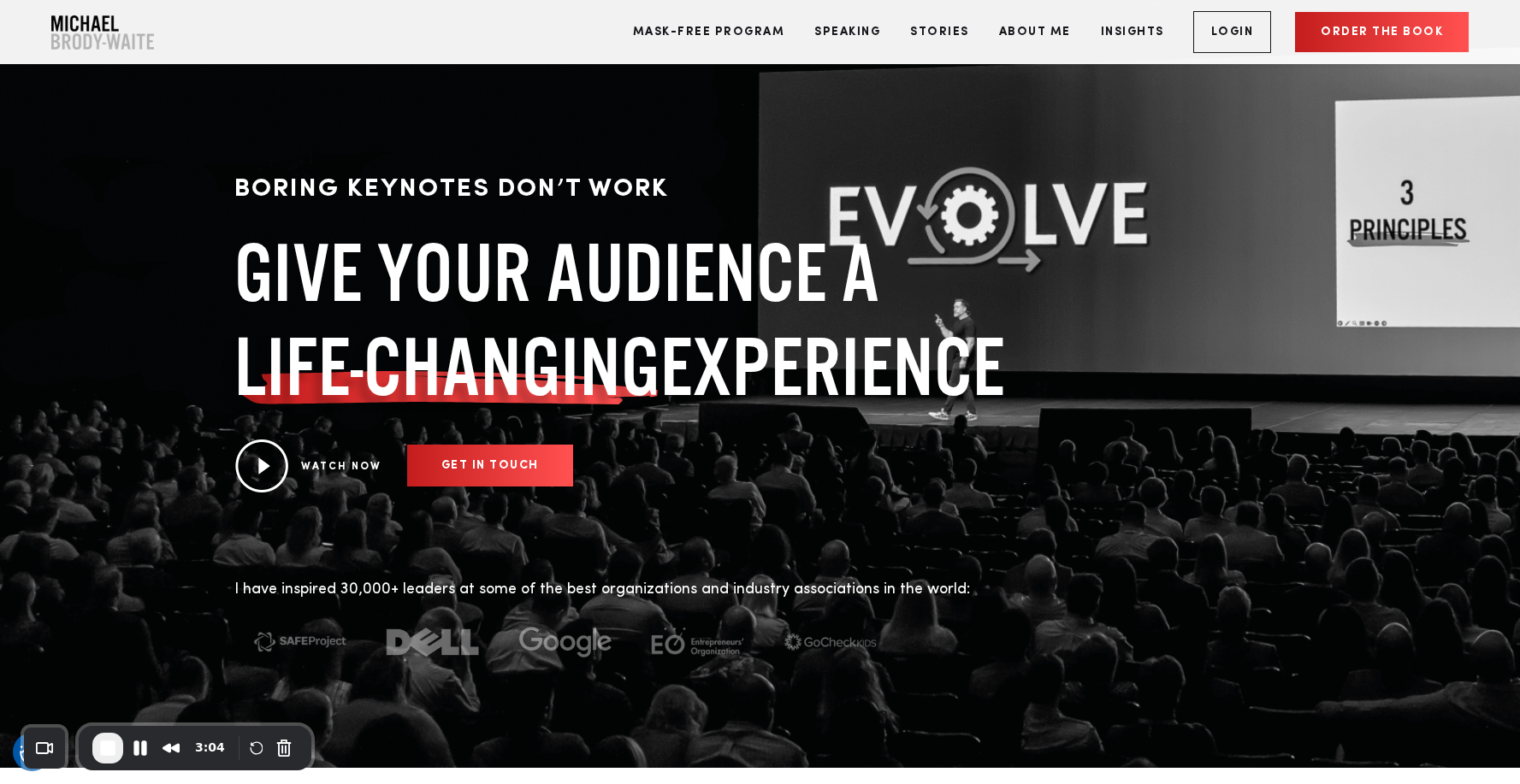
scroll to position [18, 0]
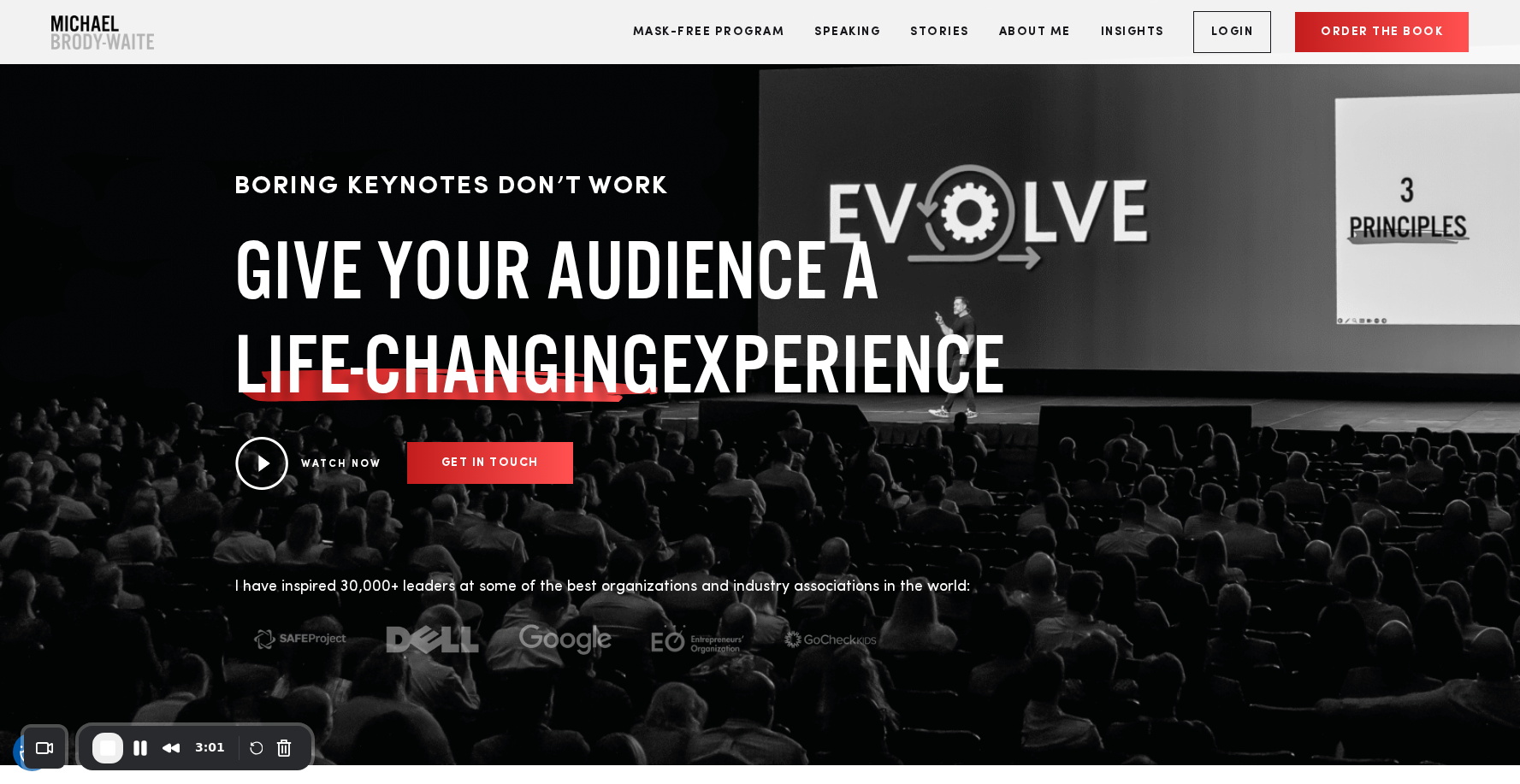
drag, startPoint x: 1006, startPoint y: 370, endPoint x: 596, endPoint y: 313, distance: 413.9
click at [596, 313] on h1 "GIVE YOUR AUDIENCE A LIFE-CHANGING EXPERIENCE" at bounding box center [632, 317] width 796 height 188
click at [609, 285] on h1 "GIVE YOUR AUDIENCE A LIFE-CHANGING EXPERIENCE" at bounding box center [632, 317] width 796 height 188
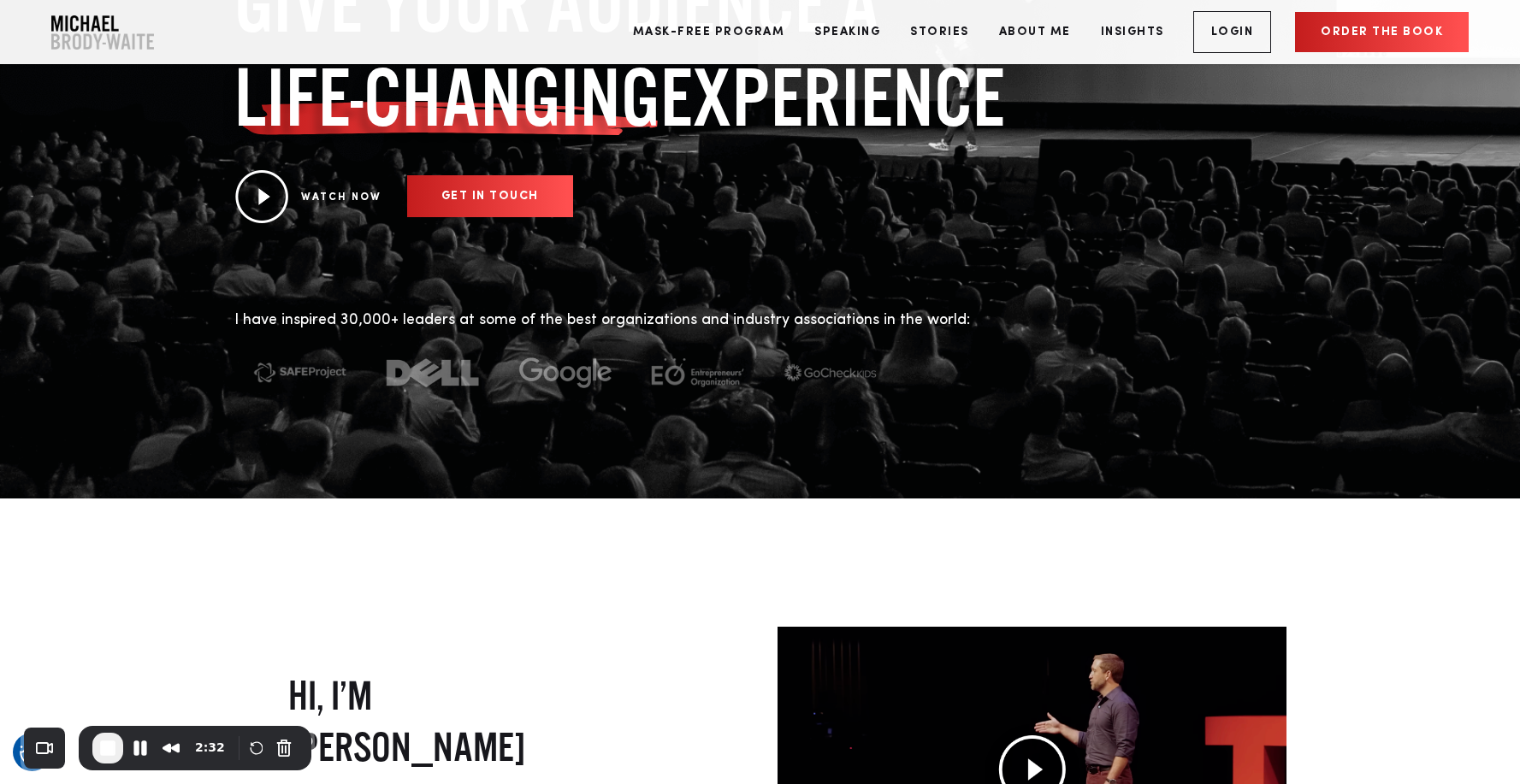
scroll to position [202, 0]
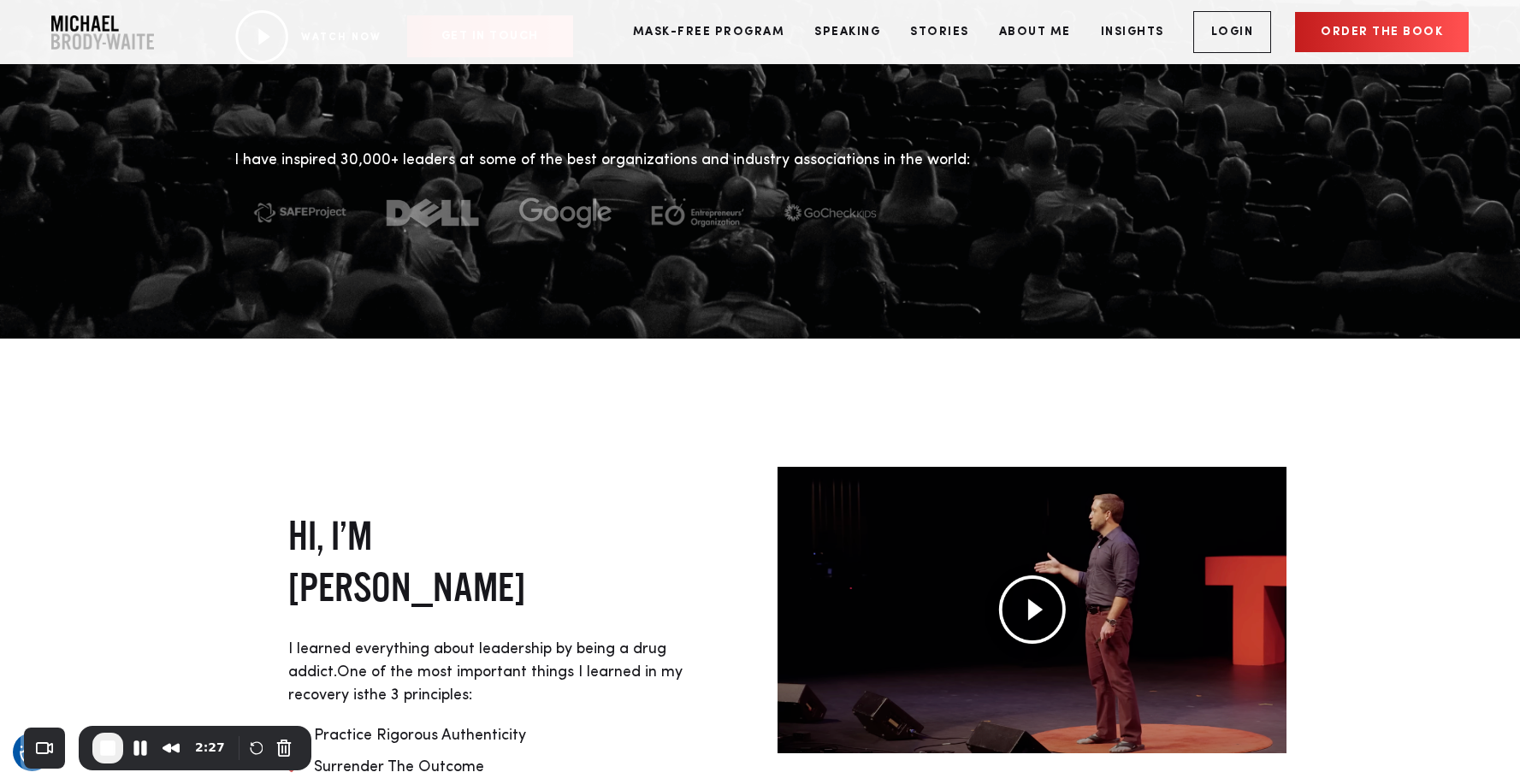
click at [615, 420] on div "HI, I’M MICHAEL BRODY-WAITE I learned everything about leadership by being a dr…" at bounding box center [760, 731] width 1520 height 784
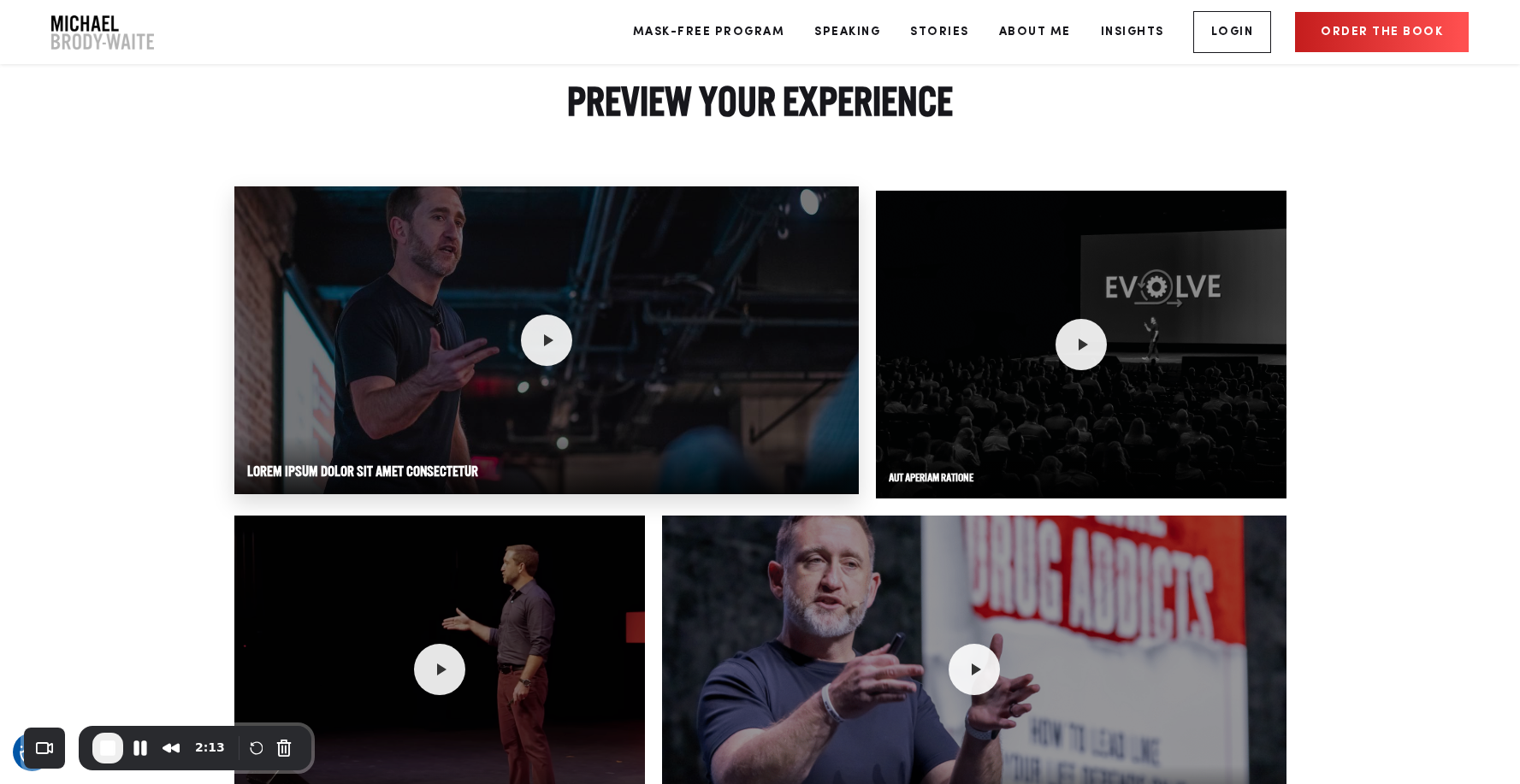
scroll to position [2299, 0]
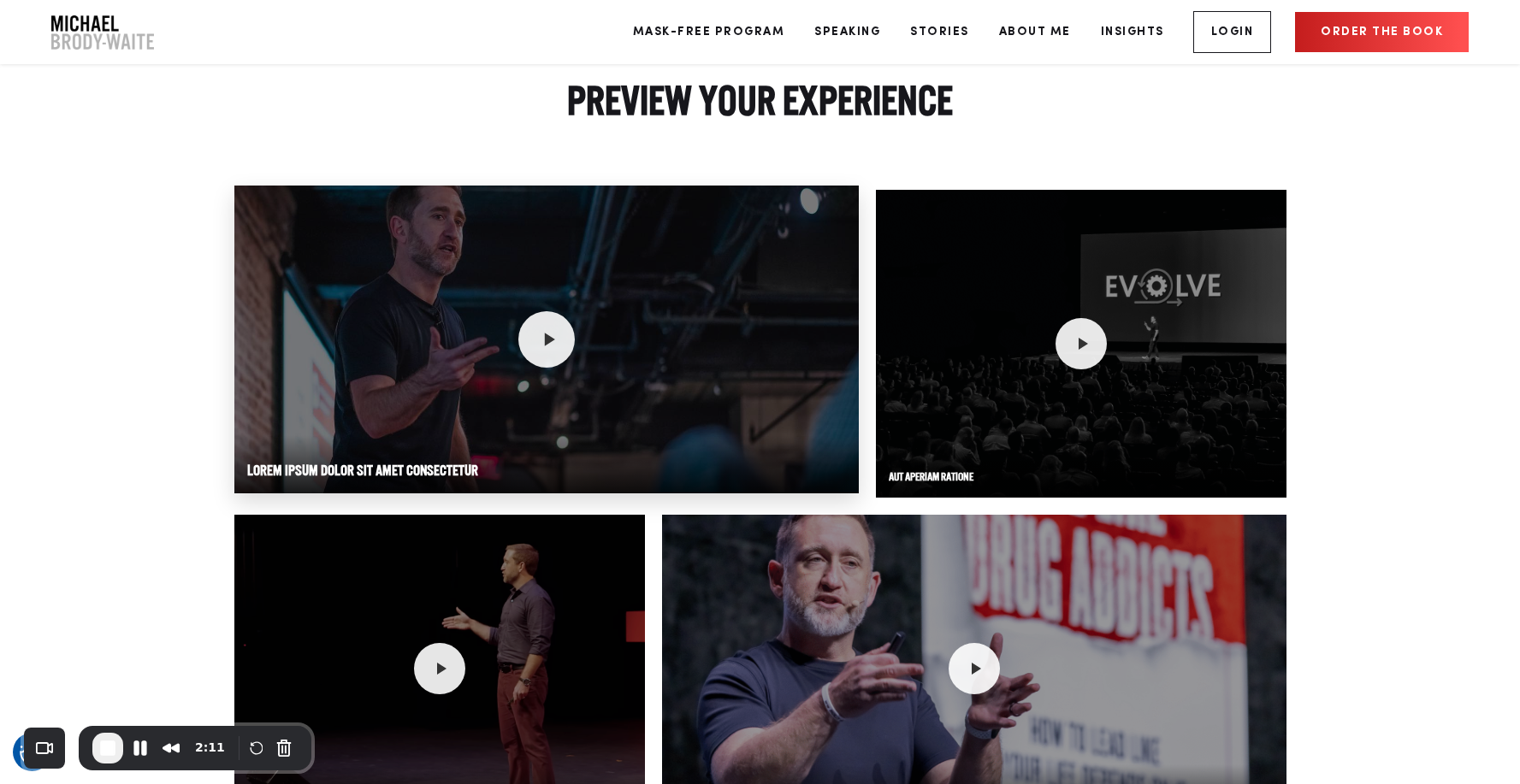
click at [544, 343] on icon at bounding box center [549, 339] width 11 height 13
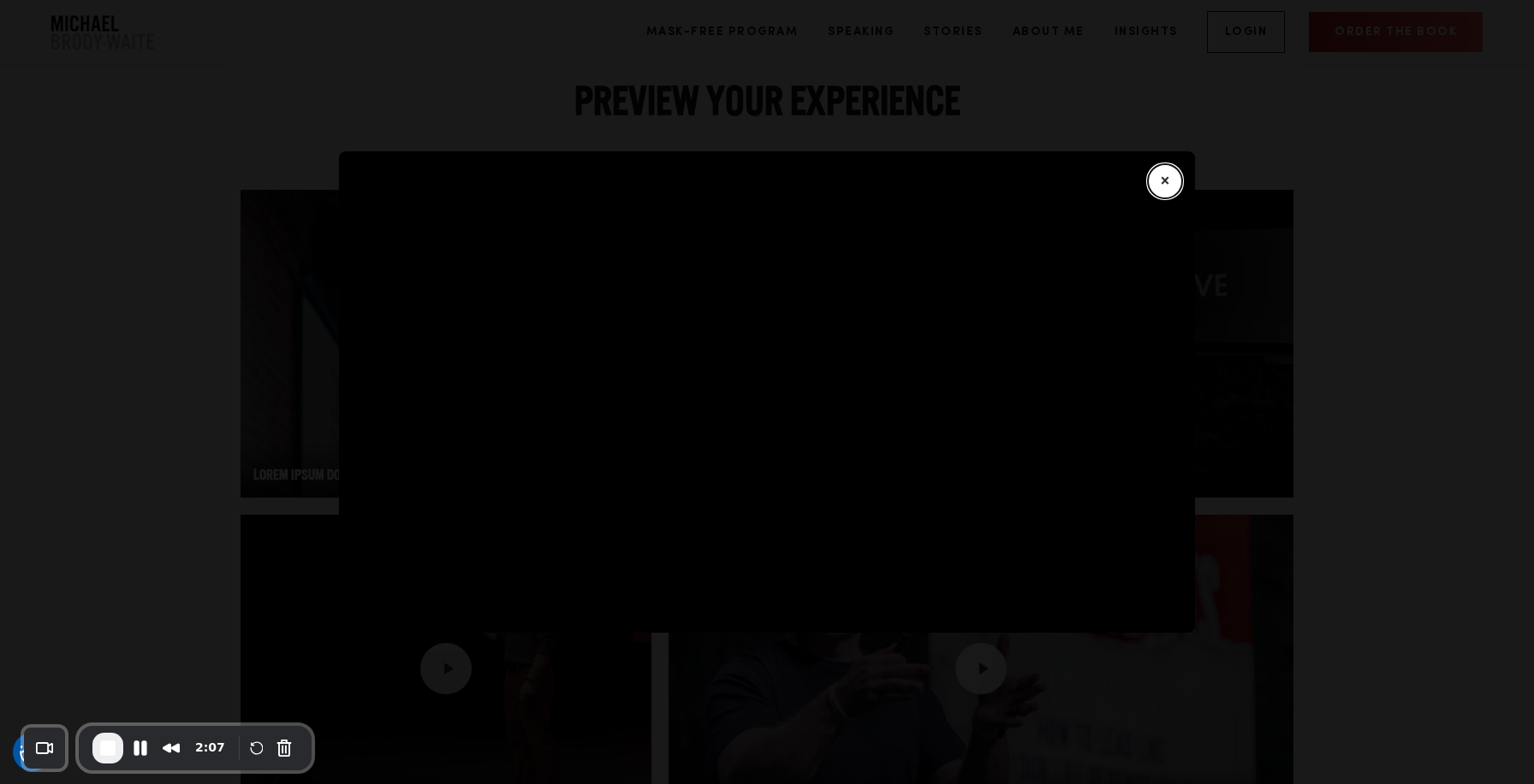
click at [1166, 178] on button "×" at bounding box center [1164, 181] width 34 height 34
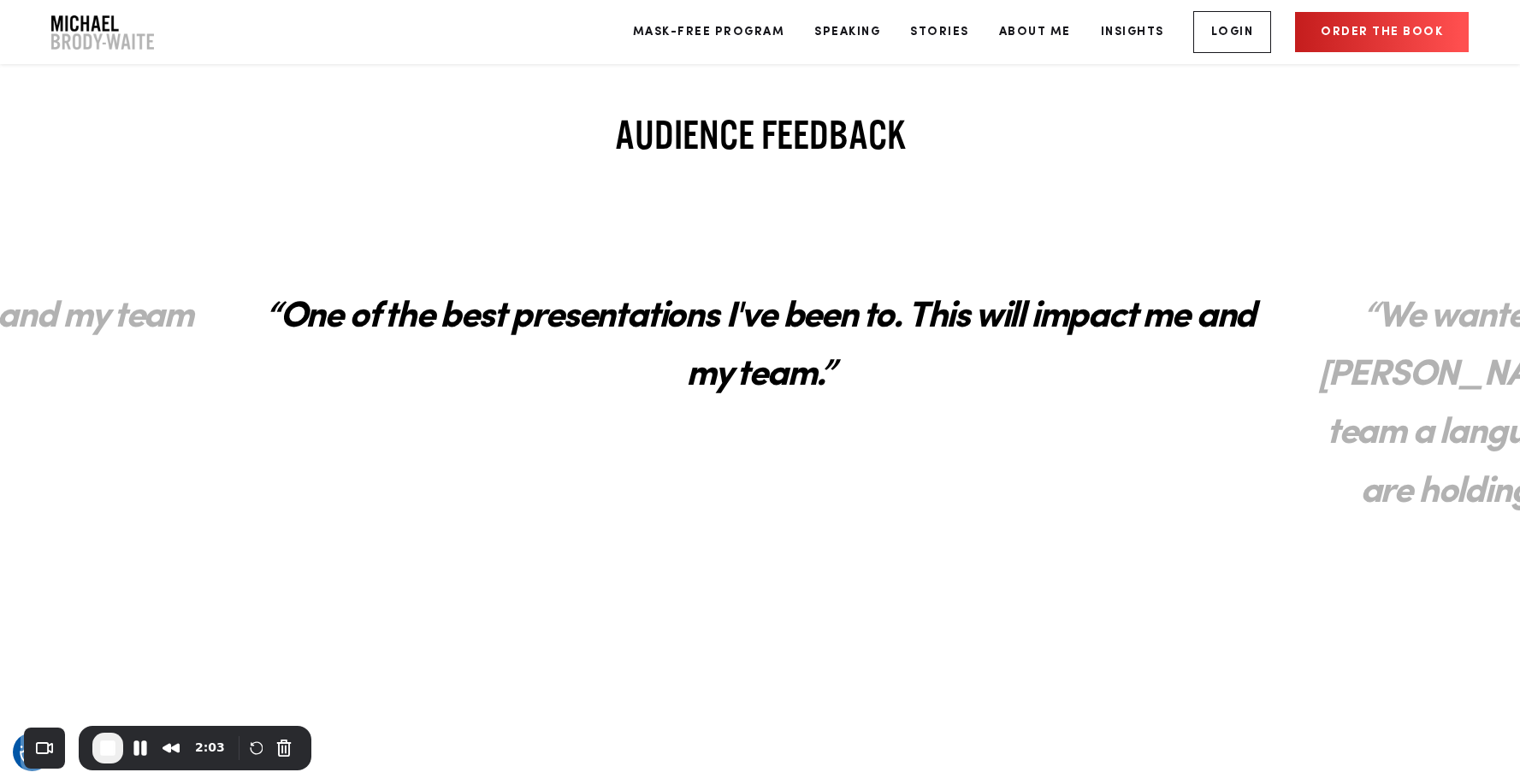
scroll to position [3170, 0]
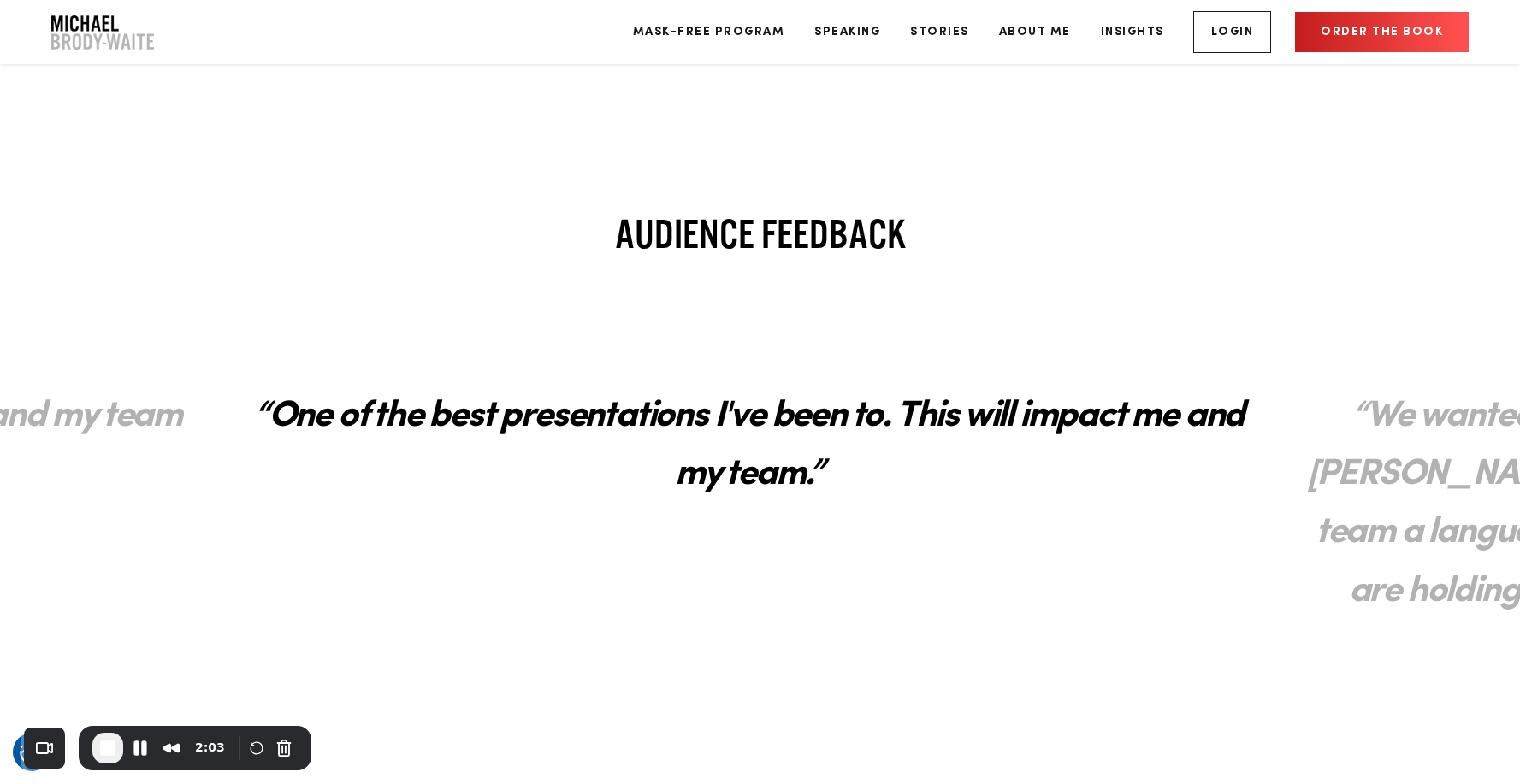
drag, startPoint x: 968, startPoint y: 409, endPoint x: 551, endPoint y: 442, distance: 418.3
click at [551, 442] on h2 "“One of the best presentations I've been to. This will impact me and my team.”" at bounding box center [748, 446] width 1064 height 151
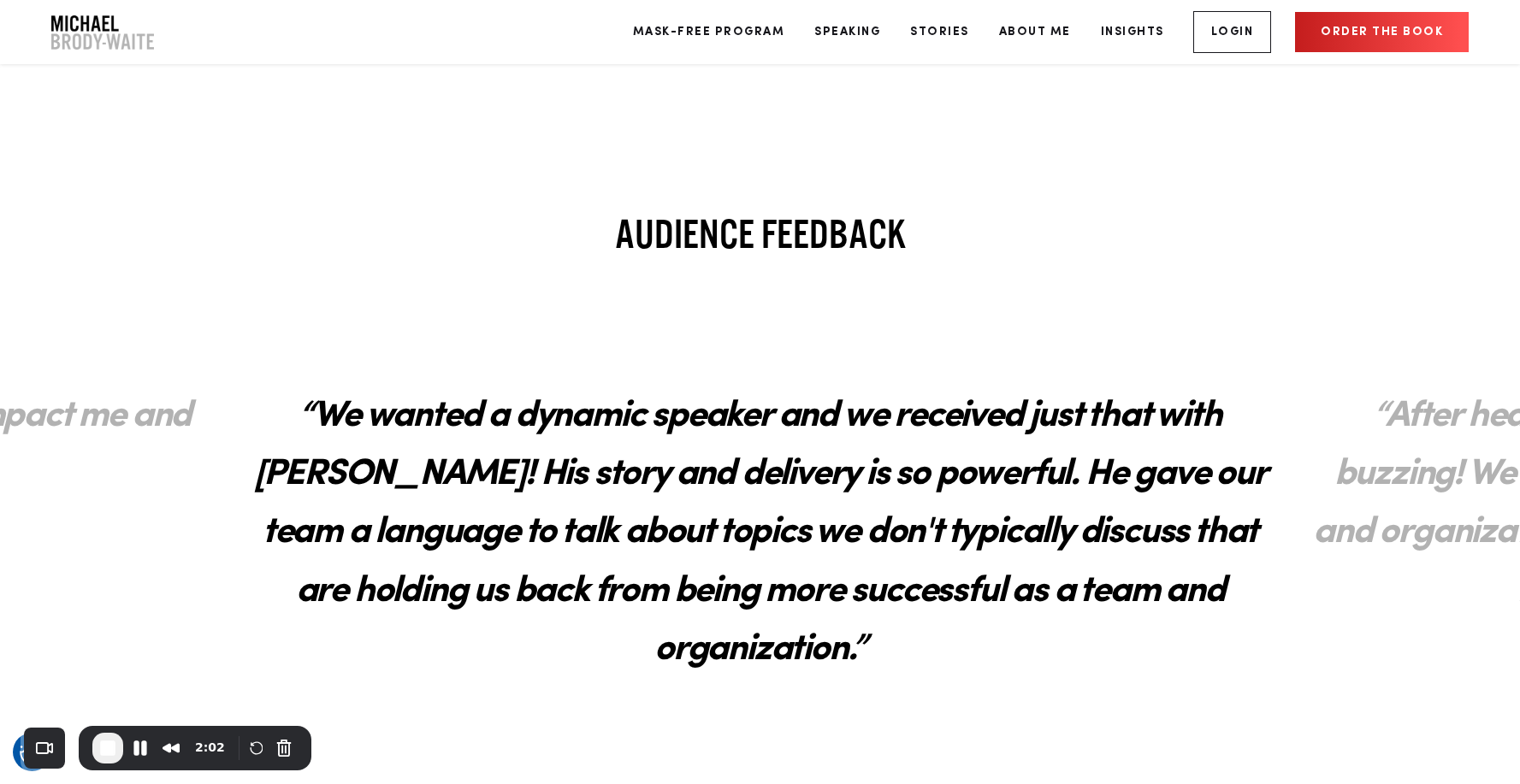
drag, startPoint x: 987, startPoint y: 499, endPoint x: 460, endPoint y: 530, distance: 527.9
drag, startPoint x: 827, startPoint y: 537, endPoint x: 443, endPoint y: 537, distance: 384.0
click at [443, 537] on h2 "“We wanted a dynamic speaker and we received just that with Michael! His story …" at bounding box center [760, 533] width 1064 height 326
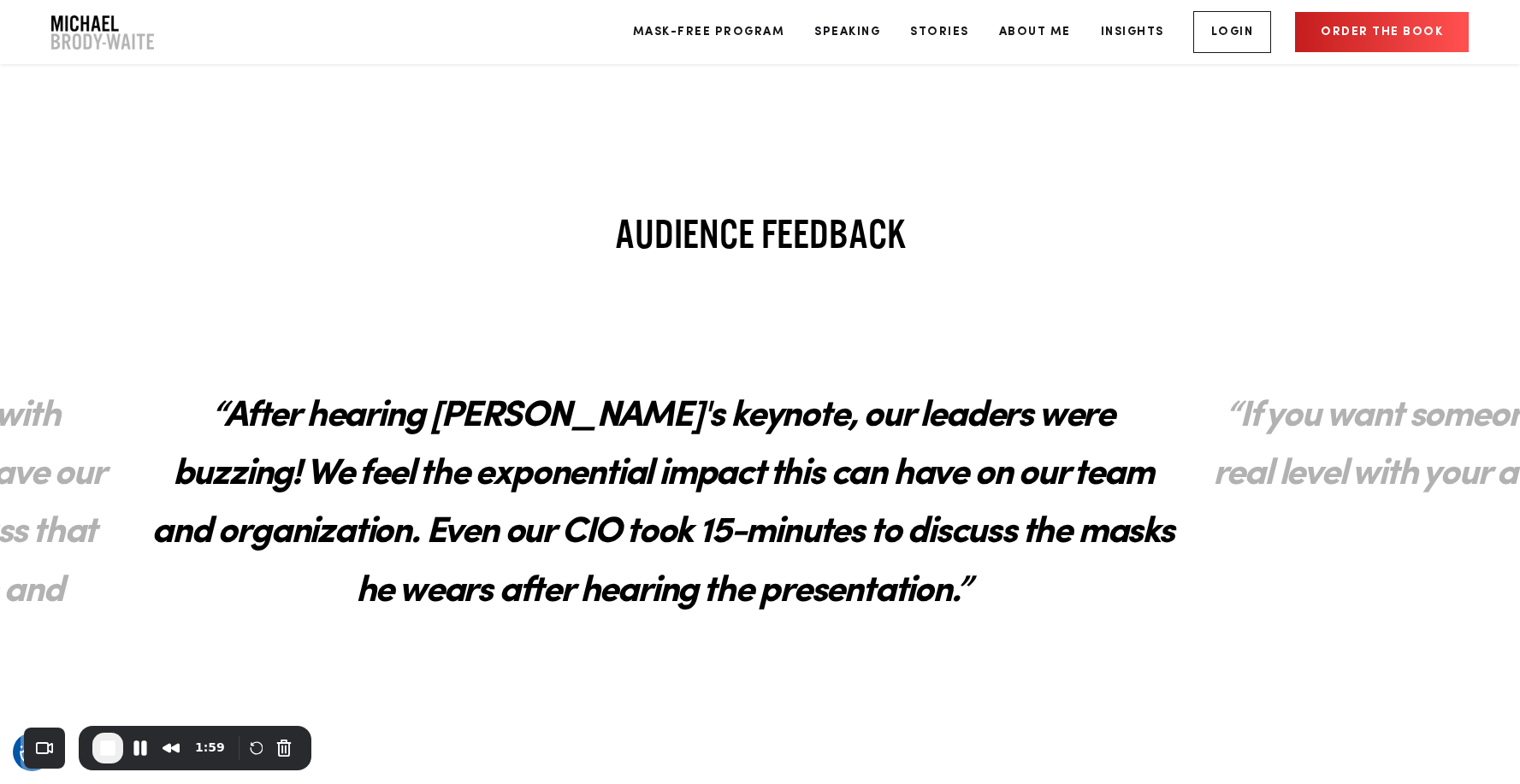
drag, startPoint x: 1039, startPoint y: 518, endPoint x: 451, endPoint y: 508, distance: 588.1
click at [459, 508] on h2 "“After hearing Michael's keynote, our leaders were buzzing! We feel the exponen…" at bounding box center [662, 504] width 1064 height 268
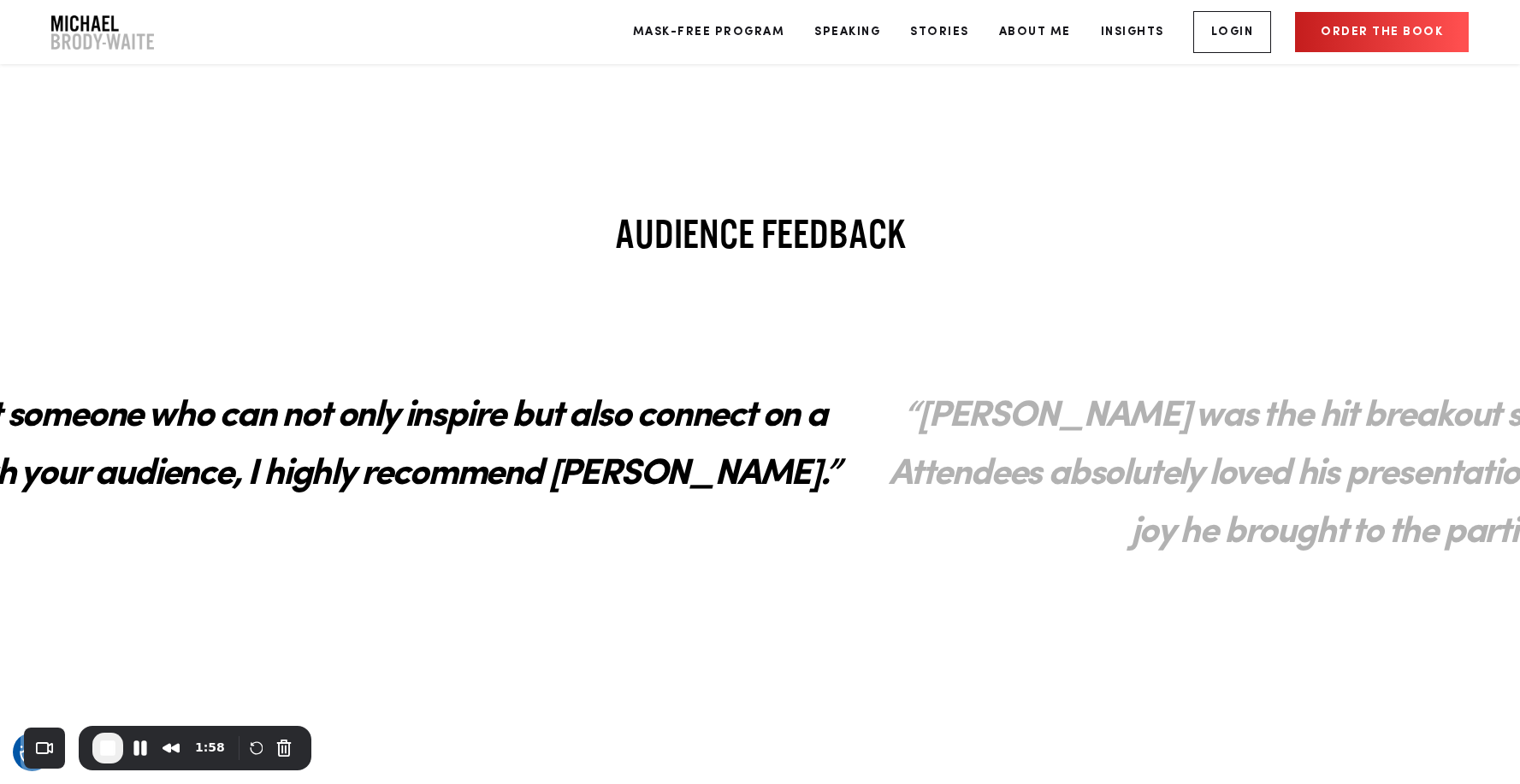
drag, startPoint x: 872, startPoint y: 449, endPoint x: 437, endPoint y: 468, distance: 435.4
click at [437, 468] on h2 "“If you want someone who can not only inspire but also connect on a real level …" at bounding box center [324, 446] width 1064 height 151
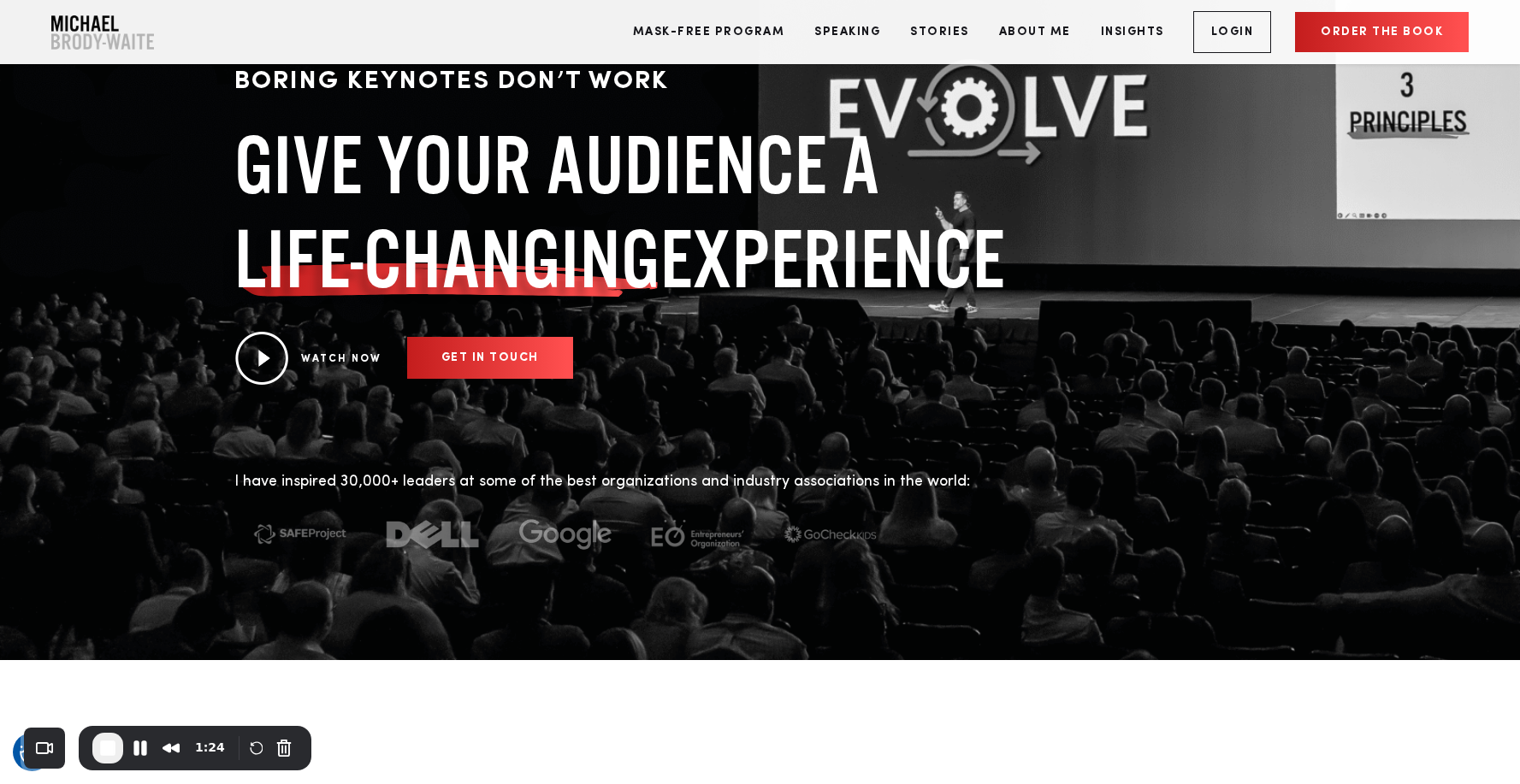
scroll to position [0, 0]
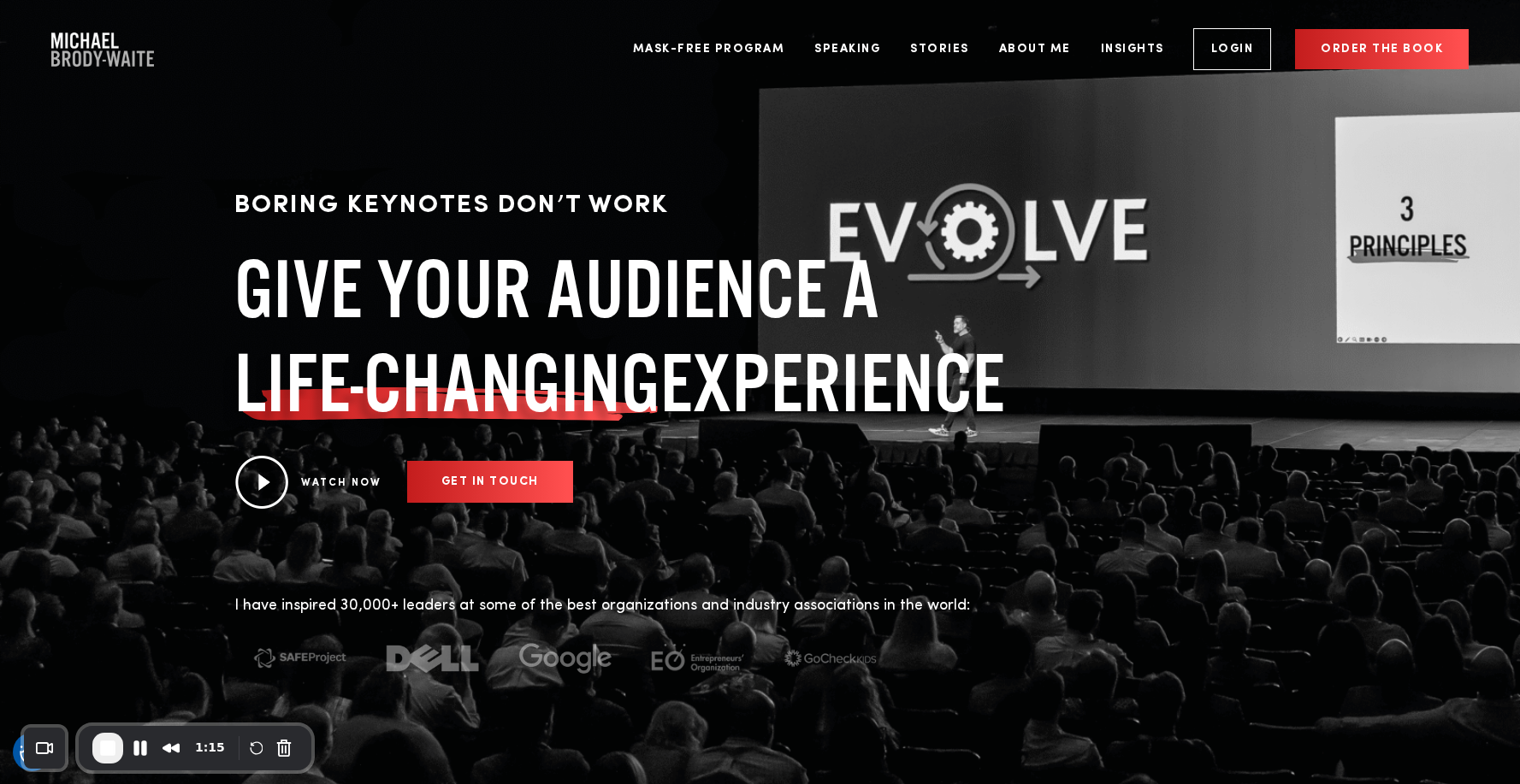
click at [850, 315] on h1 "GIVE YOUR AUDIENCE A LIFE-CHANGING EXPERIENCE" at bounding box center [632, 336] width 796 height 188
